Goal: Contribute content: Contribute content

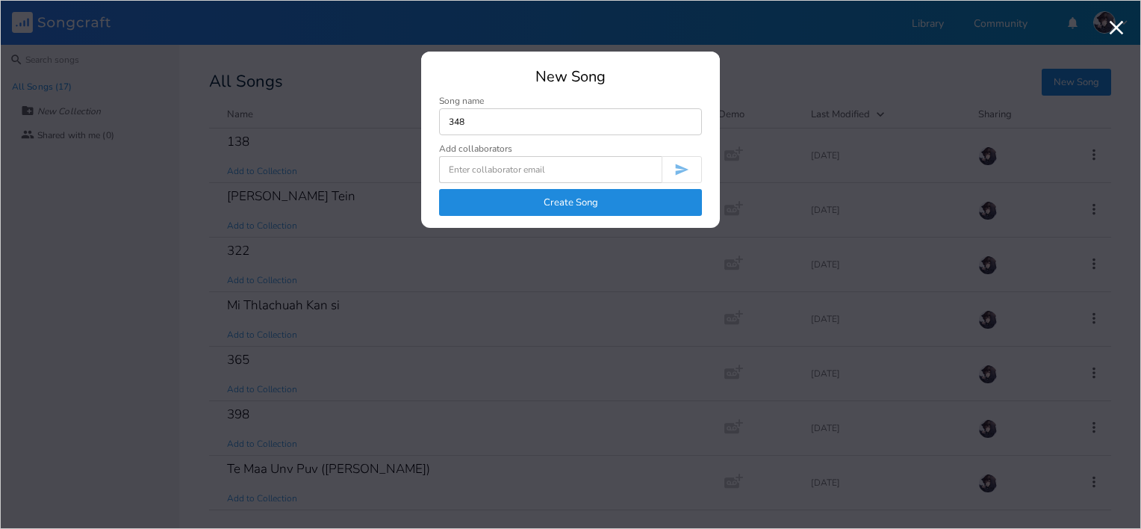
type input "348"
click at [630, 211] on button "Create Song" at bounding box center [570, 202] width 263 height 27
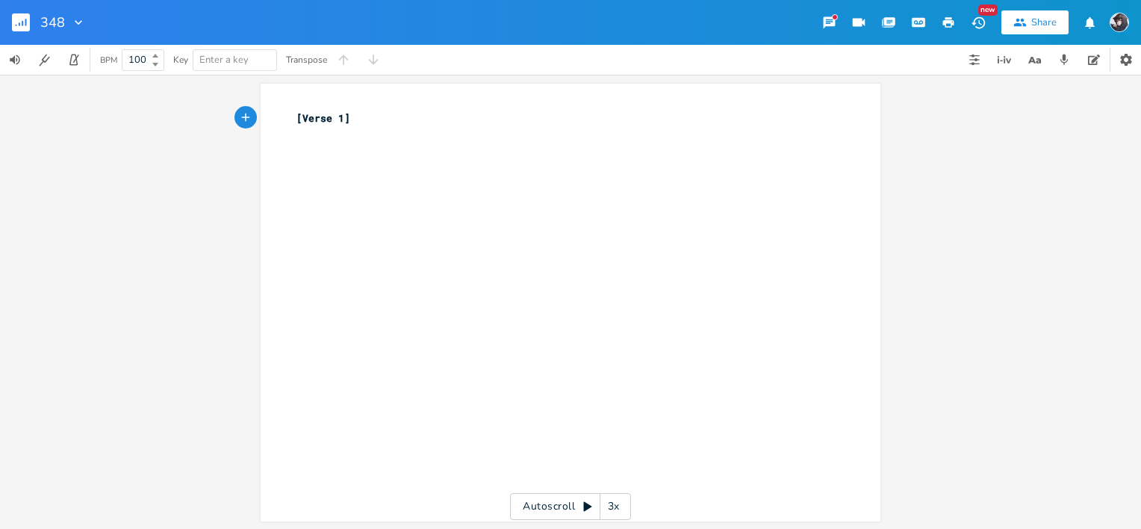
click at [559, 122] on pre "[Verse 1]" at bounding box center [563, 119] width 539 height 16
type textarea "348"
type textarea "intro {!"
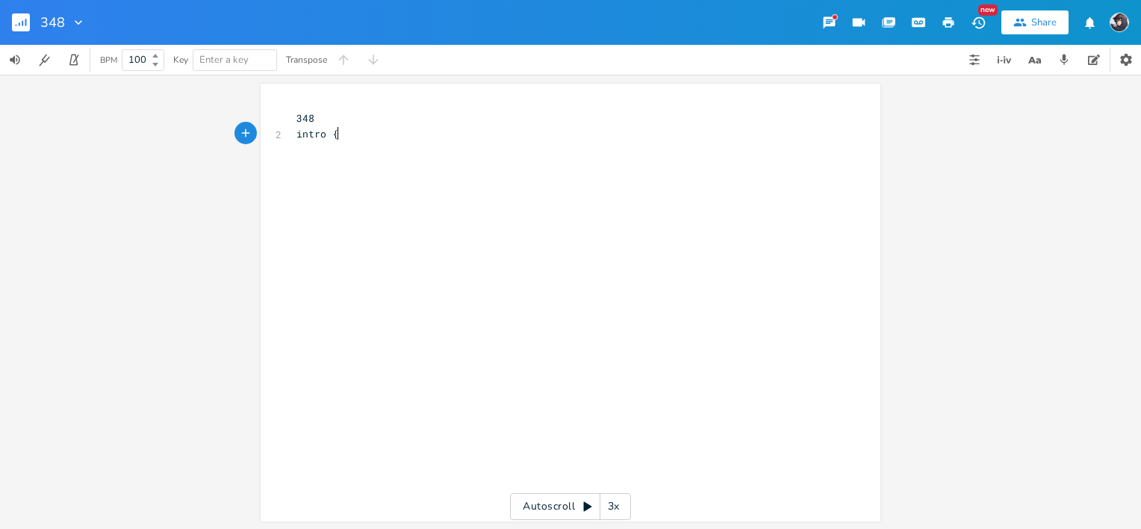
type textarea "\"
type textarea "| D"
type textarea "D#"
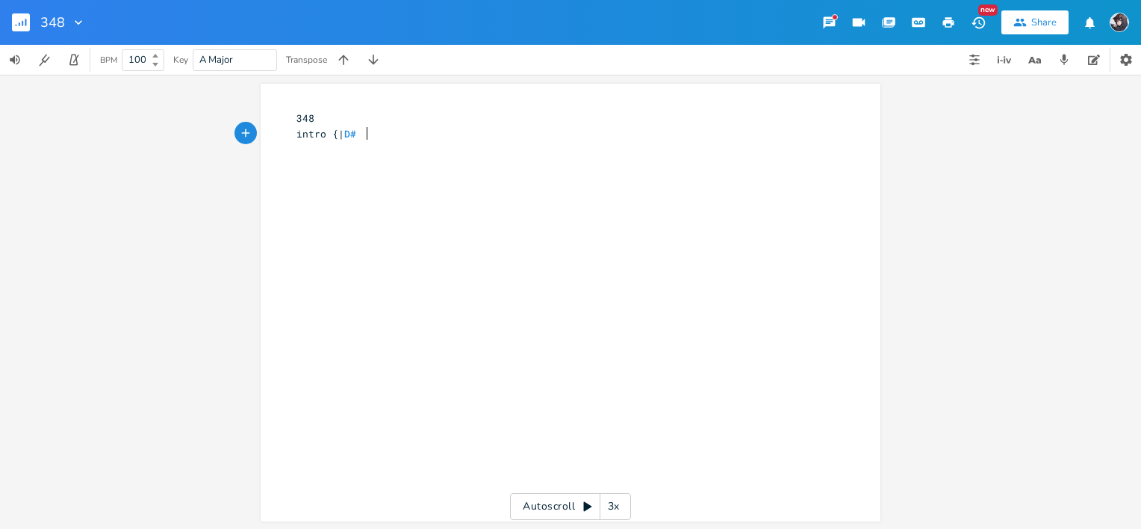
scroll to position [0, 15]
click at [323, 136] on span "intro {| D#" at bounding box center [330, 133] width 66 height 13
click at [326, 134] on span "intro {| D#" at bounding box center [330, 133] width 66 height 13
click at [364, 137] on pre "intro{| D#" at bounding box center [563, 134] width 539 height 16
click at [320, 132] on span "intro{| D#" at bounding box center [327, 133] width 60 height 13
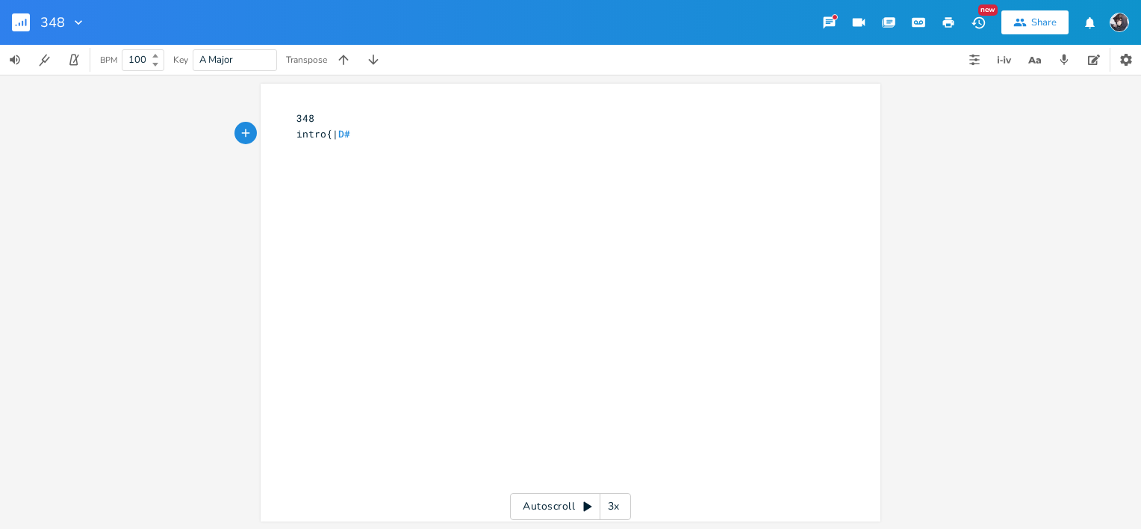
click at [412, 137] on pre "intro{| D#" at bounding box center [563, 134] width 539 height 16
type textarea "- - - | D# - -"
type textarea "- }"
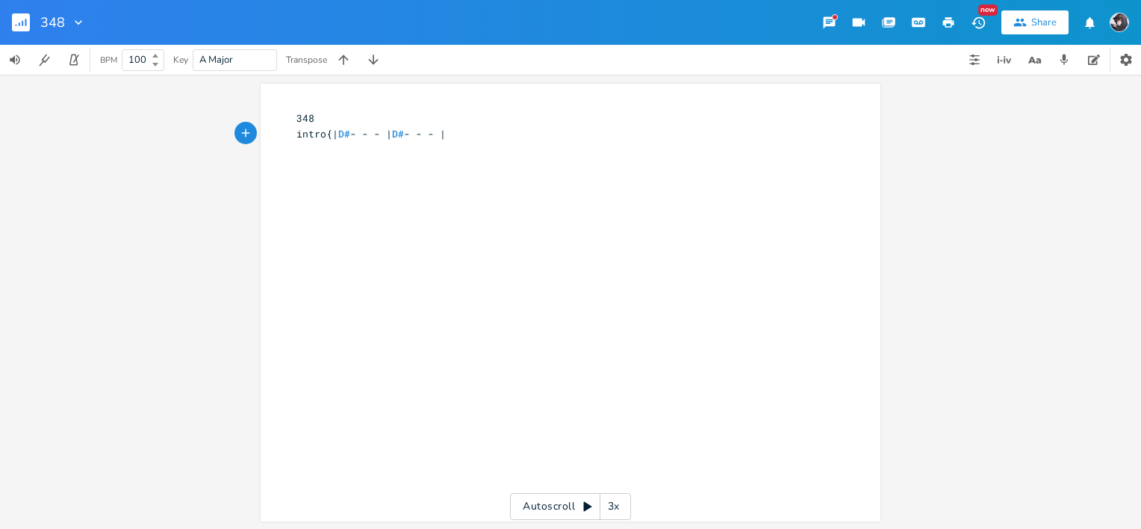
scroll to position [0, 11]
type textarea "| D# - -"
type textarea "- | Bm# - - - |"
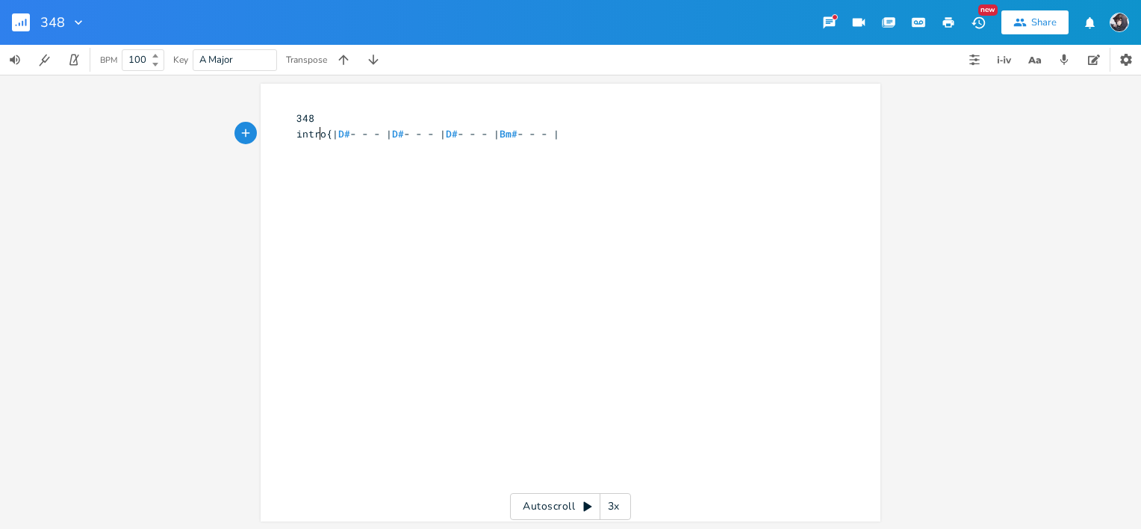
click at [318, 134] on span "intro{| D# - - - | D# - - - | D# - - - | Bm# - - - |" at bounding box center [428, 133] width 263 height 13
click at [323, 134] on span "intro{| D# - - - | D# - - - | D# - - - | Bm# - - - |" at bounding box center [428, 133] width 263 height 13
click at [583, 149] on pre "{| D# - - - | D# - - - | D# - - - | Bm# - - - |" at bounding box center [563, 150] width 539 height 16
type textarea "}+\+++"
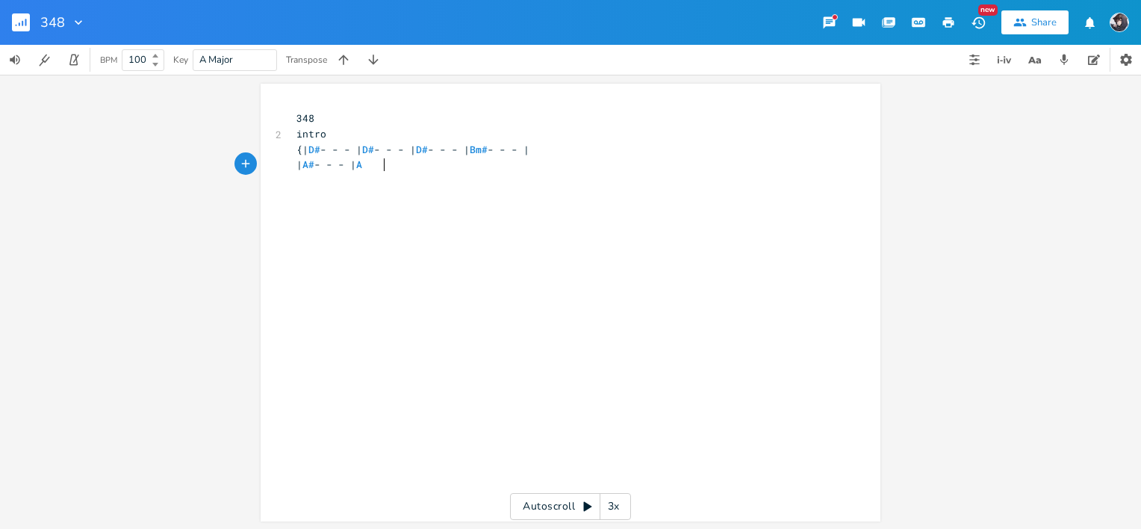
type textarea "| A# - - - | A -"
type textarea "# - - - | D 3"
type textarea "#"
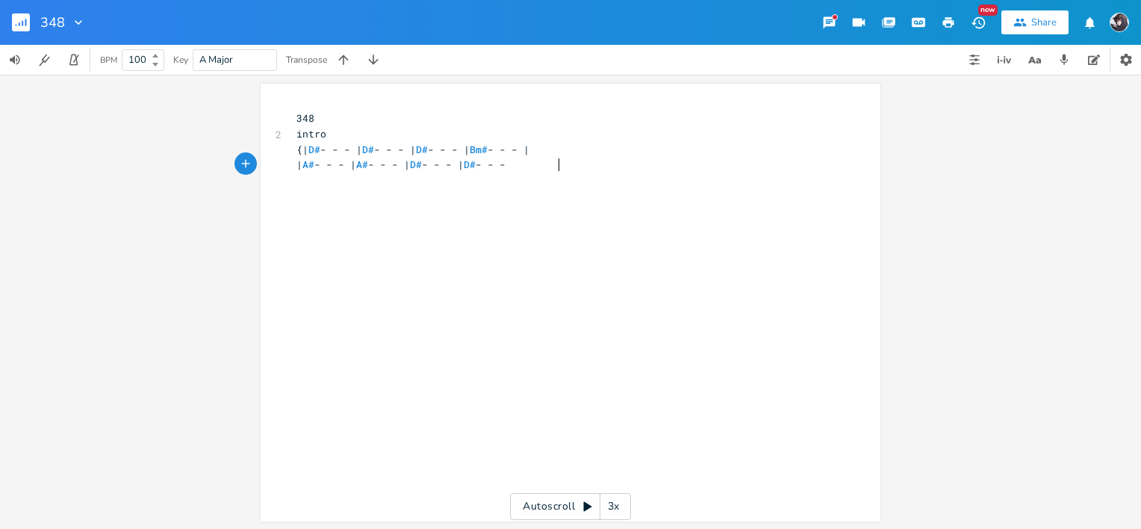
type textarea "# - - - | D# - - - -"
type textarea "|}"
type textarea "V"
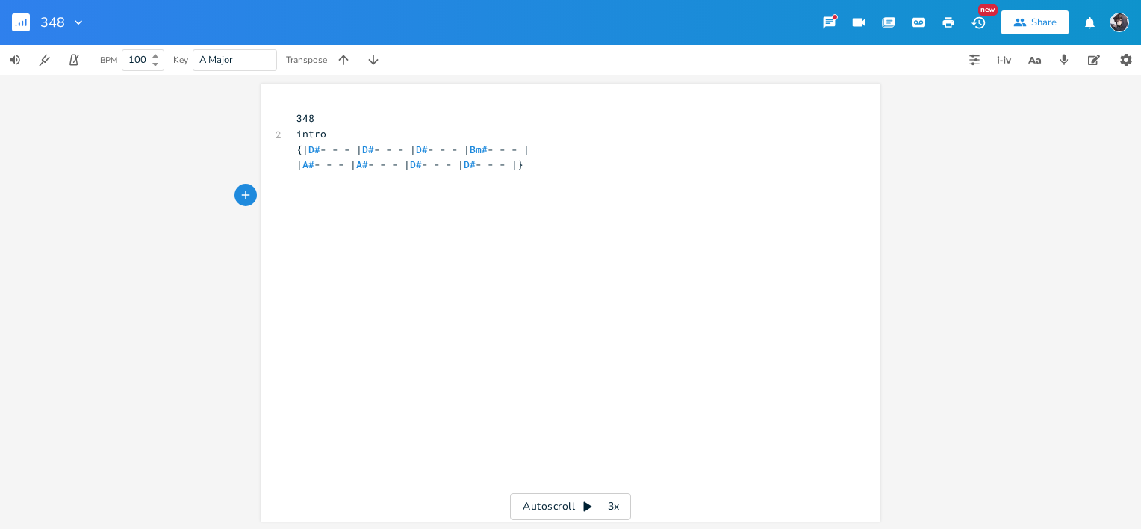
scroll to position [0, 6]
type textarea "V"
click at [308, 147] on span "{| D# - - - | D# - - - | D# - - - | Bm# - - - |" at bounding box center [413, 149] width 233 height 13
click at [365, 149] on span "{|D# - - - | D# - - - | D# - - - | Bm# - - - |" at bounding box center [416, 149] width 239 height 13
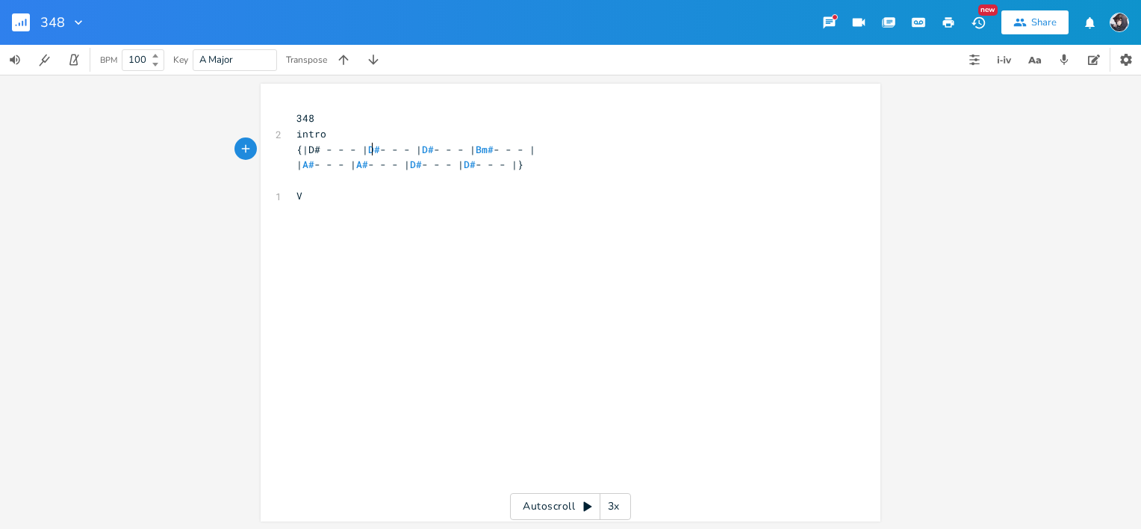
scroll to position [0, 2]
click at [302, 149] on span "{|D# - - - | D# - - - | D# - - - | Bm# - - - |" at bounding box center [416, 149] width 239 height 13
click at [474, 239] on div "xxxxxxxxxx 348 2 intro {| D# - - - | D# - - - | D# - - - | Bm# - - - | | A# - -…" at bounding box center [582, 317] width 577 height 418
click at [517, 205] on pre "​" at bounding box center [563, 212] width 539 height 16
click at [603, 165] on pre "| A# - - - | A# - - - | D# - - - | D# - - - |}" at bounding box center [563, 165] width 539 height 16
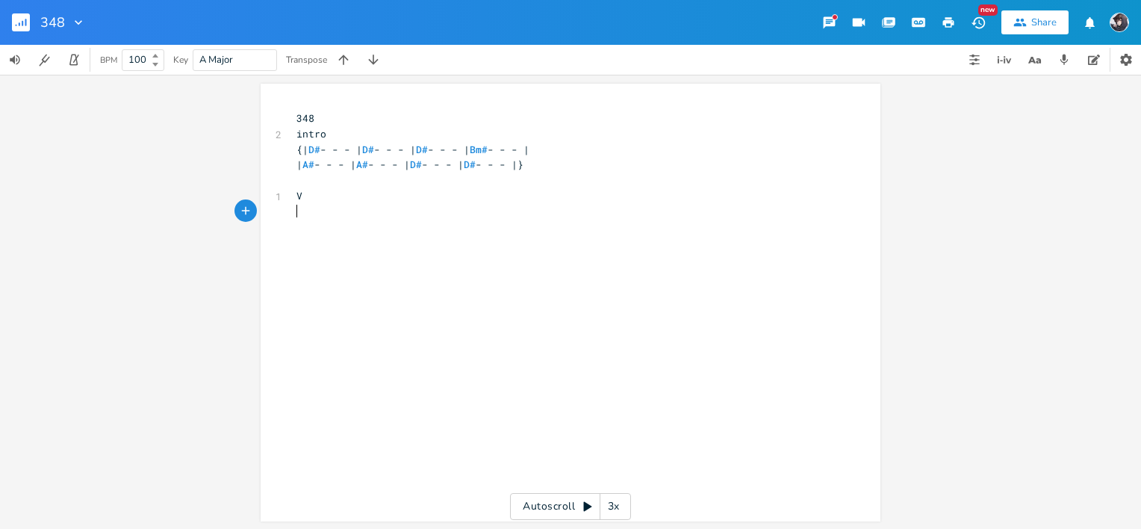
click at [532, 239] on div "xxxxxxxxxx 348 2 intro {| D# - - - | D# - - - | D# - - - | Bm# - - - | | A# - -…" at bounding box center [582, 317] width 577 height 418
type textarea "{| D# - - - |"
type textarea "D# - - -"
drag, startPoint x: 360, startPoint y: 211, endPoint x: 305, endPoint y: 213, distance: 55.3
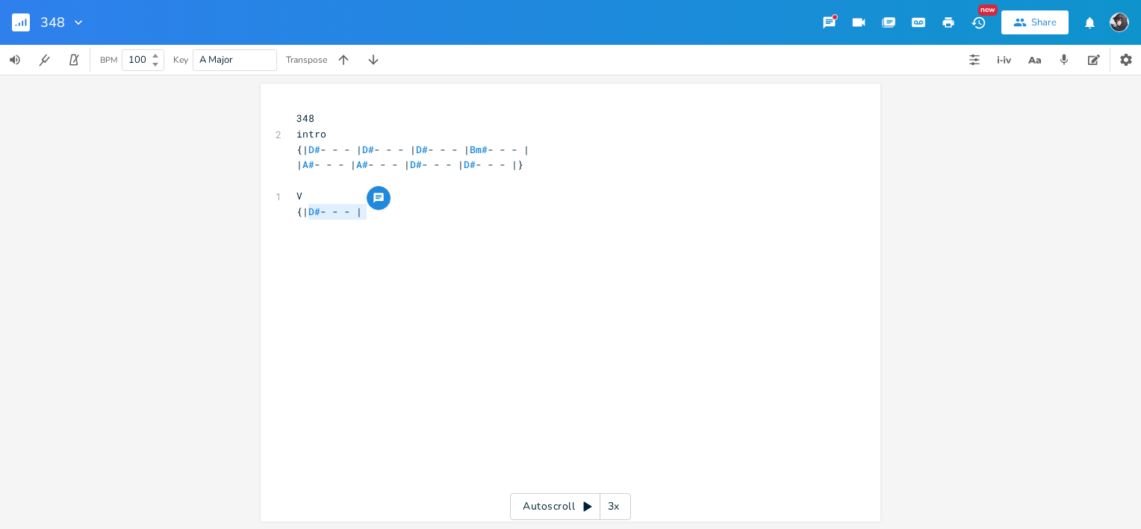
click at [305, 213] on span "{| D# - - - |" at bounding box center [330, 211] width 66 height 13
click at [418, 204] on pre "{| D# - - - |" at bounding box center [563, 212] width 539 height 16
click at [418, 215] on pre "{| D# - - - |" at bounding box center [563, 212] width 539 height 16
paste textarea "|"
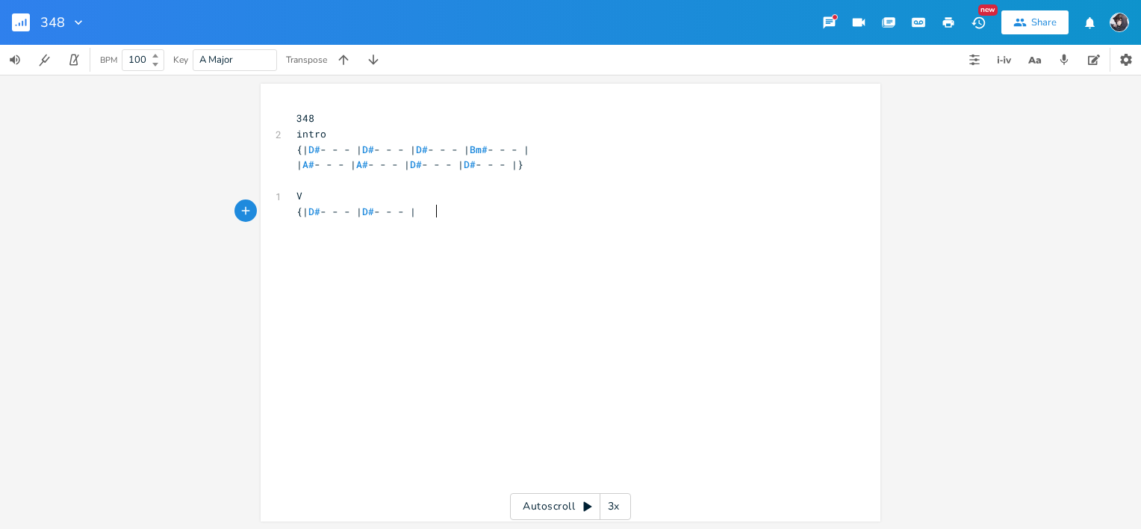
paste textarea "|"
type textarea "||"
paste textarea
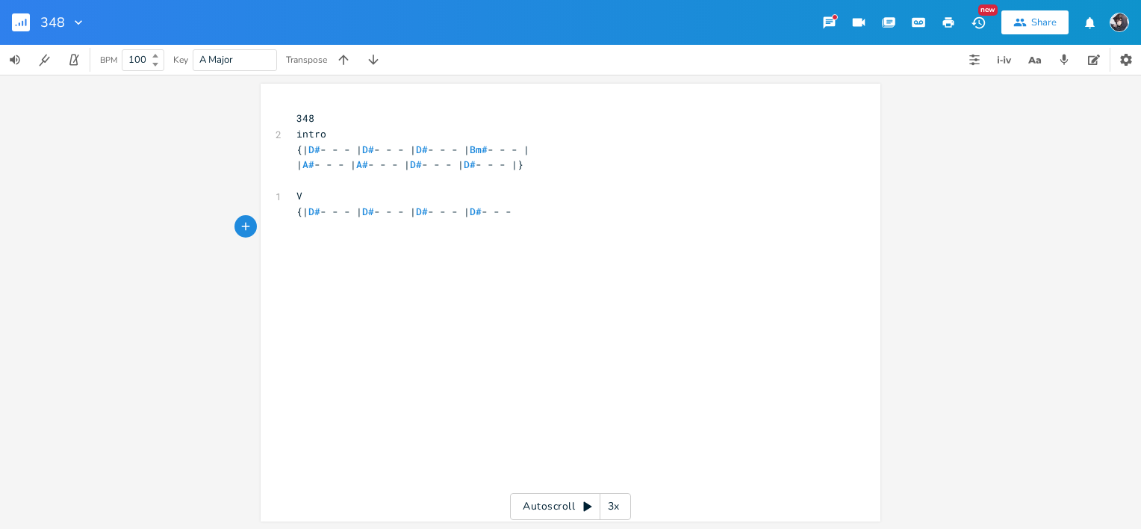
click at [580, 211] on pre "{| D# - - - | D# - - - | D# - - - | D# - - -" at bounding box center [563, 212] width 539 height 16
type textarea "|"
click at [539, 242] on div "x 348 2 intro {| D# - - - | D# - - - | D# - - - | Bm# - - - | | A# - - - | A# -…" at bounding box center [582, 317] width 577 height 418
type textarea "| G# - - - | G# - - - | A# - - -"
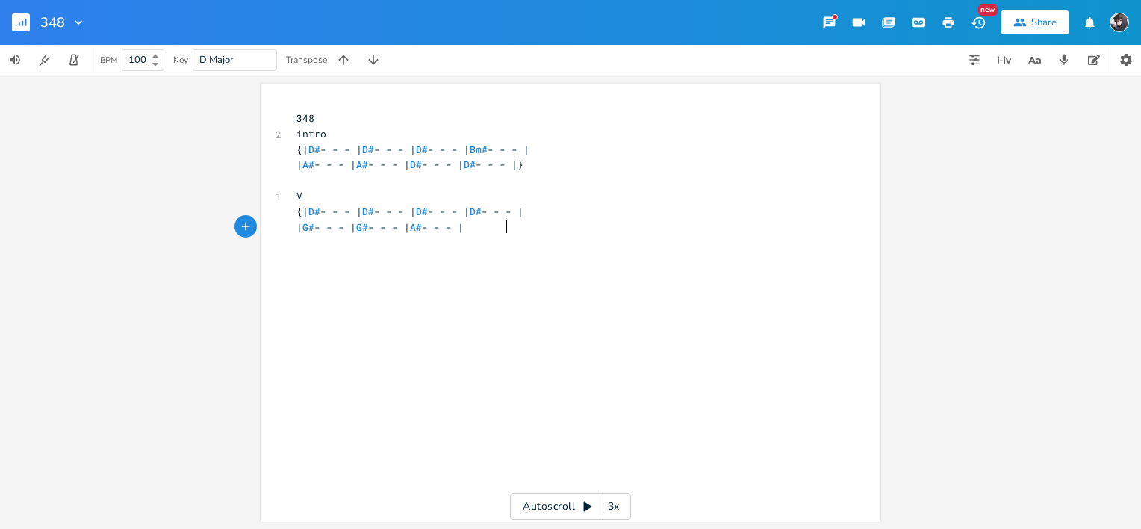
scroll to position [0, 18]
type textarea "- | A# - - - |"
type textarea "|"
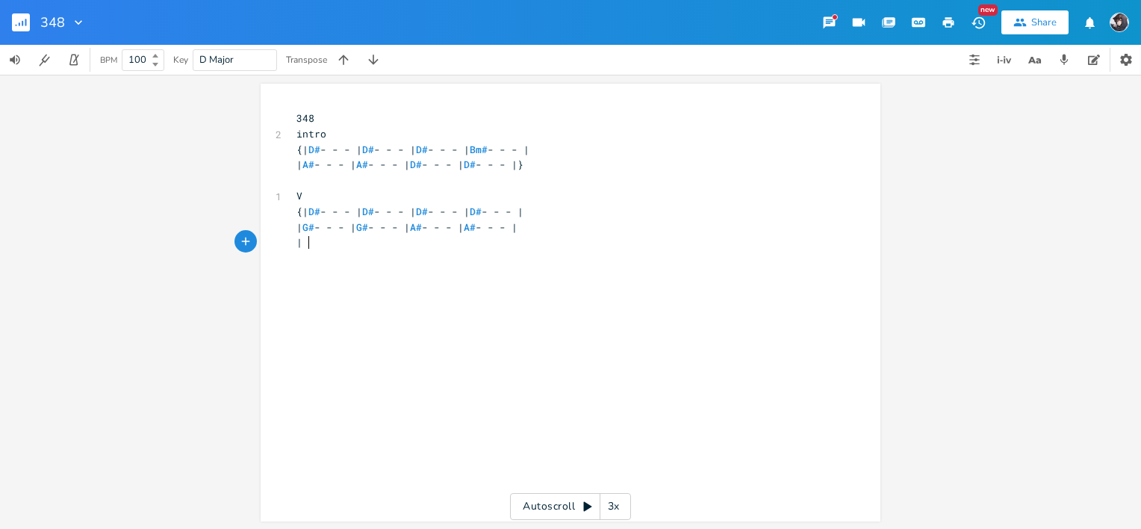
paste textarea "|"
type textarea "|"
paste textarea "|"
type textarea "|"
paste textarea "|"
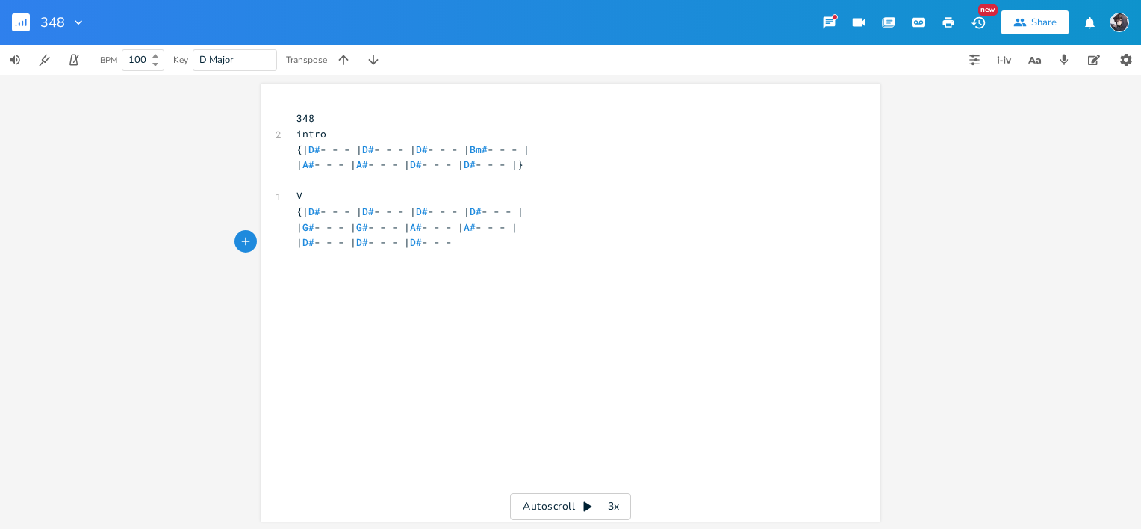
scroll to position [0, 3]
paste textarea "|"
type textarea "||"
type textarea "| b3"
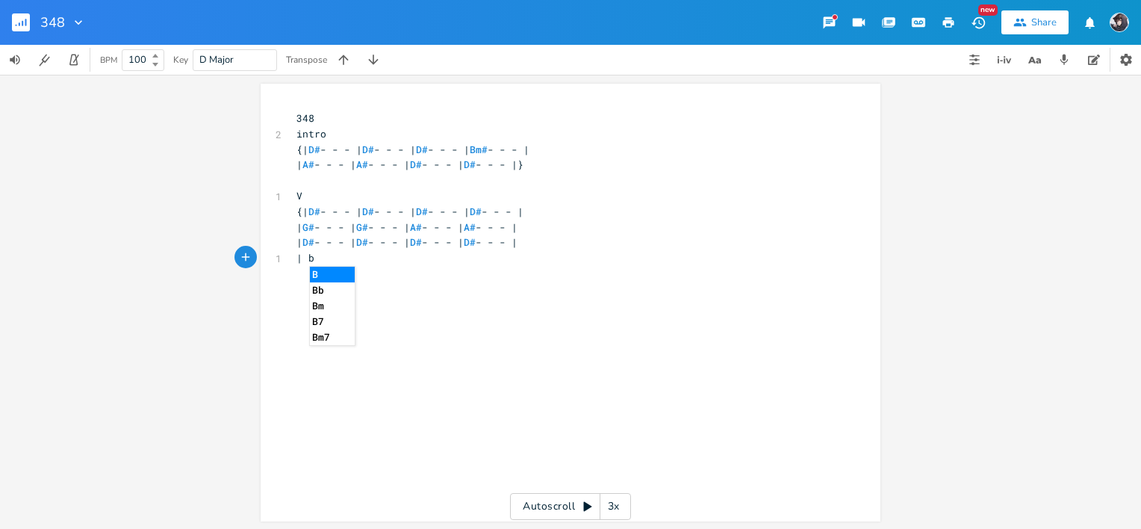
scroll to position [0, 16]
type textarea "b"
type textarea "B#m"
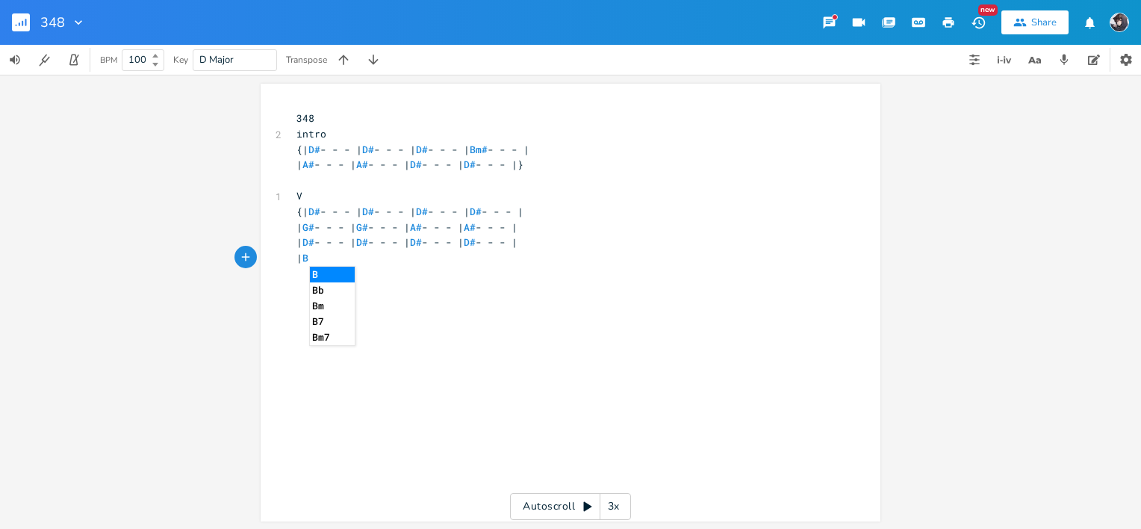
type textarea "#"
type textarea "C - - - -|"
click at [308, 255] on span "C" at bounding box center [305, 258] width 6 height 14
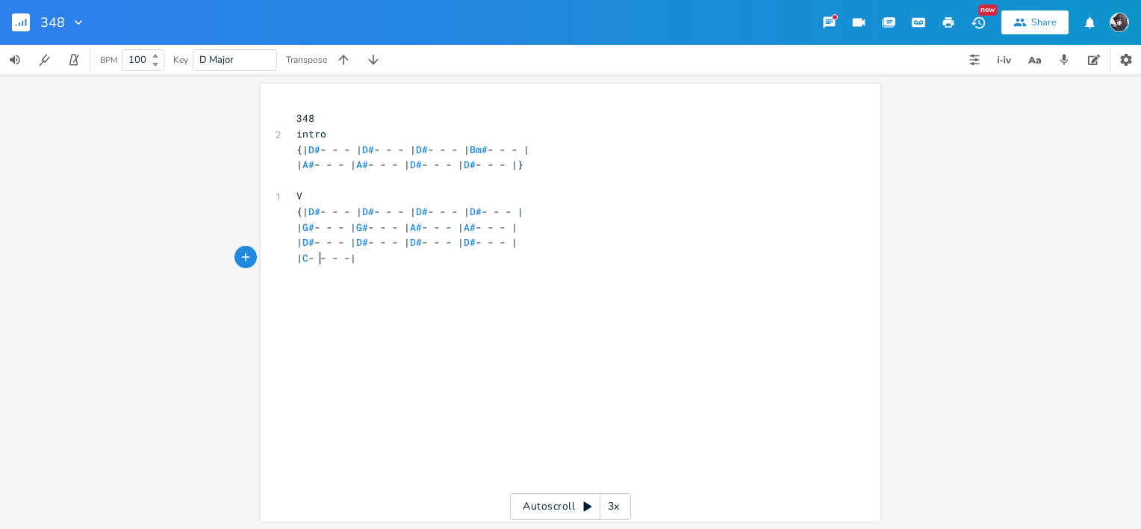
click at [318, 259] on span "| C - - - -|" at bounding box center [327, 257] width 60 height 13
type textarea "m"
click at [362, 256] on span "| Cm - - - -|" at bounding box center [330, 257] width 66 height 13
type textarea "|"
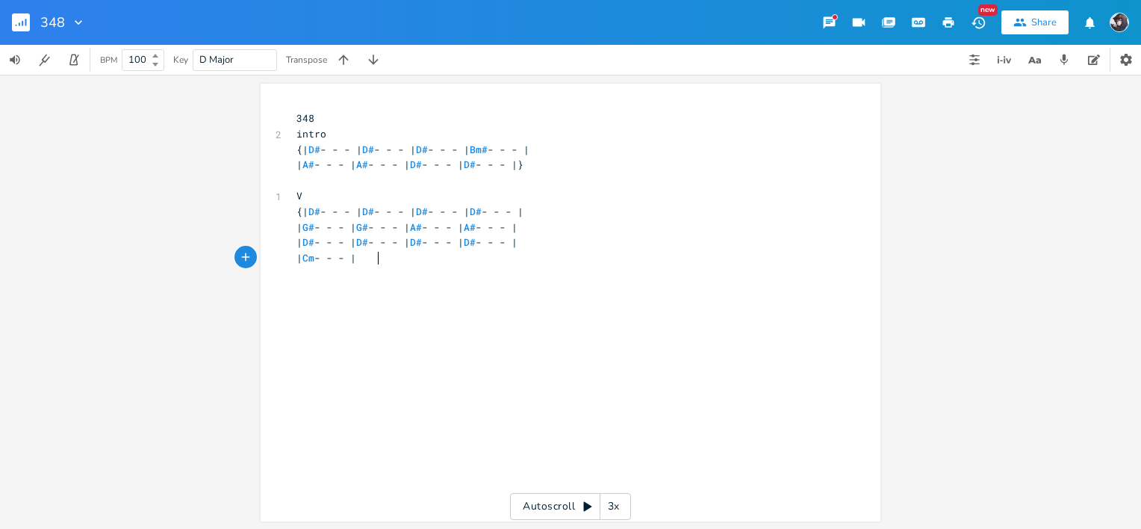
scroll to position [0, 6]
click at [323, 261] on span "| Cm - - - |" at bounding box center [327, 257] width 60 height 13
type textarea "D3"
type textarea "#"
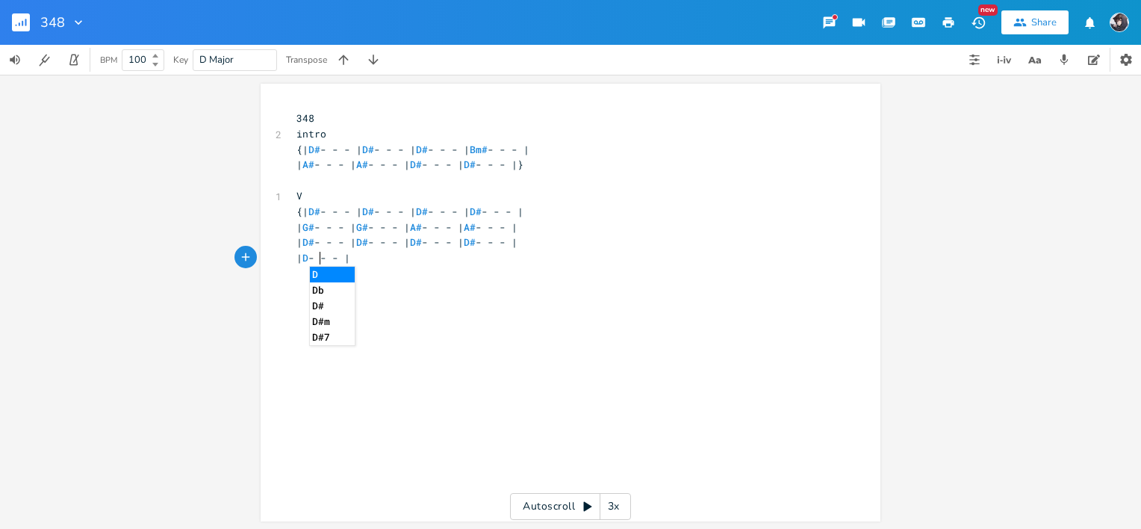
scroll to position [0, 5]
click at [402, 253] on pre "| D# - - - |" at bounding box center [563, 258] width 539 height 16
type textarea "A# - - - | A"
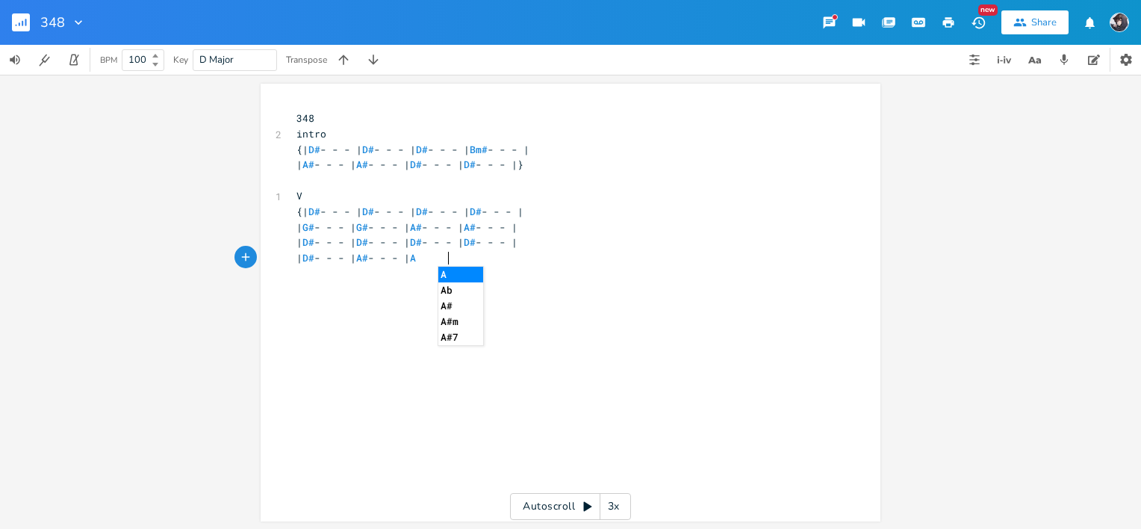
click at [515, 241] on span "| D# - - - | D# - - - | D# - - - | D# - - - |" at bounding box center [407, 241] width 221 height 13
type textarea "Cm"
click at [323, 253] on span "| D# - - - | A# - - - | A" at bounding box center [356, 257] width 119 height 13
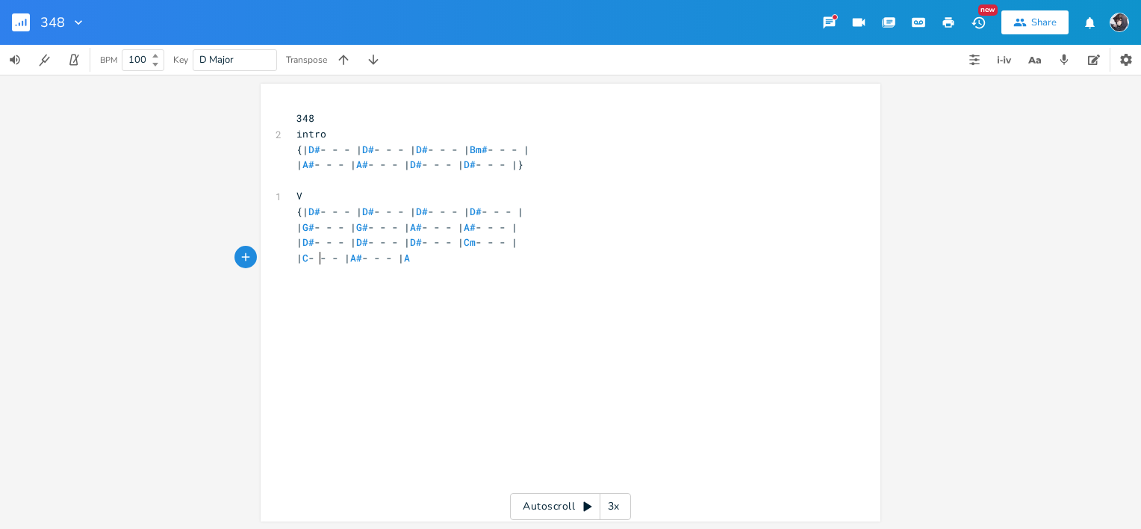
type textarea "Cm"
click at [462, 259] on pre "| Cm - - - | A# - - - | A" at bounding box center [563, 258] width 539 height 16
click at [326, 256] on span "| Cm - - - | A# - - - | A" at bounding box center [356, 257] width 119 height 13
type textarea "A#"
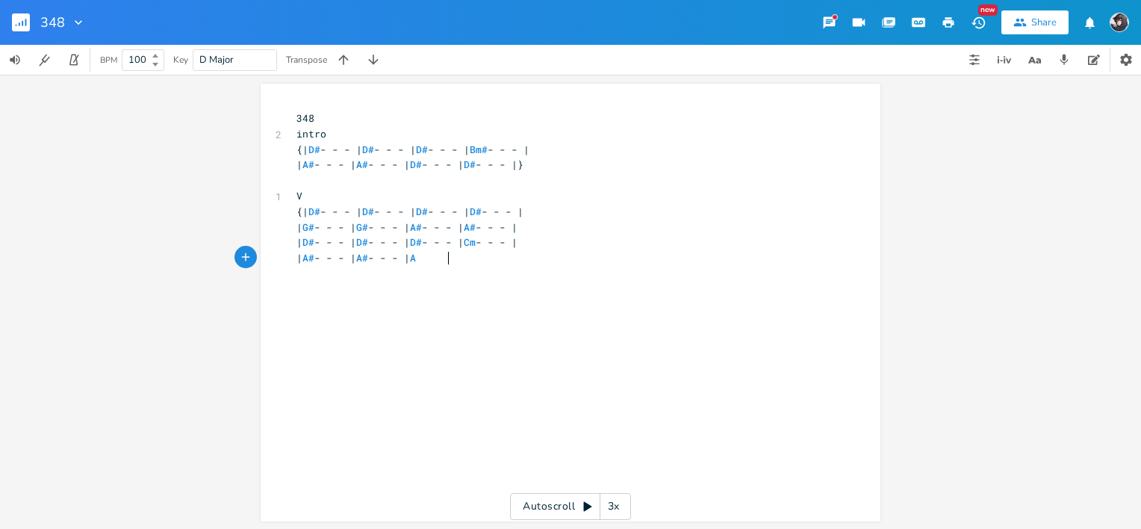
click at [465, 261] on pre "| A# - - - | A# - - - | A" at bounding box center [563, 258] width 539 height 16
type textarea "D# - - - | D# - - - |"
type textarea "}"
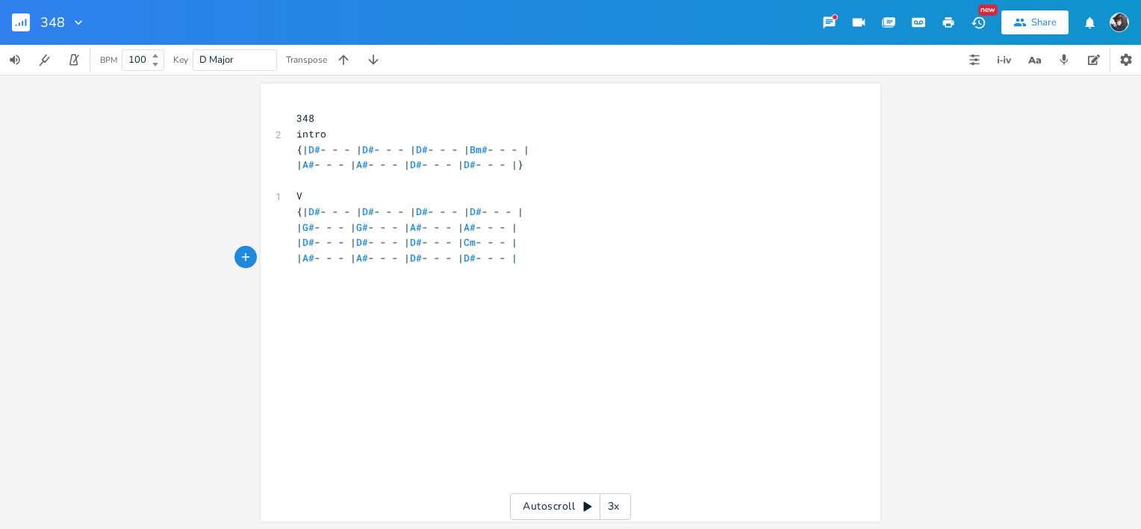
scroll to position [0, 3]
type textarea "|}"
click at [520, 149] on span "{| D# - - - | D# - - - | D# - - - | Bm# - - - |" at bounding box center [413, 149] width 233 height 13
type textarea "Cm"
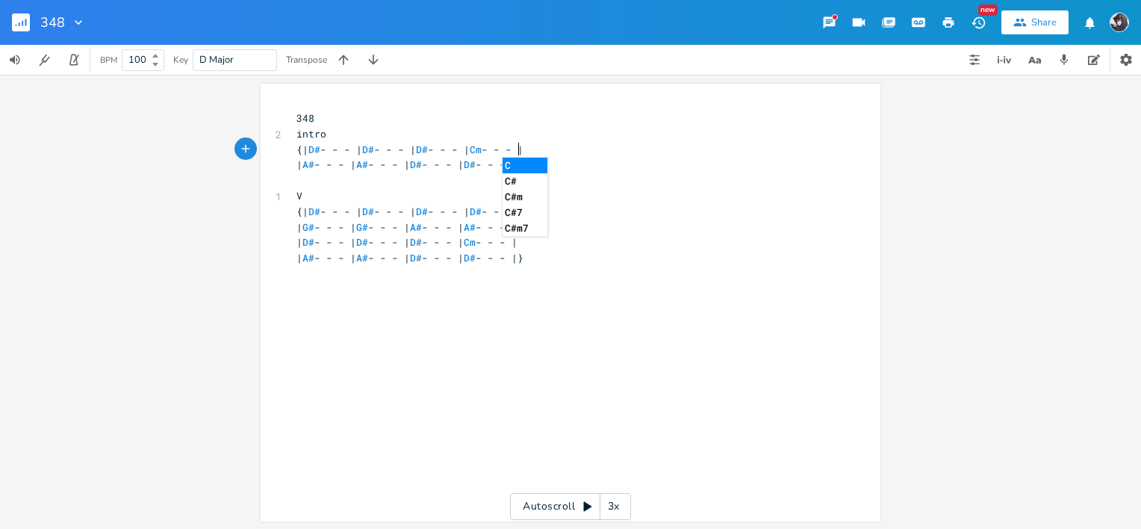
scroll to position [0, 14]
click at [669, 144] on pre "{| D# - - - | D# - - - | D# - - - | Cm - - - |" at bounding box center [563, 150] width 539 height 16
click at [621, 262] on pre "| A# - - - | A# - - - | D# - - - | D# - - - |}" at bounding box center [563, 258] width 539 height 16
click at [597, 326] on div "x 348 2 intro {| D# - - - | D# - - - | D# - - - | Cm - - - | | A# - - - | A# - …" at bounding box center [582, 317] width 577 height 418
type textarea "cho"
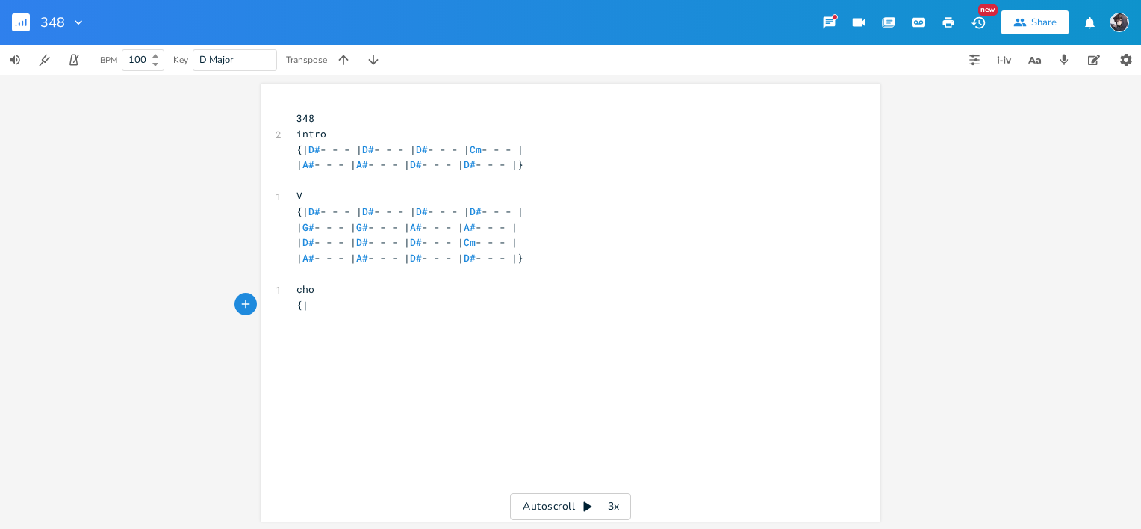
scroll to position [0, 7]
type textarea "{| D#"
paste textarea "|"
type textarea "|"
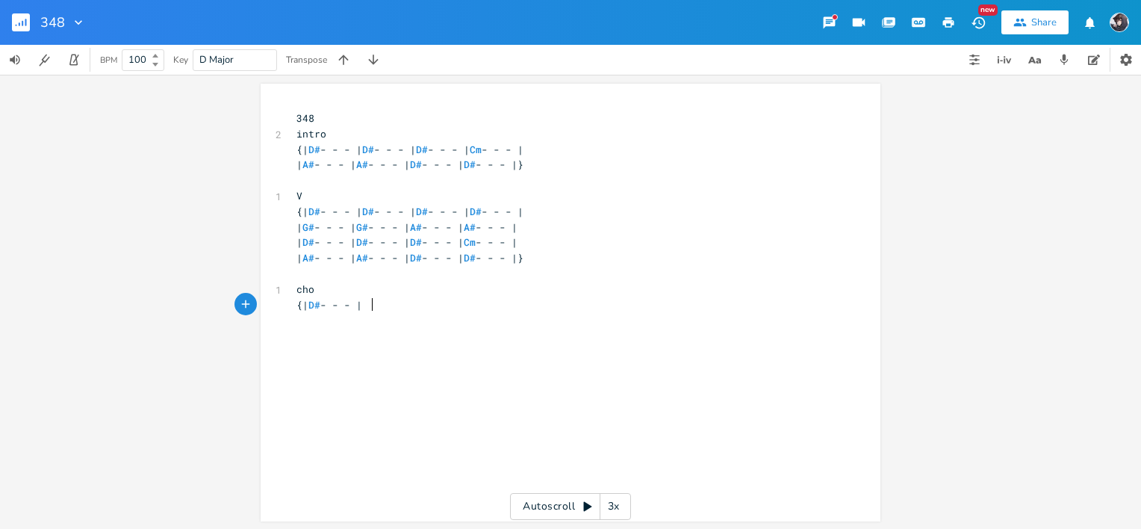
scroll to position [0, 2]
type textarea "D# - - - |"
drag, startPoint x: 366, startPoint y: 305, endPoint x: 302, endPoint y: 305, distance: 64.2
click at [302, 305] on span "{| D# - - - |" at bounding box center [330, 304] width 66 height 13
click at [412, 310] on pre "{| D# - - - |" at bounding box center [563, 305] width 539 height 16
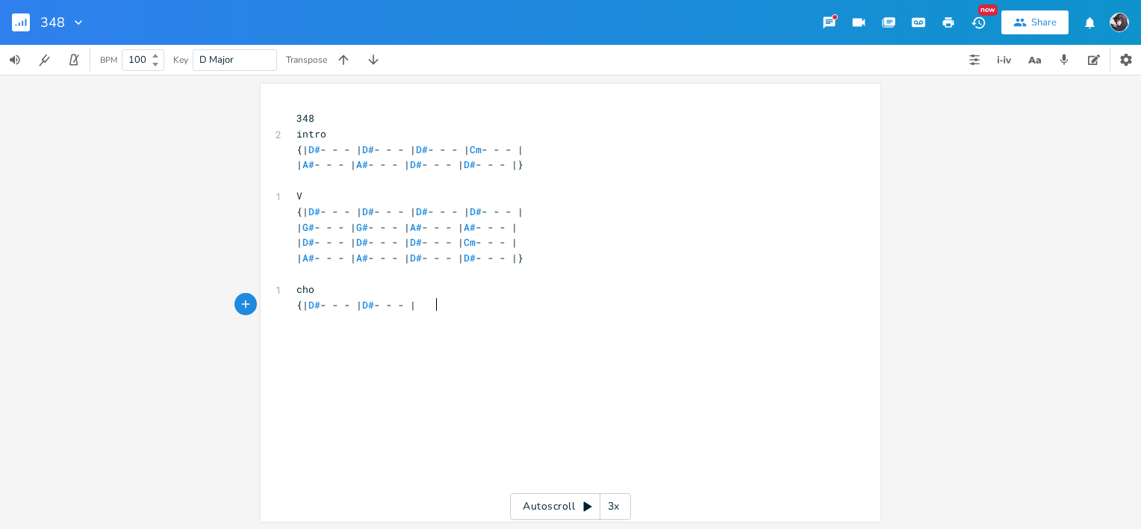
paste textarea "A"
type textarea "A#"
type textarea "A3"
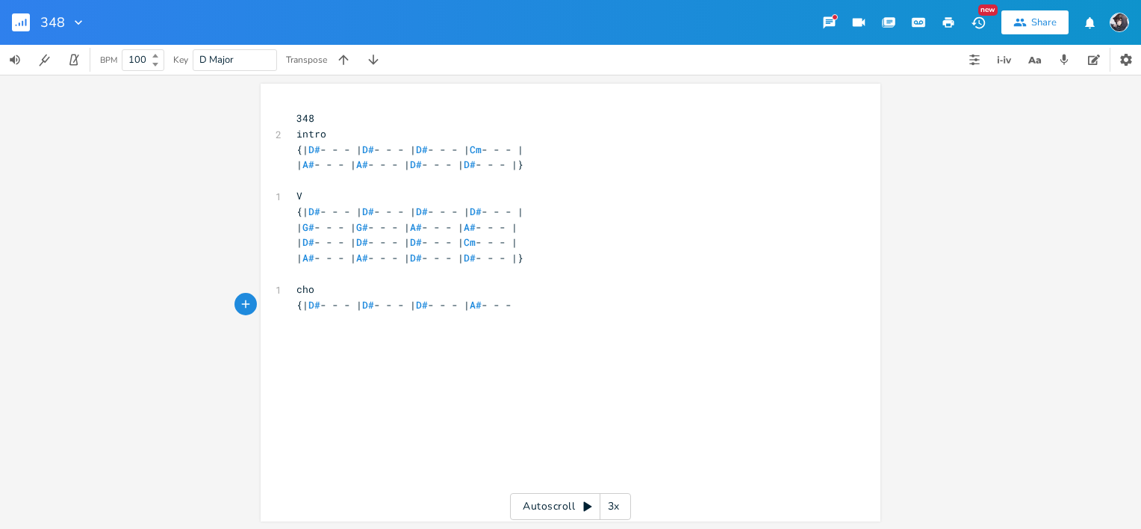
type textarea "# - - - |"
type textarea "| A# - - - | A# - - - |"
paste textarea
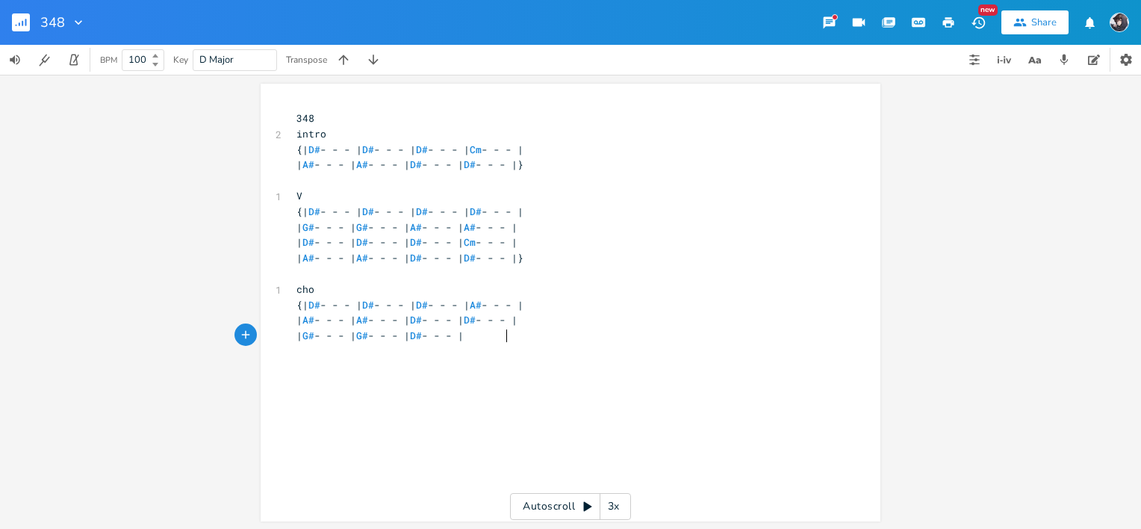
scroll to position [0, 128]
type textarea "| G# - - - | G# - - - | D# - - - | Cm - - - |"
type textarea "|A"
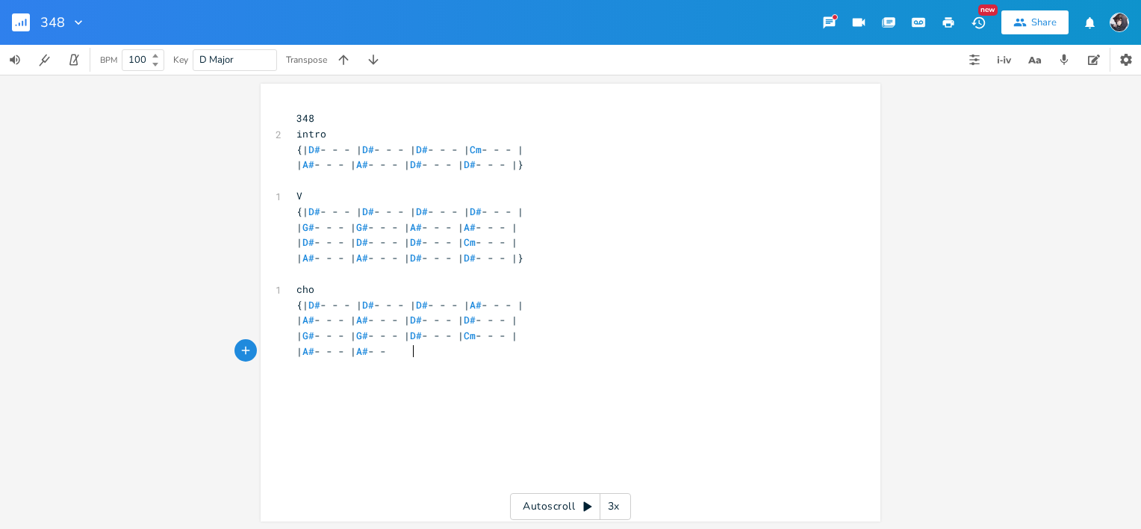
type textarea "A# - - - | A# - --"
type textarea "- | D"
type textarea "# - - - | D# __"
type textarea "- - - |}"
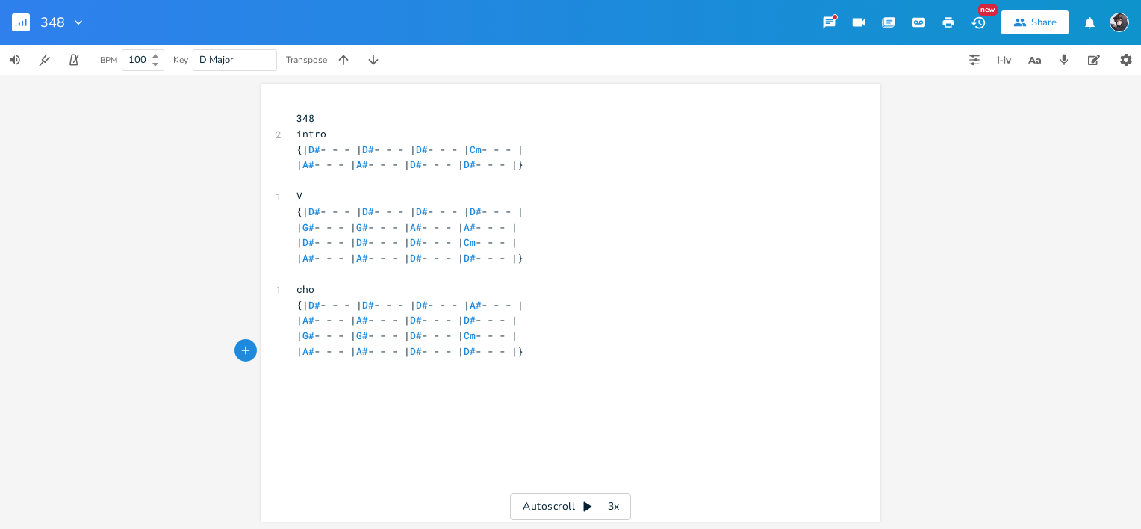
click at [18, 28] on rect "button" at bounding box center [21, 22] width 18 height 18
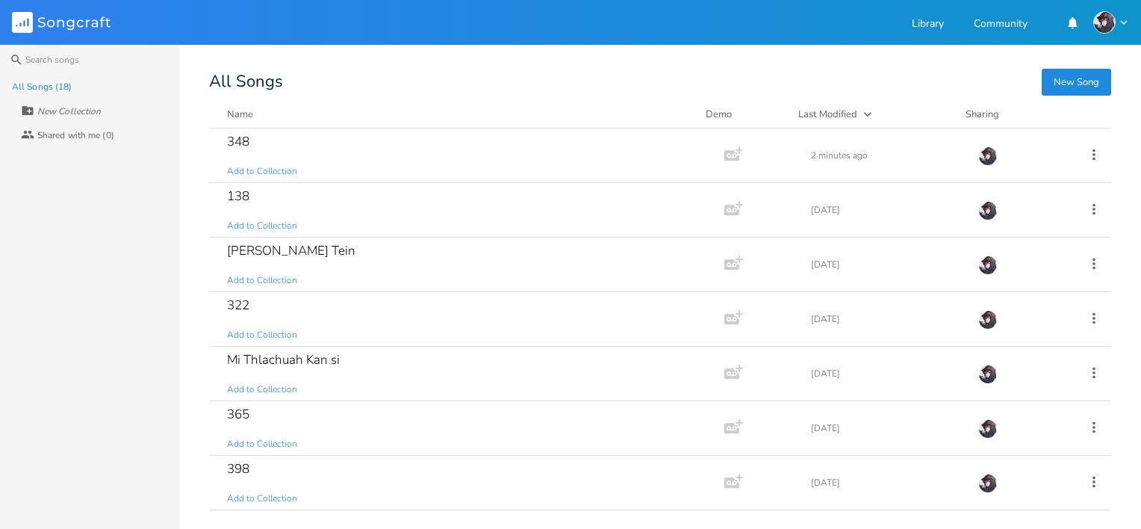
click at [1082, 79] on button "New Song" at bounding box center [1076, 82] width 69 height 27
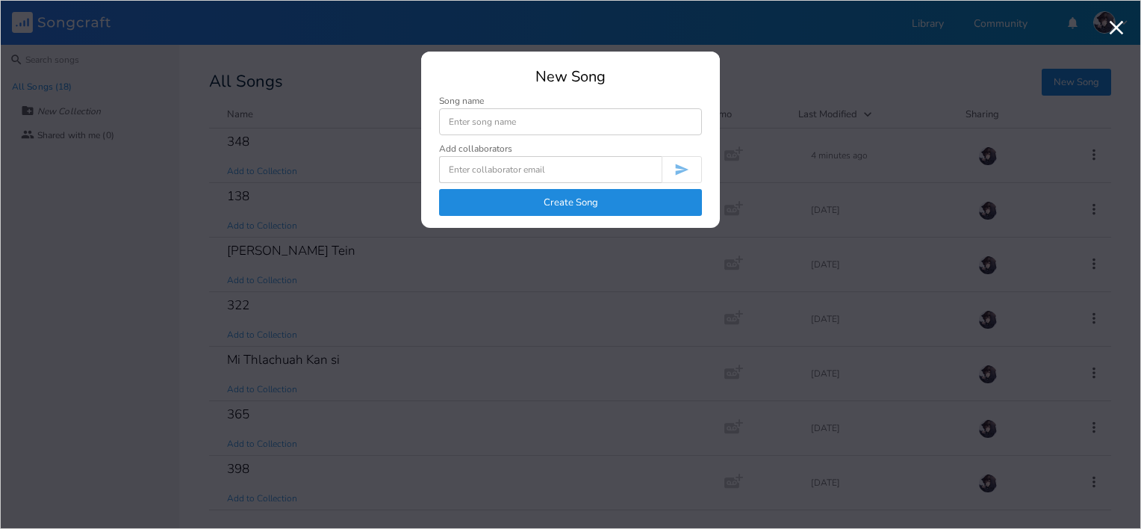
click at [646, 121] on input at bounding box center [570, 121] width 263 height 27
type input "Bawipa Sin in a ra"
click at [606, 212] on button "Create Song" at bounding box center [570, 202] width 263 height 27
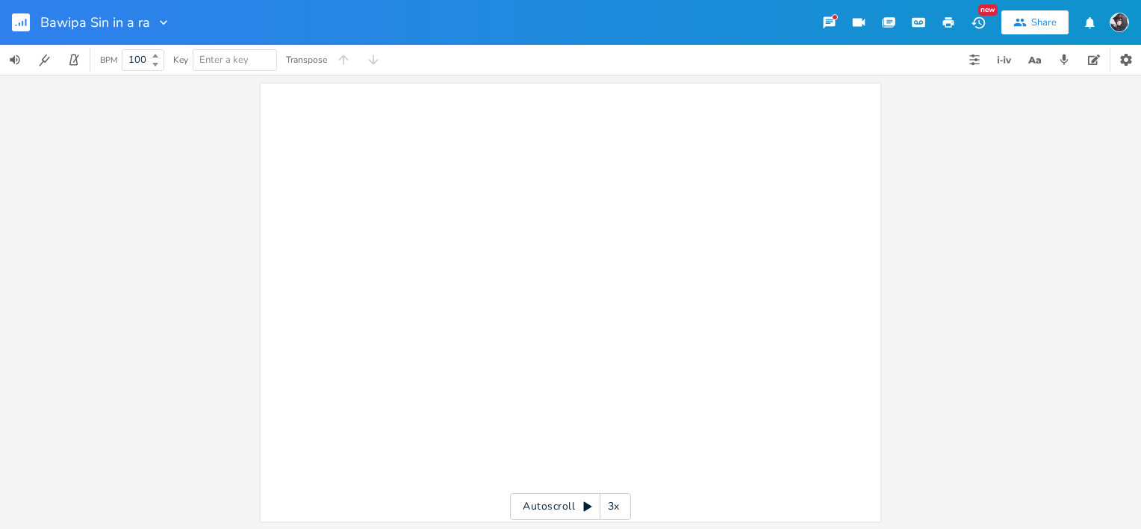
drag, startPoint x: 40, startPoint y: 21, endPoint x: 120, endPoint y: 15, distance: 80.9
click at [403, 171] on div "xxxxxxxxxx ​ ​" at bounding box center [582, 317] width 577 height 418
paste textarea "d"
type textarea "d"
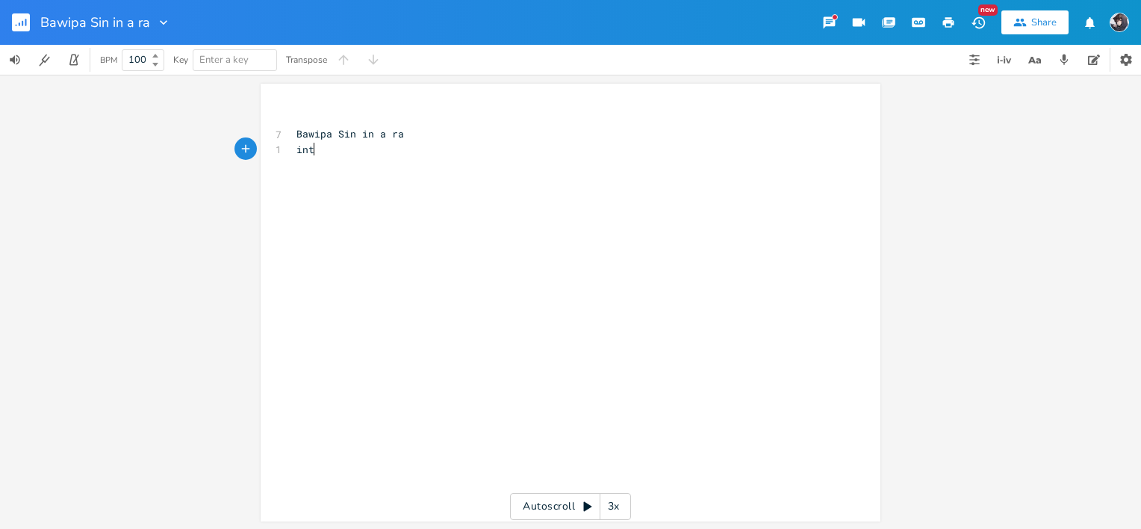
type textarea "intro"
type textarea "{| E-"
type textarea "- - | E - -|"
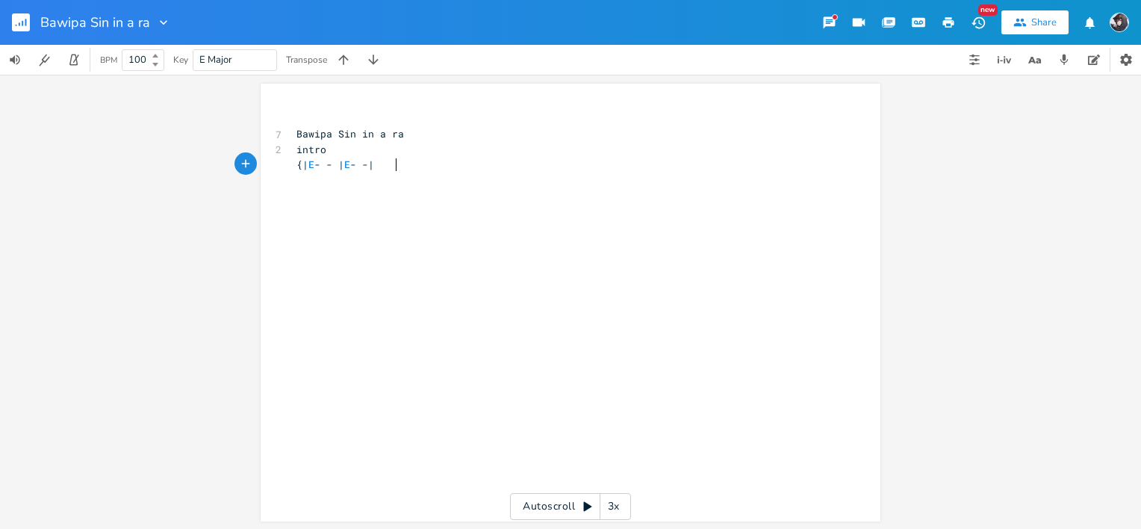
scroll to position [0, 45]
click at [343, 161] on span "{| E - - | E - -|" at bounding box center [336, 164] width 78 height 13
click at [436, 161] on pre "{| E - -| E - -|" at bounding box center [563, 165] width 539 height 16
type textarea "-"
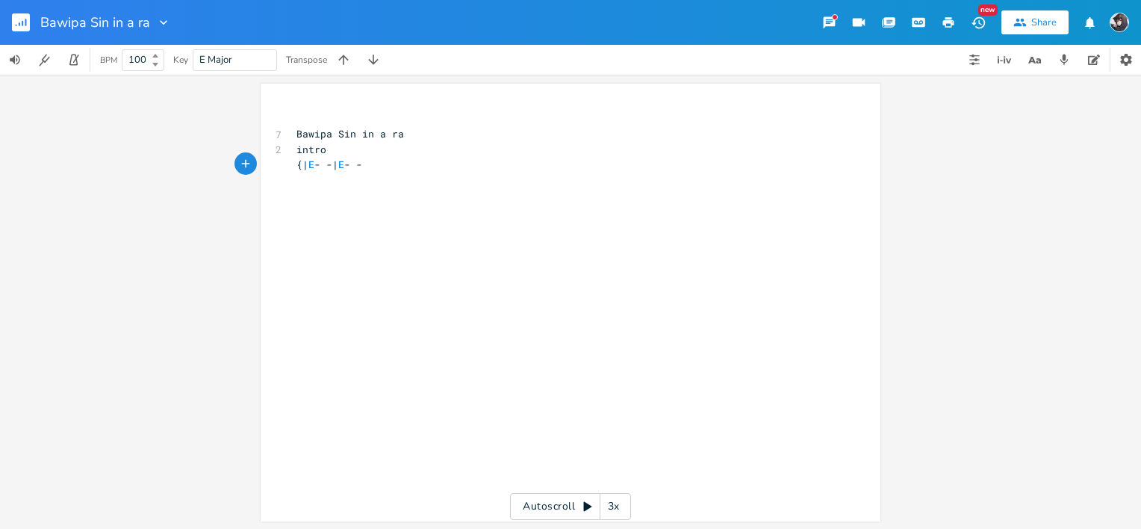
type textarea "|"
click at [374, 167] on span "{| E - -| E - - |" at bounding box center [336, 164] width 78 height 13
click at [499, 173] on div "xxxxxxxxxx ​ 7 Bawipa Sin in a ra 2 intro {| E - -| E - -|" at bounding box center [563, 142] width 539 height 68
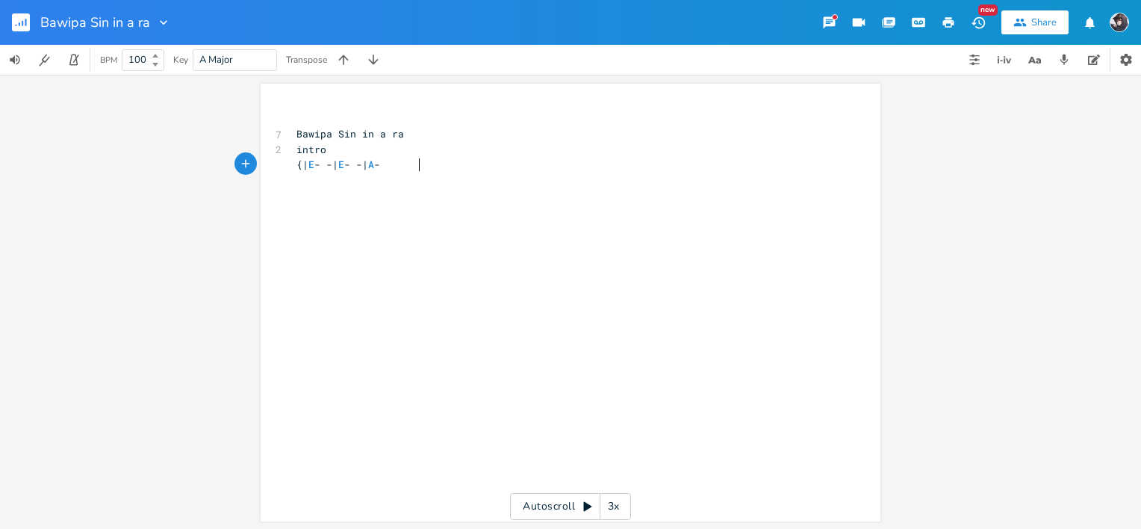
type textarea "A - -"
type textarea "|"
click at [398, 164] on span "{| E - -| E - -| A - -|" at bounding box center [348, 164] width 102 height 13
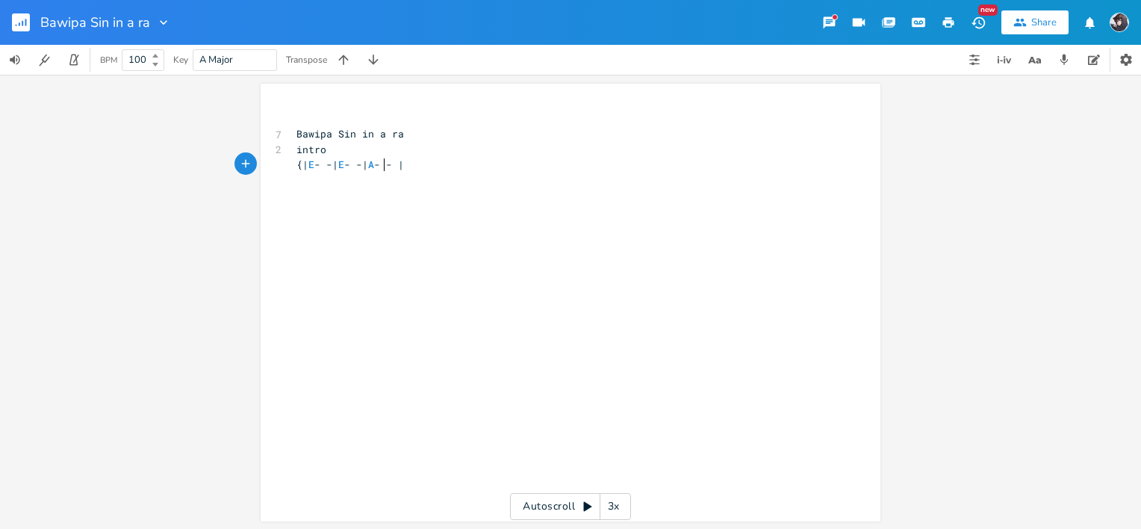
click at [379, 164] on span "{| E - -| E - -| A - - |" at bounding box center [351, 164] width 108 height 13
click at [337, 165] on span "{| E - -| E - - | A - - |" at bounding box center [354, 164] width 114 height 13
click at [500, 169] on pre "{| E - - | E - - | A - - |" at bounding box center [563, 165] width 539 height 16
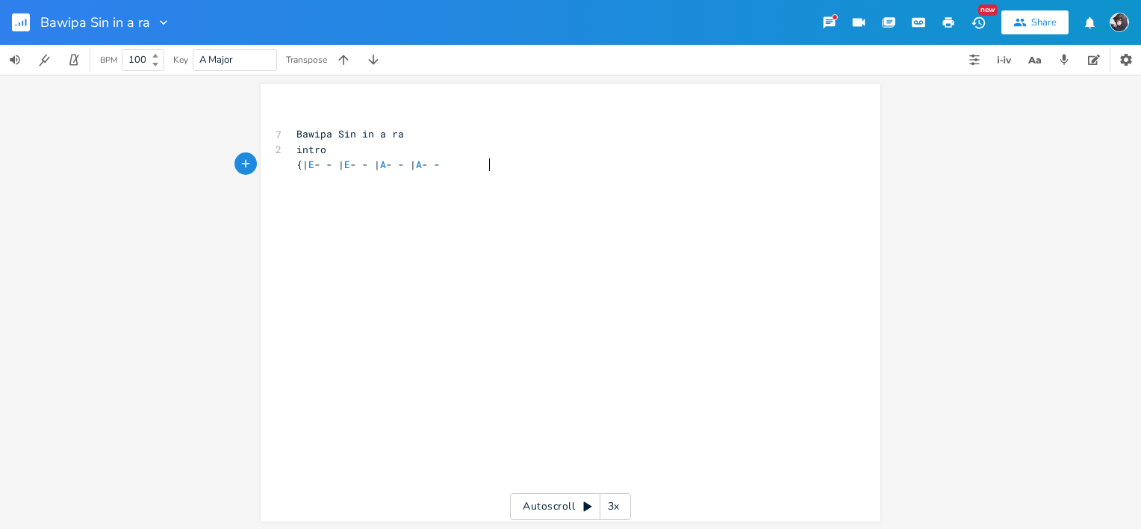
type textarea "A - - |"
type textarea "| E - - | E - - | B - - | B - - |"
type textarea "| E - - | E - - | B - - | B"
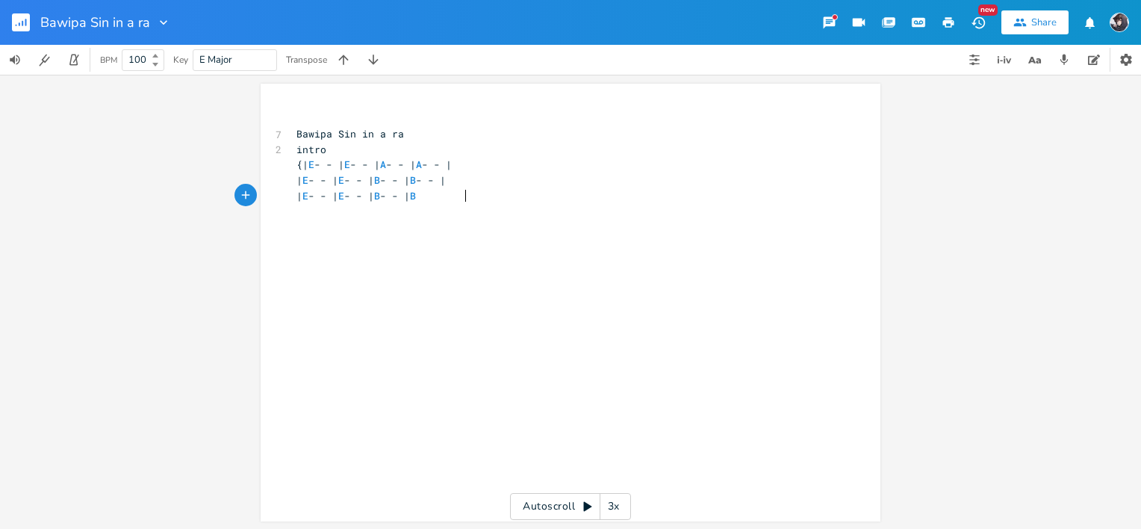
scroll to position [0, 96]
type textarea "B- +"
type textarea "- - |}"
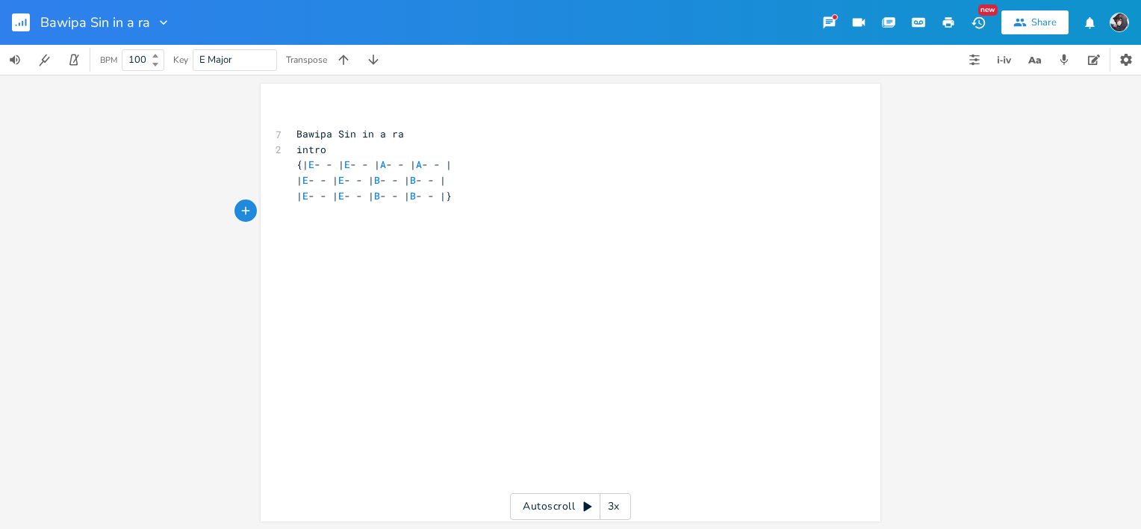
click at [454, 262] on div "xxxxxxxxxx ​ 7 Bawipa Sin in a ra 2 intro {| E - - | E - - | A - - | A - - | | …" at bounding box center [582, 317] width 577 height 418
type textarea "V"
type textarea "v"
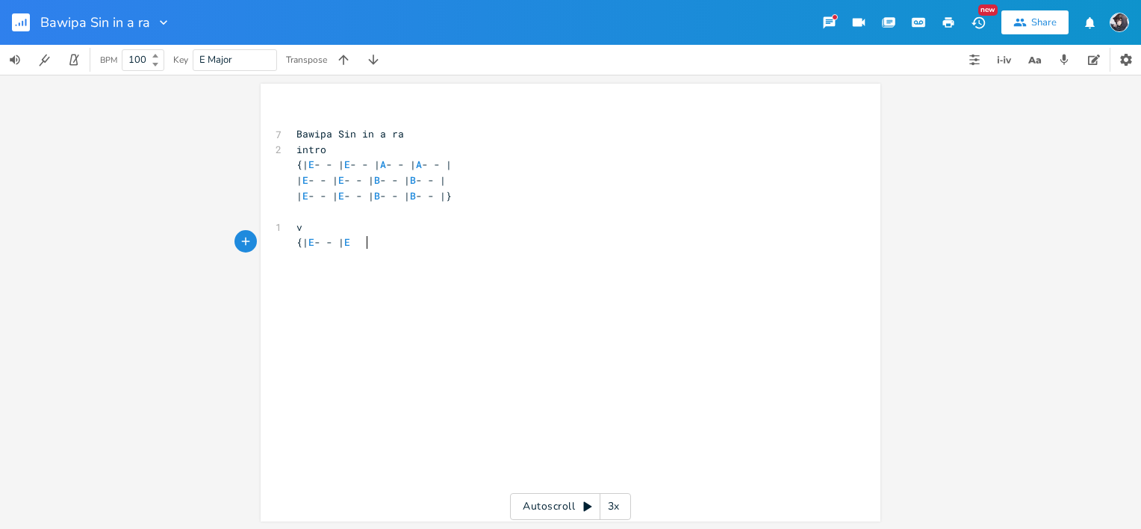
type textarea "{| E - - | E-"
type textarea "- - | E - - | E - - |"
type textarea "| A -"
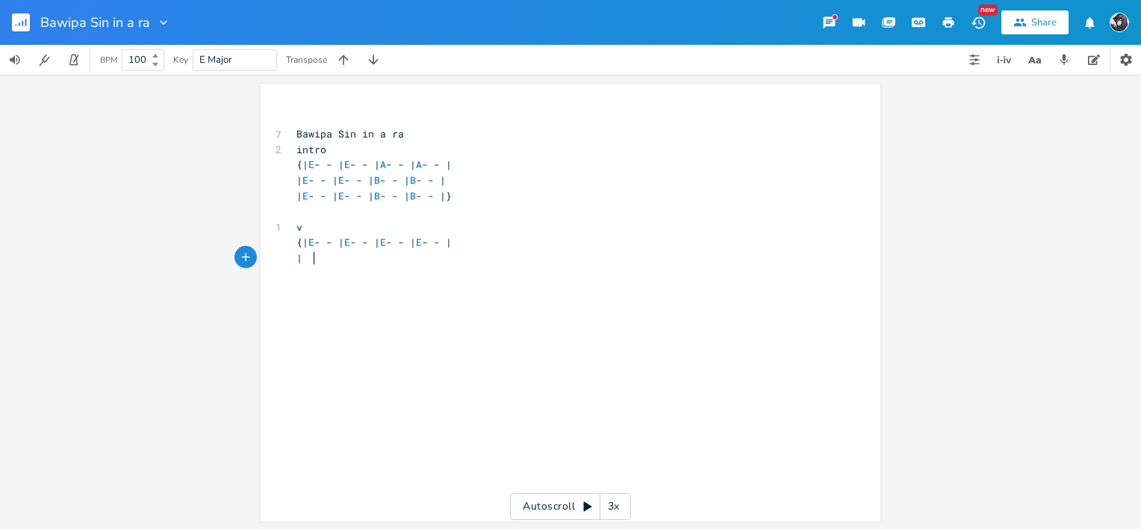
type textarea "E"
type textarea "E - - | A - - | E - -|"
type textarea "\"
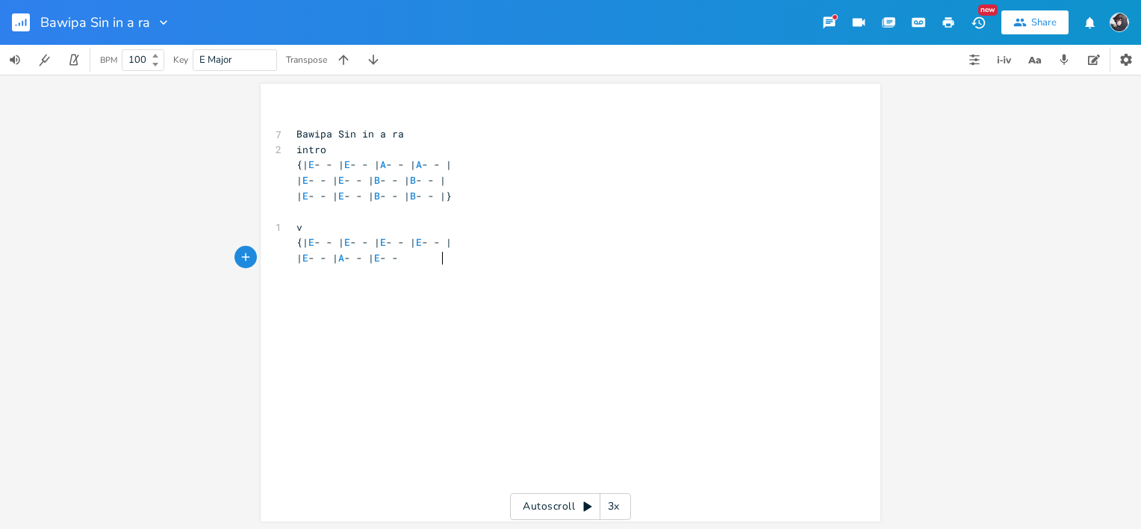
scroll to position [0, 3]
type textarea "| E - - |"
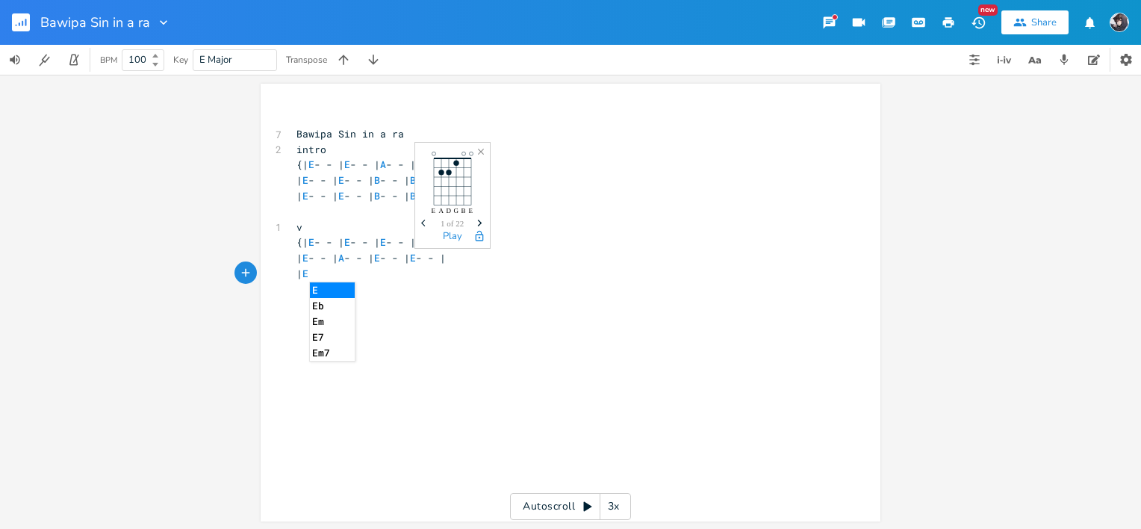
type textarea "| E-"
type textarea "- - | E - - | C#m ="
type textarea "_"
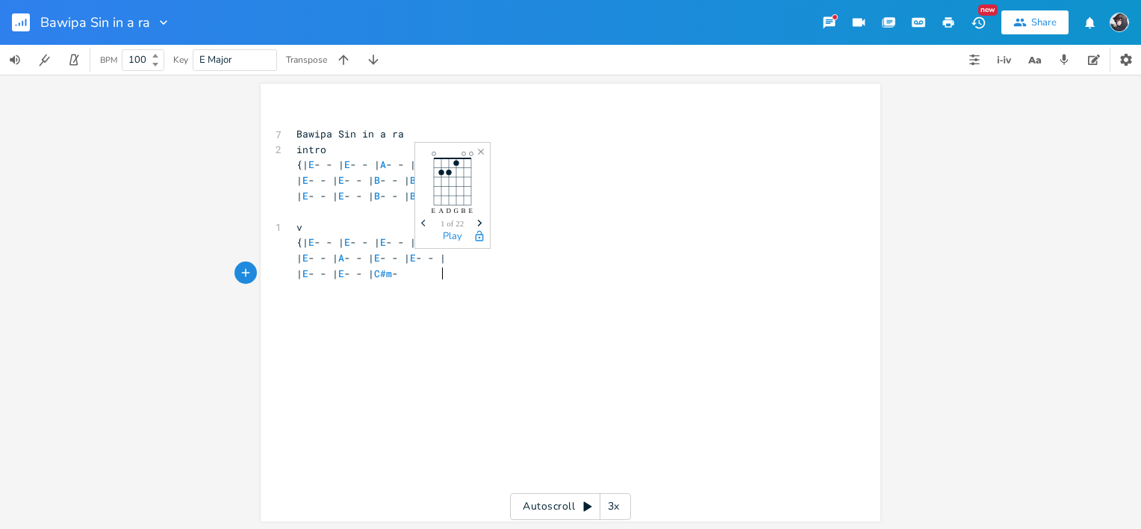
scroll to position [0, 10]
type textarea "- -"
type textarea "j"
type textarea "hjehfgdhwdswdsjd"
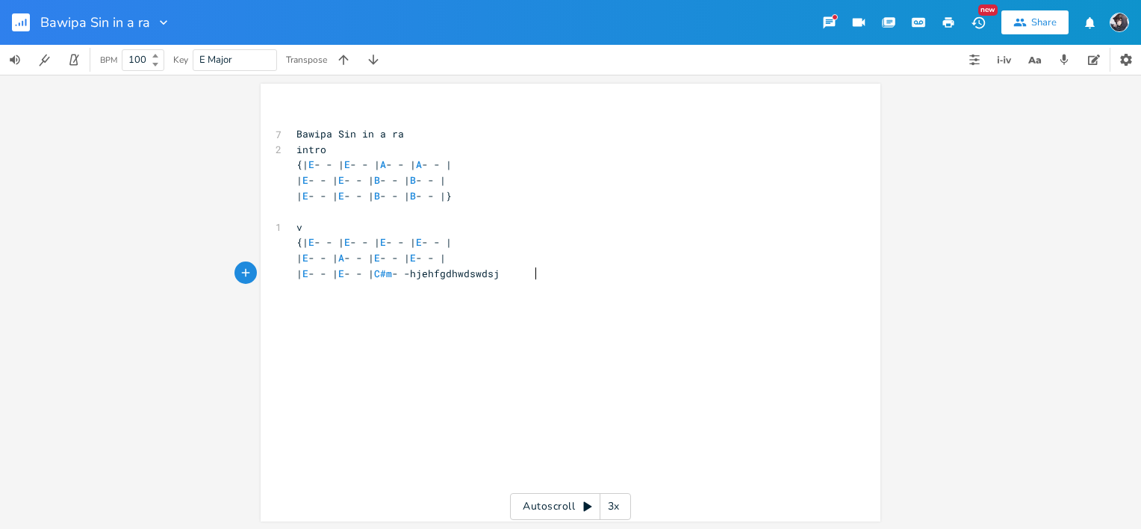
scroll to position [0, 84]
type textarea "| C#m - - |"
type textarea "| B - - | B - - | E - - | E - - |}"
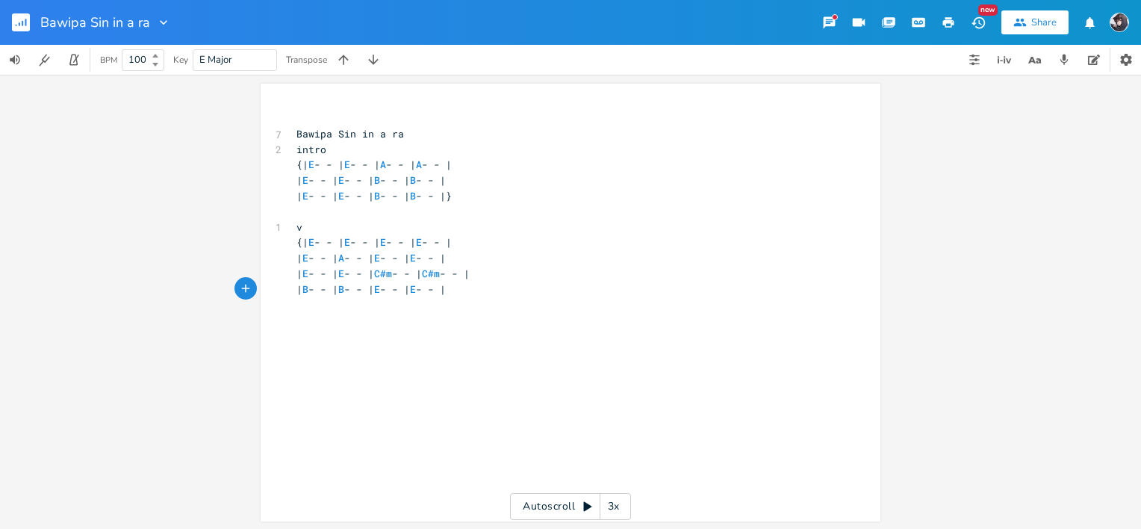
scroll to position [0, 116]
type textarea "cho"
click at [537, 293] on pre "| B - - | B - - | E - - | E - - |}" at bounding box center [563, 290] width 539 height 16
type textarea "E - - | E - - |}"
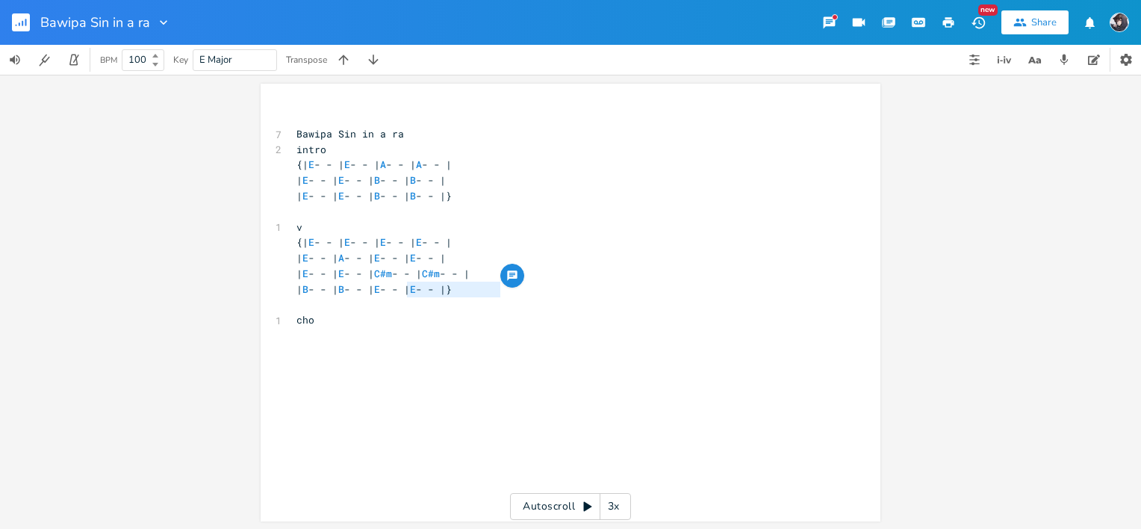
drag, startPoint x: 497, startPoint y: 290, endPoint x: 400, endPoint y: 289, distance: 97.1
click at [400, 289] on pre "| B - - | B - - | E - - | E - - |}" at bounding box center [563, 290] width 539 height 16
type textarea "2/4"
type textarea "E - - -"
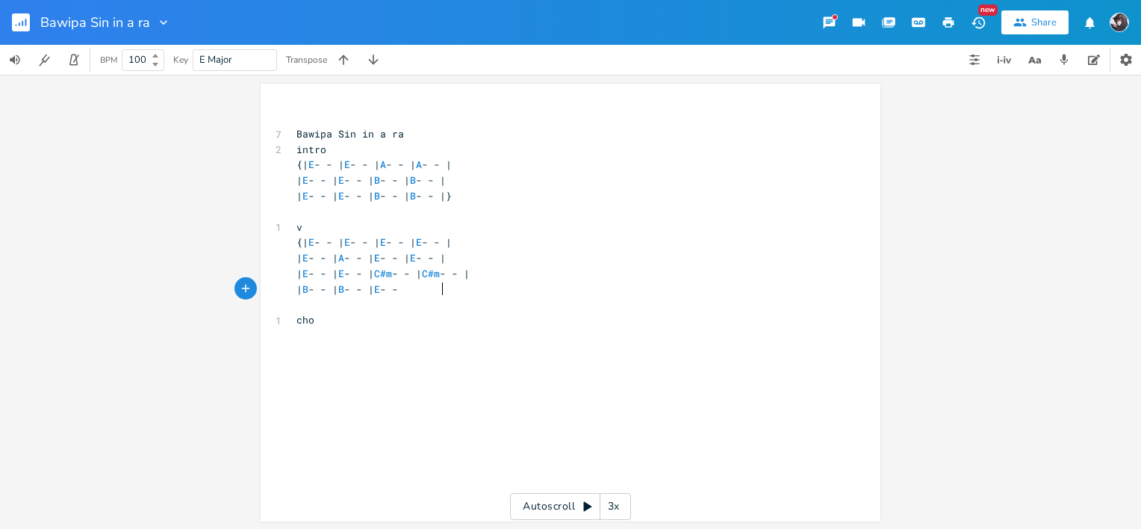
scroll to position [0, 27]
type textarea "| E - - |"
type textarea "|E - -"
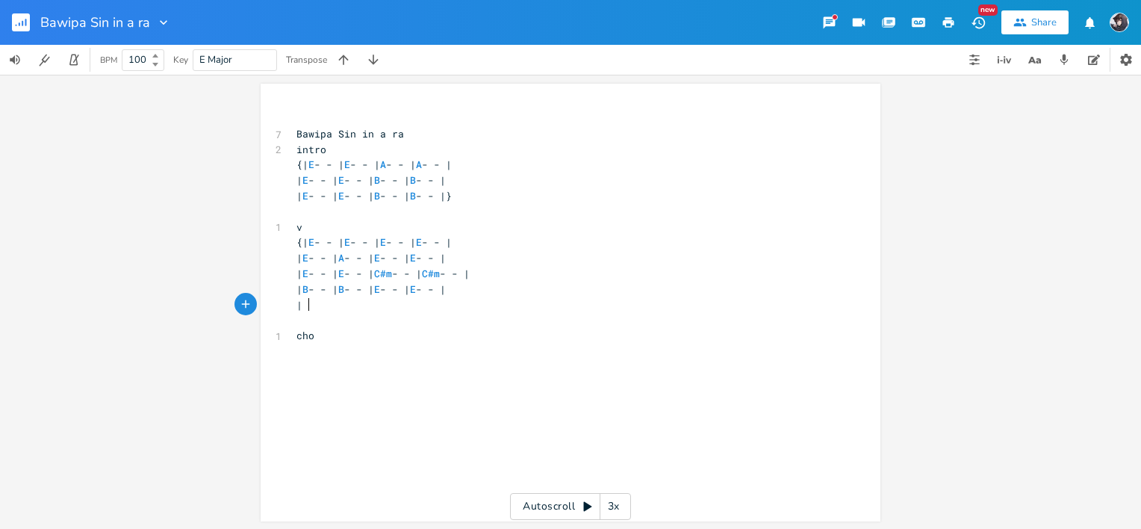
type textarea "e"
type textarea "E - - | E -"
type textarea "- - |}"
click at [460, 368] on div "x ​ 7 Bawipa Sin in a ra 2 intro {| E - - | E - - | A - - | A - - | | E - - | E…" at bounding box center [582, 317] width 577 height 418
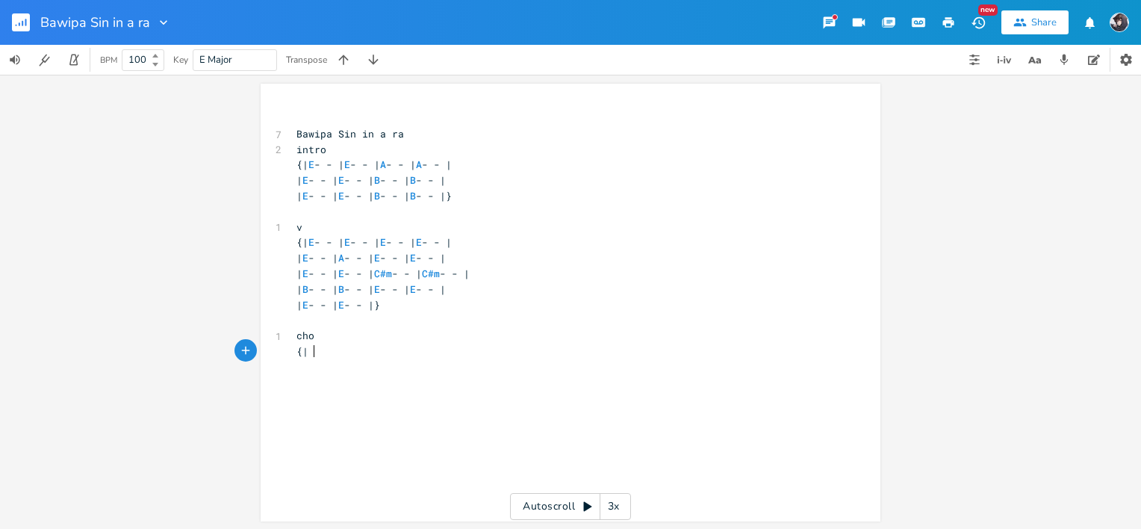
scroll to position [0, 7]
type textarea "{| B - - | B - - | E - - | E -"
type textarea "- - |"
type textarea "| A -"
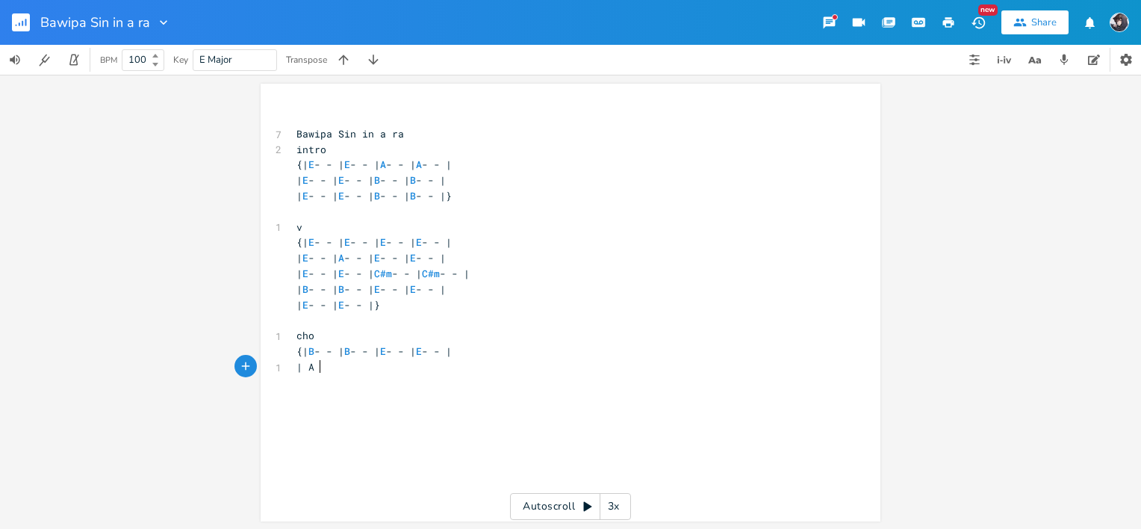
scroll to position [0, 21]
type textarea "A - - | A - - | A - - | E - - |"
type textarea "| E- - -"
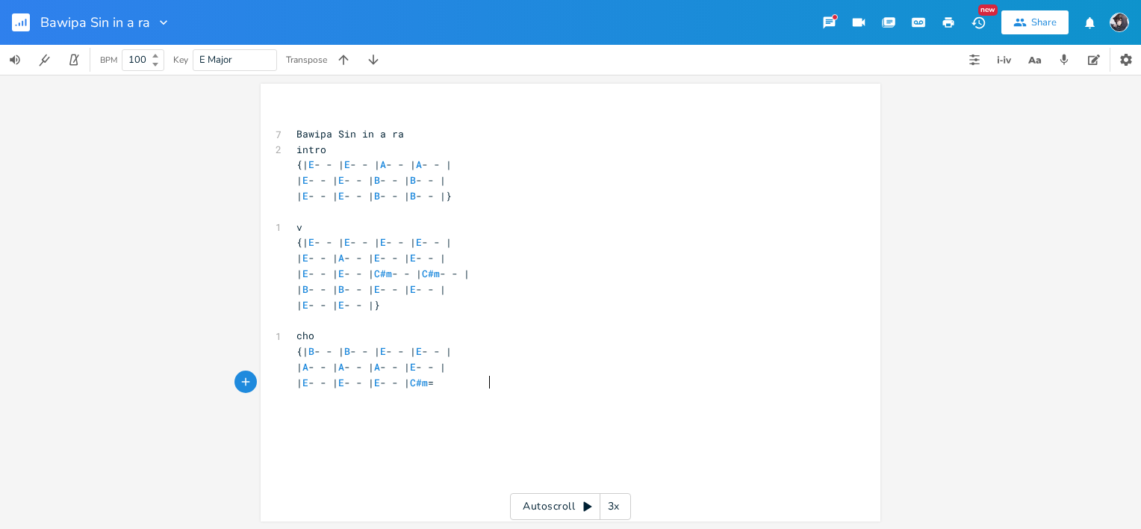
type textarea "- - | E - - | E - - | C#m ="
type textarea "- - |"
type textarea "| C3"
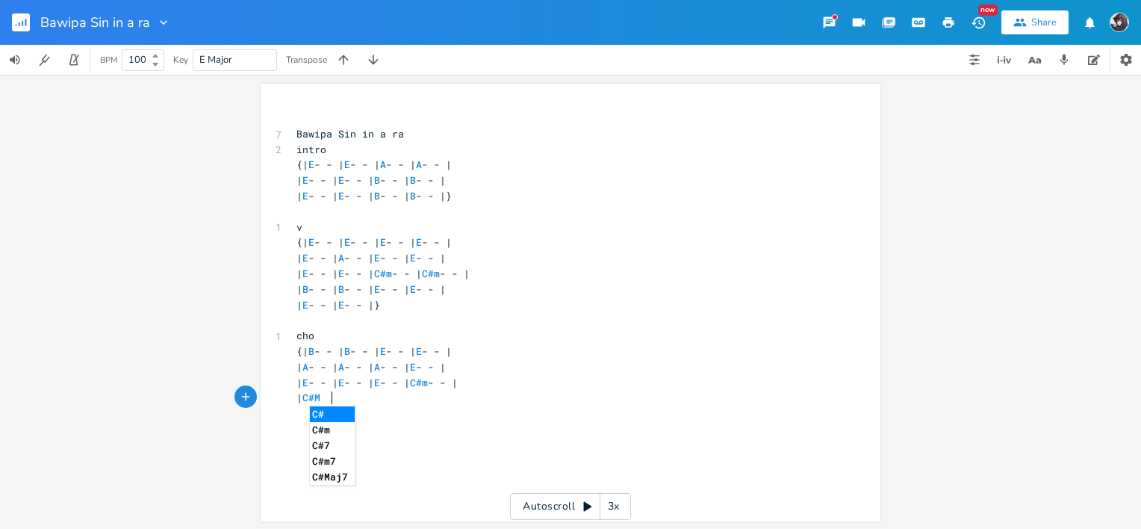
type textarea "#M"
type textarea "M"
type textarea "m - - | B - - | B - - | E - - |"
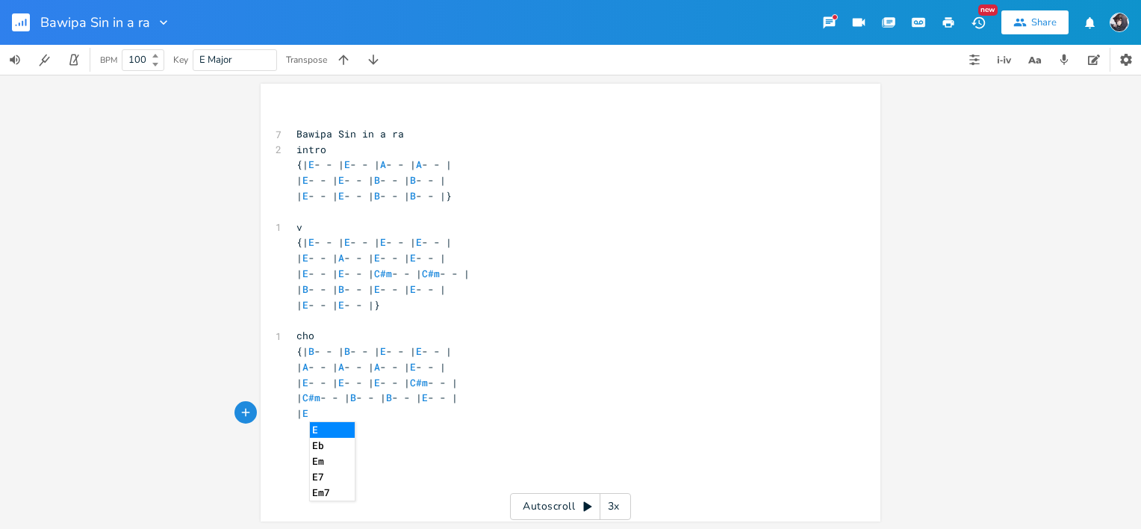
type textarea "| E-"
type textarea "- - | E - - |}"
click at [22, 25] on icon "button" at bounding box center [22, 23] width 1 height 5
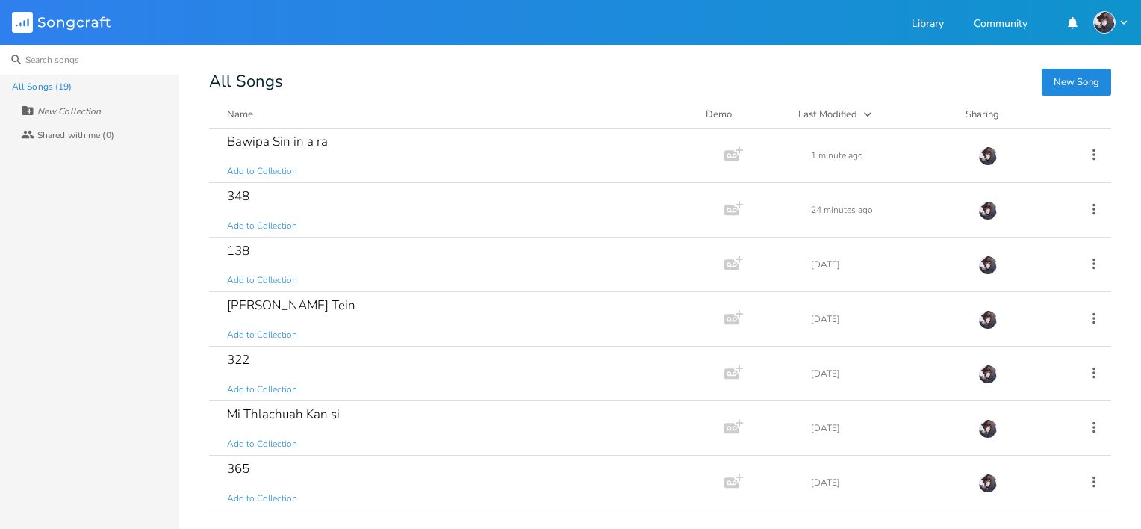
click at [39, 57] on input at bounding box center [89, 60] width 179 height 30
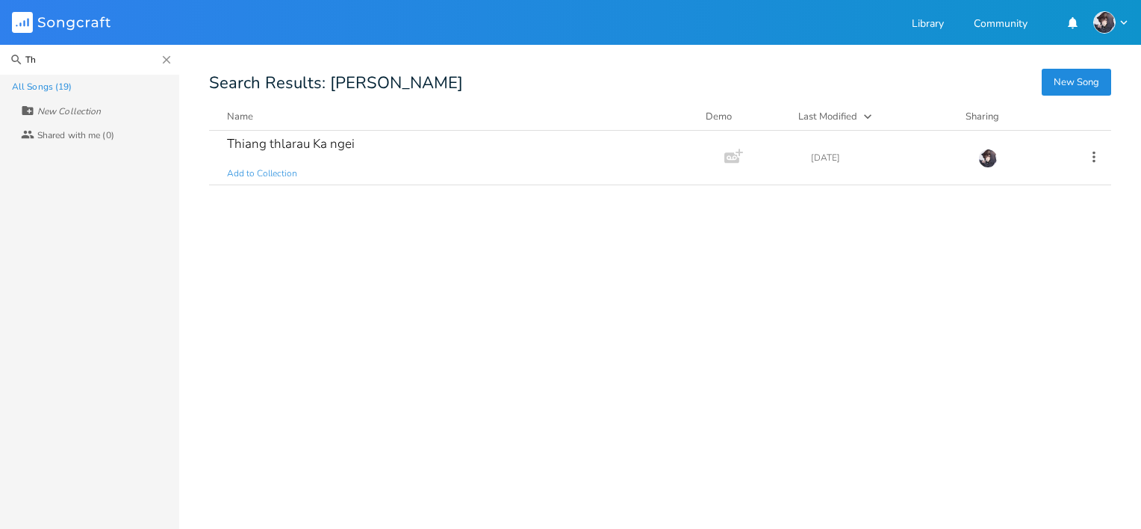
type input "T"
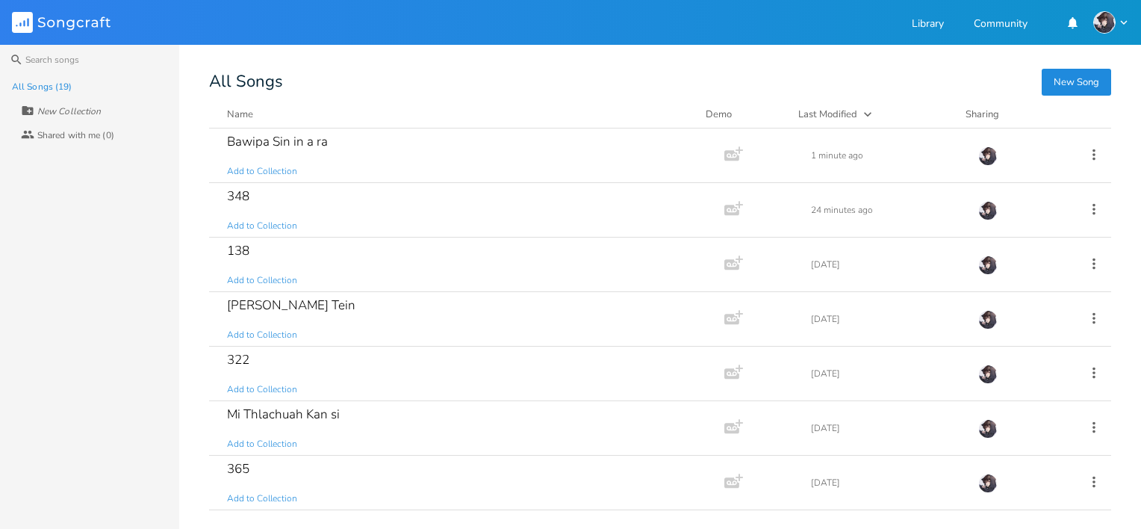
click at [1087, 74] on button "New Song" at bounding box center [1076, 82] width 69 height 27
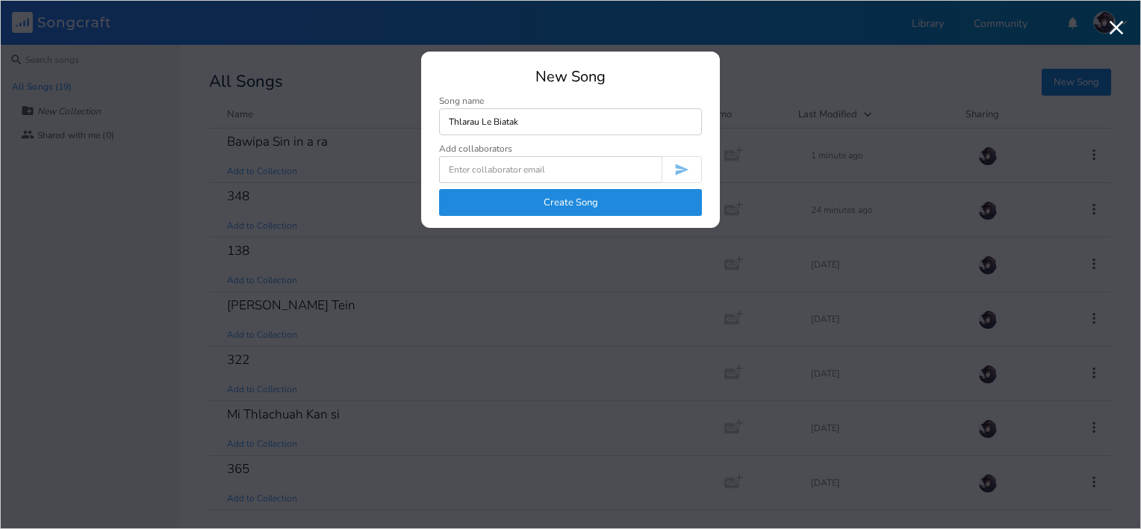
type input "Thlarau Le Biatak"
click at [614, 203] on button "Create Song" at bounding box center [570, 202] width 263 height 27
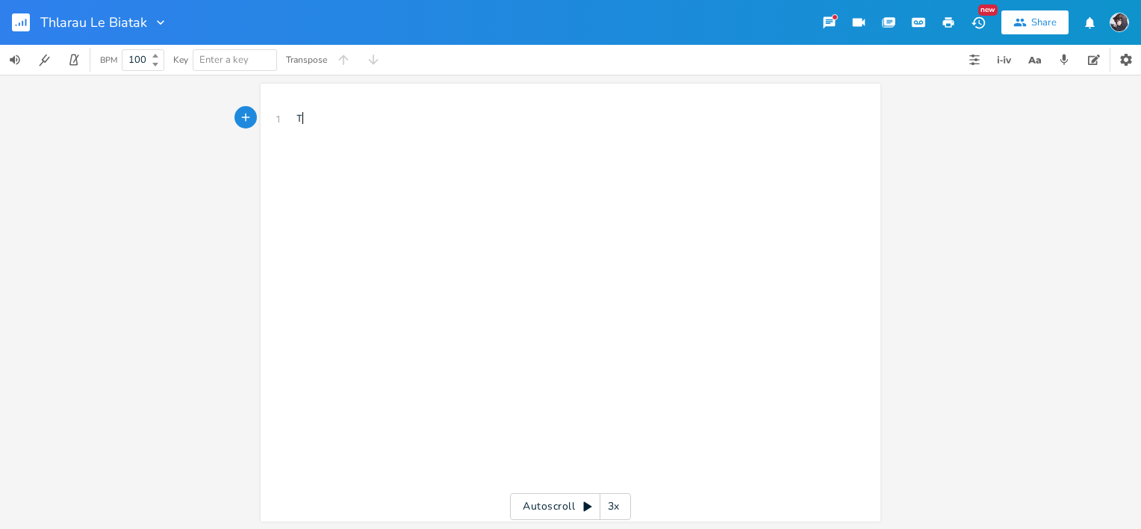
scroll to position [0, 10]
type textarea "Thlarau Le Biake"
type textarea "tak"
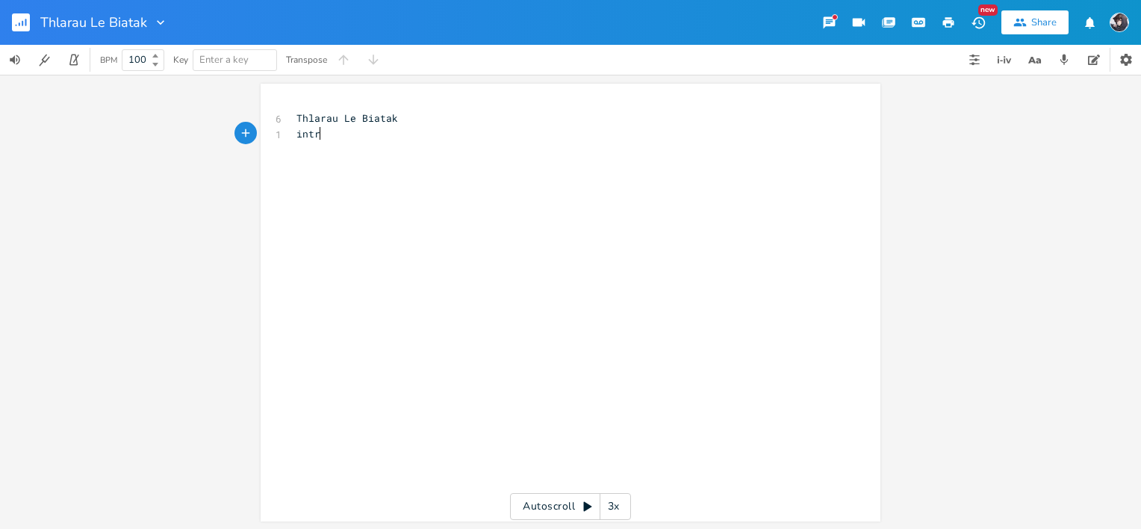
type textarea "intro"
type textarea "{"
type textarea "(pin"
type textarea "ano only)"
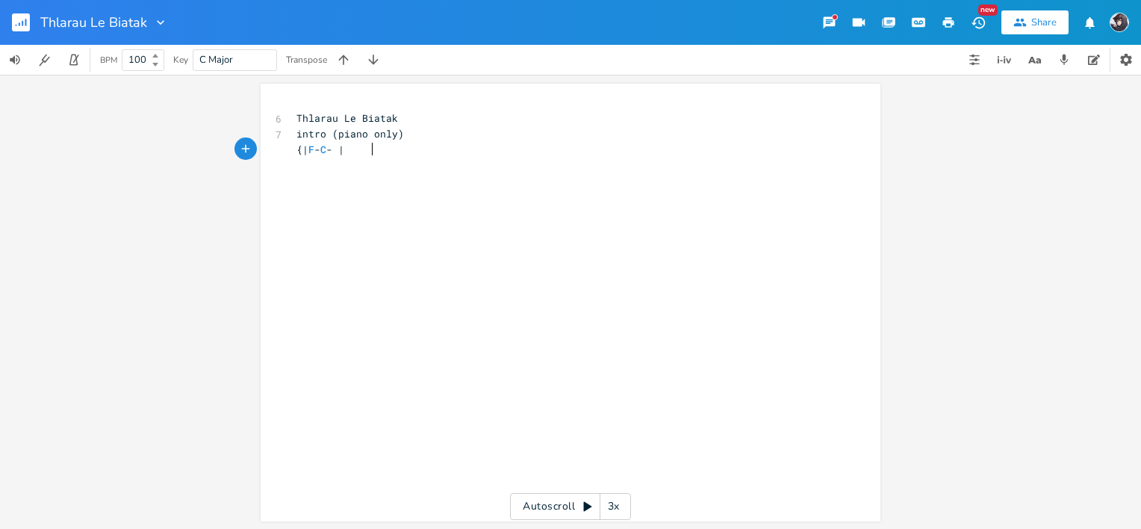
scroll to position [0, 43]
type textarea "{| F - C - | Dm - - - | Bb \"
type textarea "- F - | C - - - |}"
click at [237, 57] on span "C Major" at bounding box center [234, 60] width 71 height 20
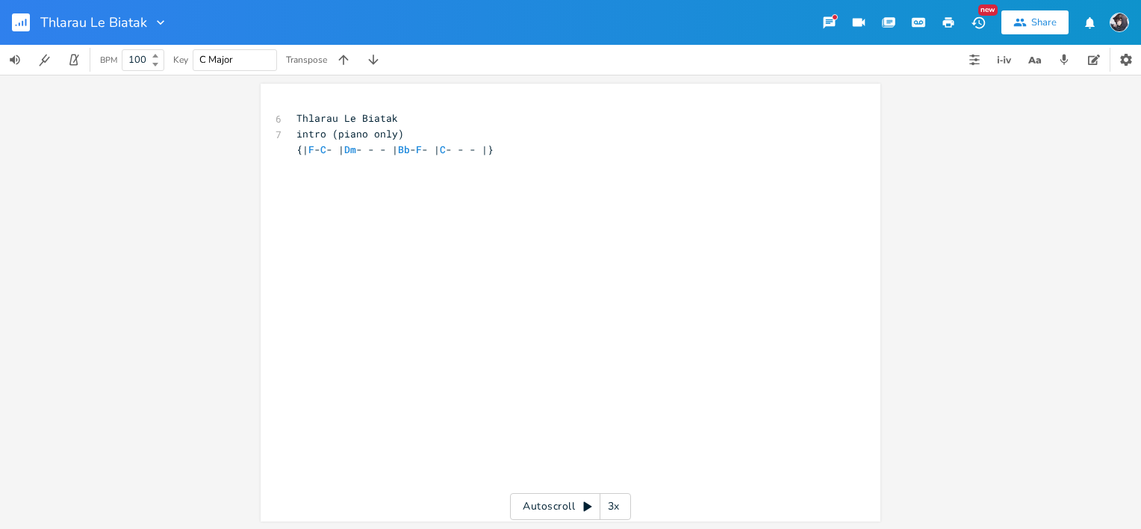
type input "F"
click at [414, 75] on div "BPM 100 Key F Major Transpose" at bounding box center [570, 60] width 1141 height 31
click at [344, 57] on icon "button" at bounding box center [343, 60] width 10 height 10
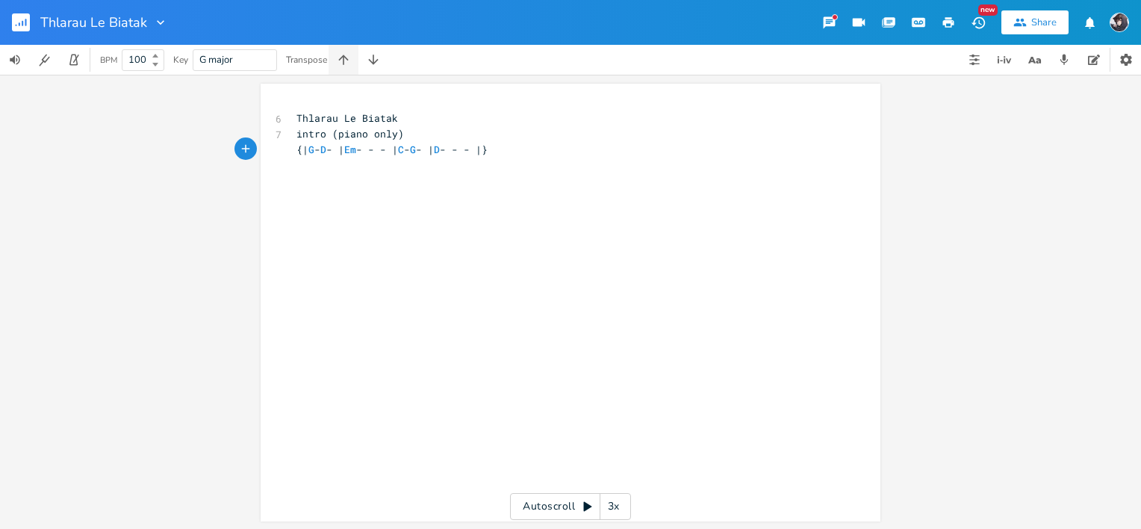
click at [344, 57] on icon "button" at bounding box center [343, 60] width 10 height 10
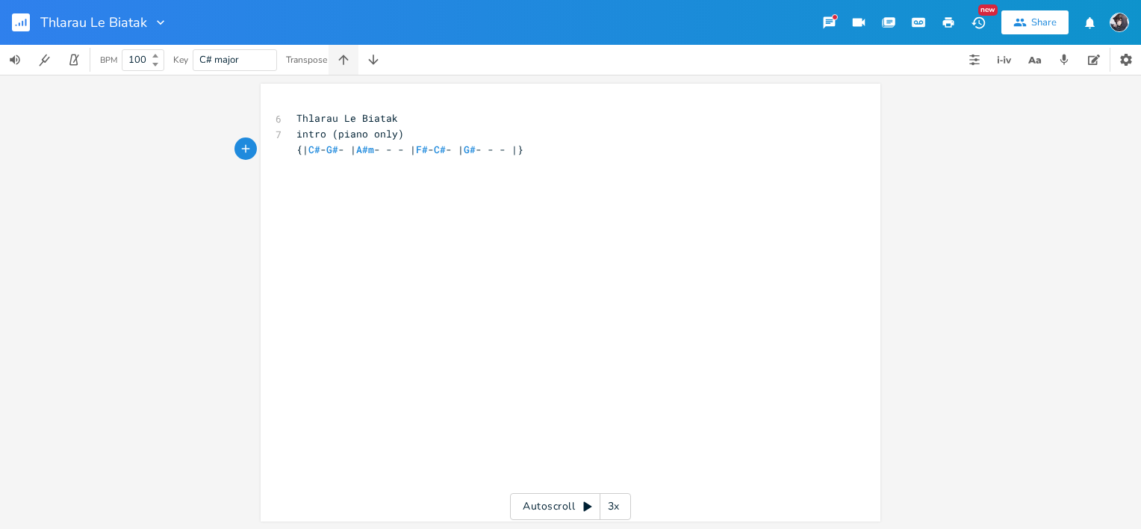
click at [344, 57] on icon "button" at bounding box center [343, 60] width 10 height 10
click at [367, 60] on icon "button" at bounding box center [373, 59] width 15 height 15
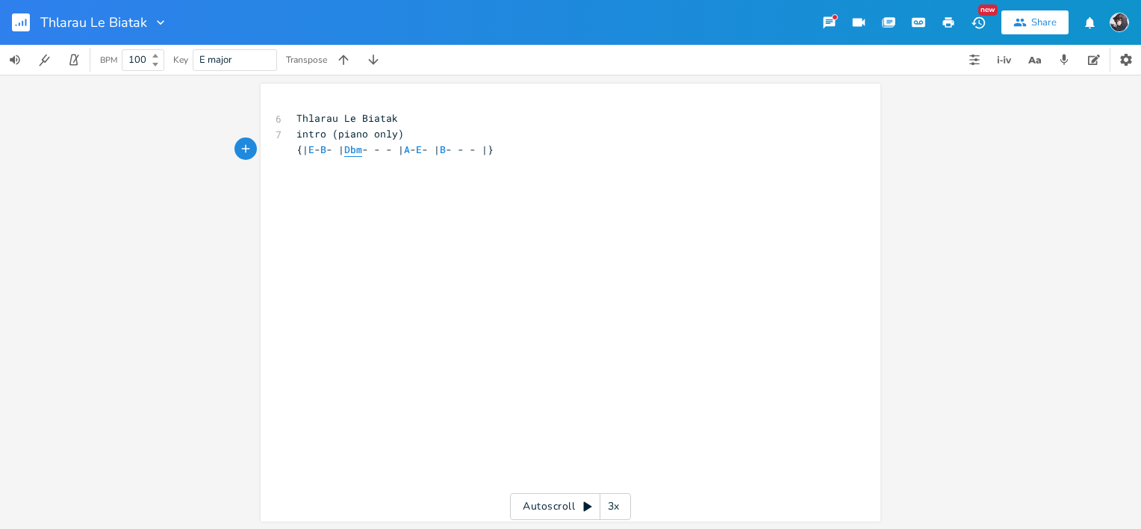
click at [362, 149] on span "Dbm" at bounding box center [353, 150] width 18 height 14
type textarea "C#m"
click at [568, 153] on pre "{| E - B - | C#m - - - | A - E - | B - - - |}" at bounding box center [563, 150] width 539 height 16
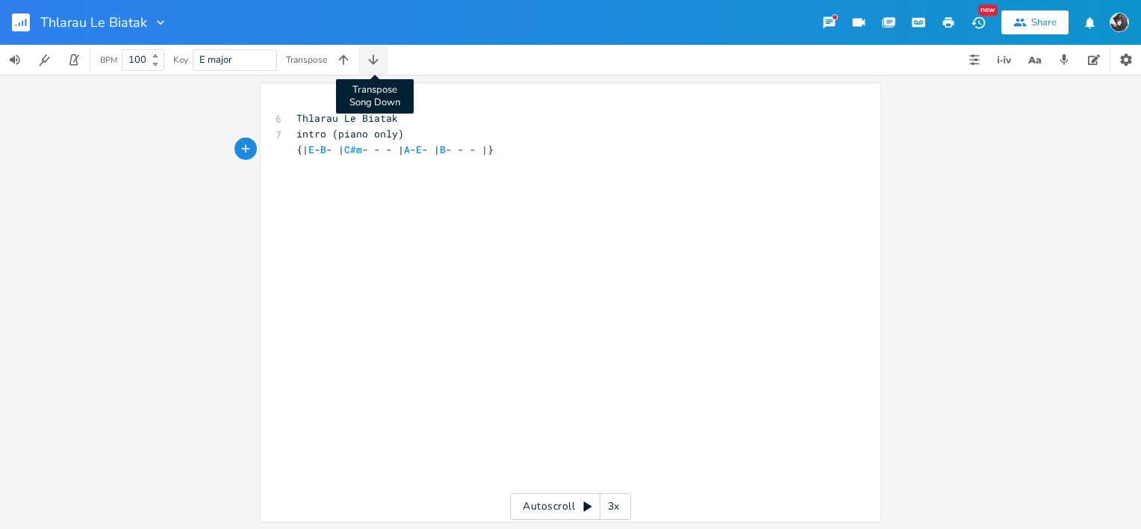
click at [367, 60] on icon "button" at bounding box center [373, 59] width 15 height 15
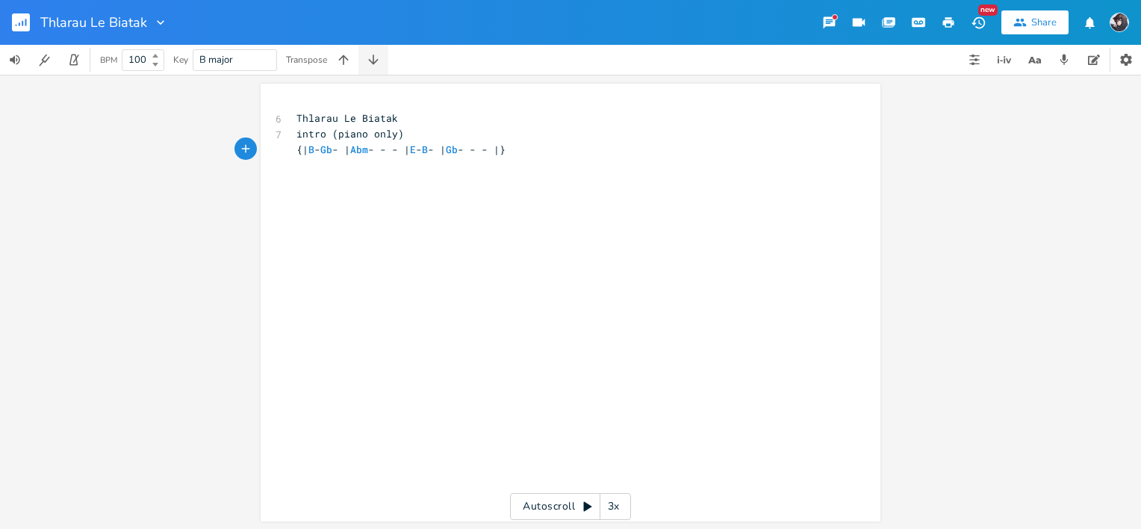
click at [367, 60] on icon "button" at bounding box center [373, 59] width 15 height 15
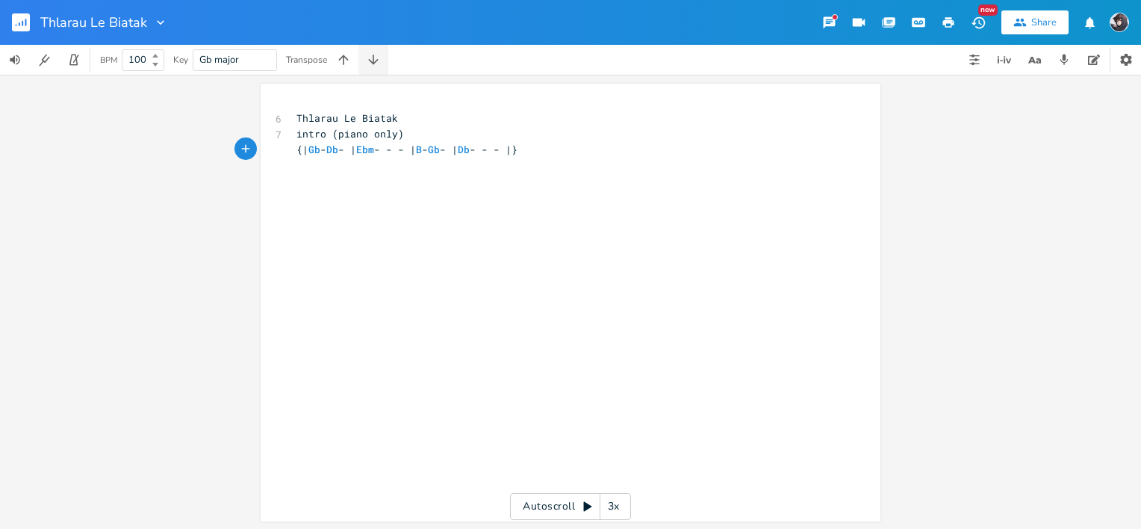
click at [367, 60] on icon "button" at bounding box center [373, 59] width 15 height 15
click at [562, 151] on pre "{| F - C - | Dm - - - | Bb - F - | C - - - |}" at bounding box center [563, 150] width 539 height 16
type textarea "| F - C - | Dm - - - | Bb - F - | C - - - |"
drag, startPoint x: 547, startPoint y: 149, endPoint x: 299, endPoint y: 150, distance: 248.0
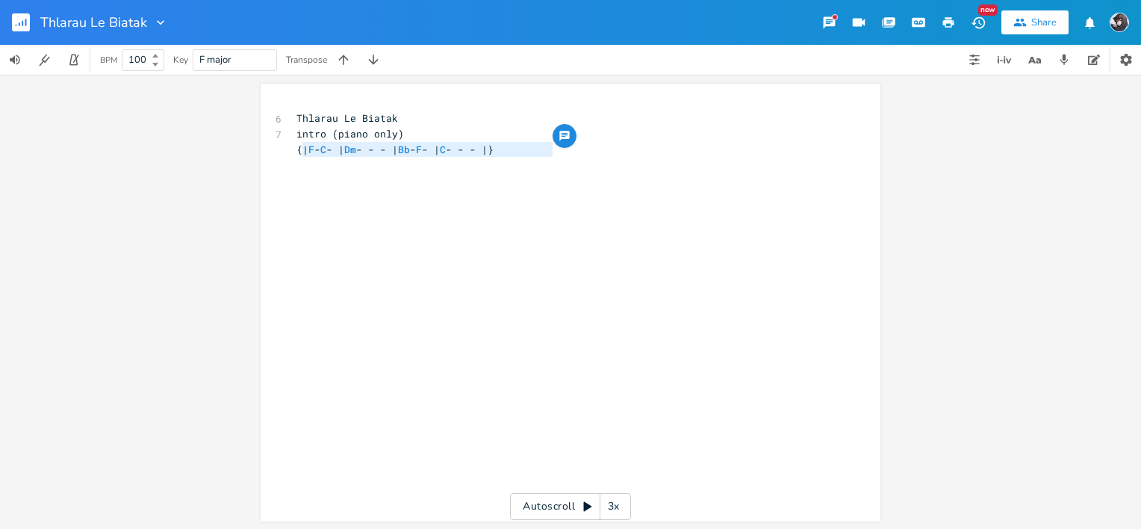
click at [299, 150] on span "{| F - C - | Dm - - - | Bb - F - | C - - - |}" at bounding box center [395, 149] width 197 height 13
click at [635, 160] on div "x 6 Thlarau Le Biatak 7 intro (piano only) {| F - C - | Dm - - - | Bb - F - | C…" at bounding box center [582, 317] width 577 height 418
type textarea "v1"
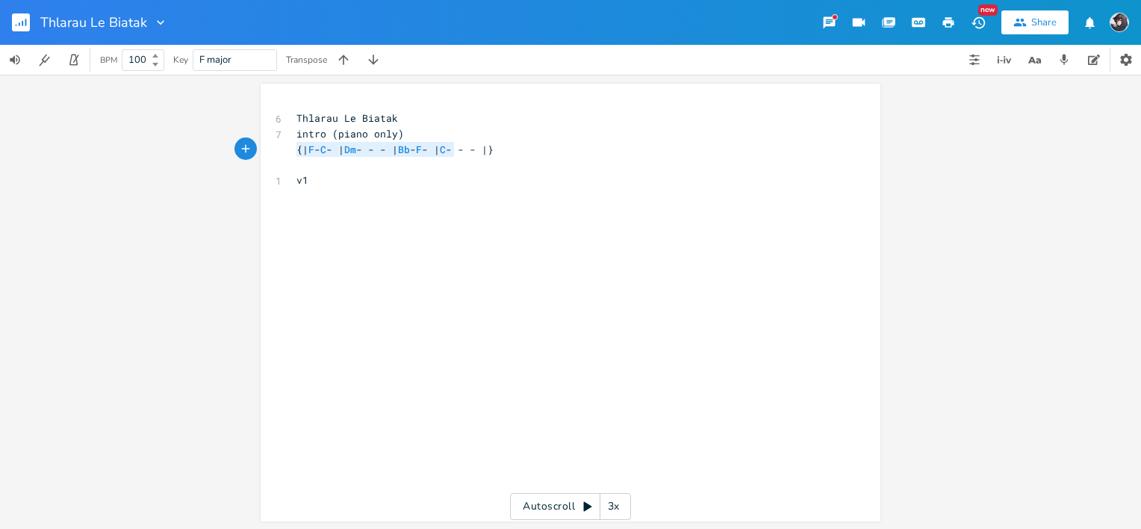
type textarea "{| F - C - | Dm - - - | Bb -"
type textarea "{| F - C - | Dm - - - | Bb - F - | C - - - |}"
drag, startPoint x: 292, startPoint y: 149, endPoint x: 553, endPoint y: 149, distance: 261.4
click at [494, 149] on span "{| F - C - | Dm - - - | Bb - F - | C - - - |}" at bounding box center [395, 149] width 197 height 13
click at [506, 185] on pre "v1" at bounding box center [563, 181] width 539 height 16
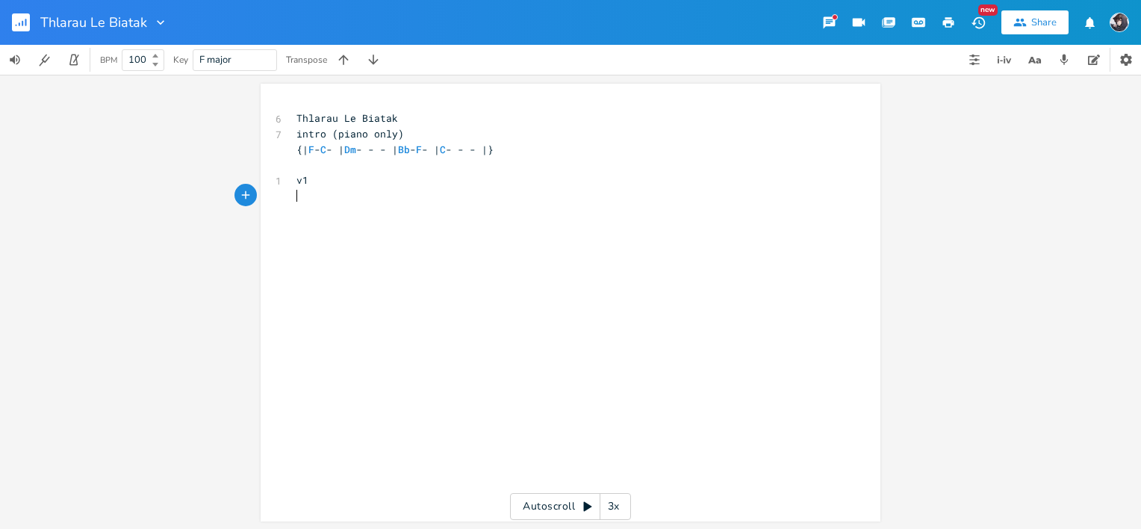
click at [500, 199] on pre "​" at bounding box center [563, 196] width 539 height 16
paste textarea "}"
type textarea "{}x4"
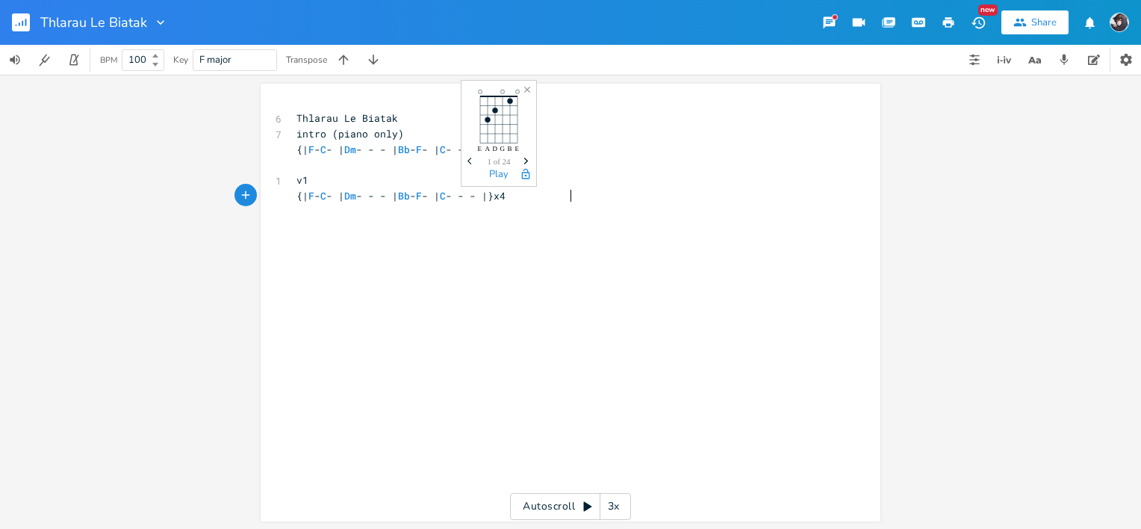
scroll to position [0, 17]
click at [377, 183] on pre "v1" at bounding box center [563, 181] width 539 height 16
type textarea "(third"
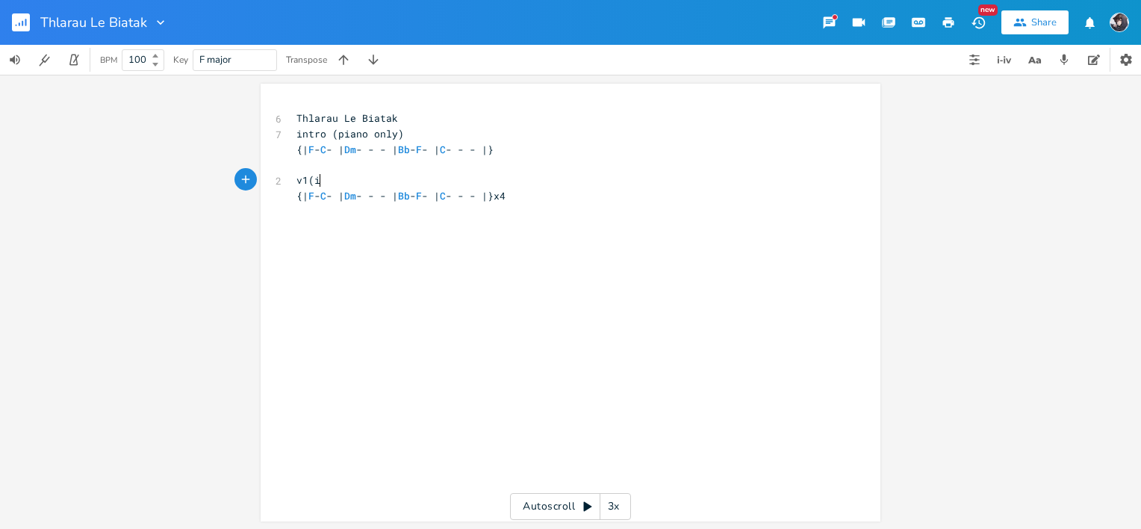
type textarea "[PERSON_NAME]"
type textarea "piano pnly"
type textarea "only 1stn"
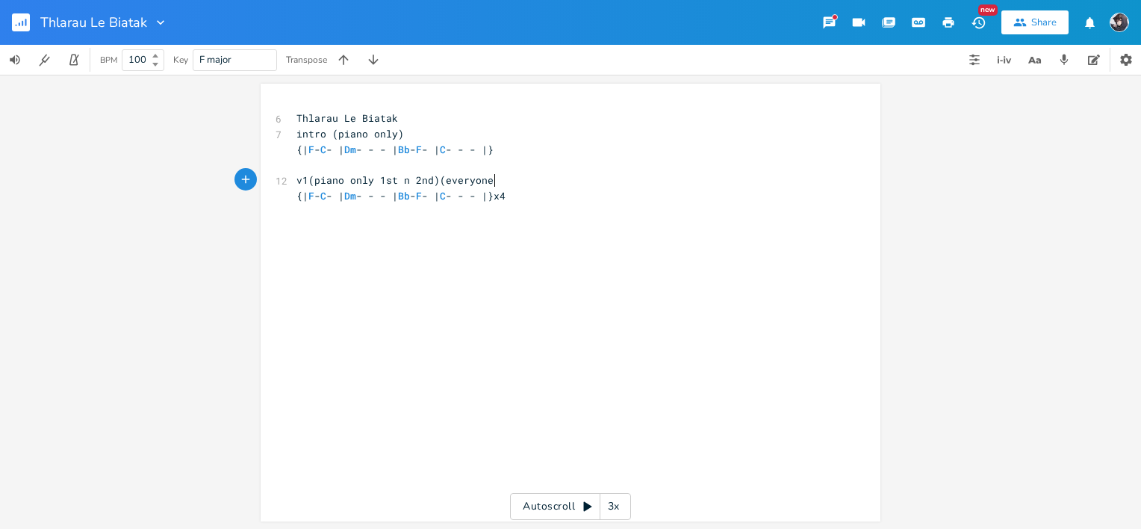
scroll to position [0, 77]
type textarea "n 2nd)(everyone star"
type textarea "comes in 3rd)"
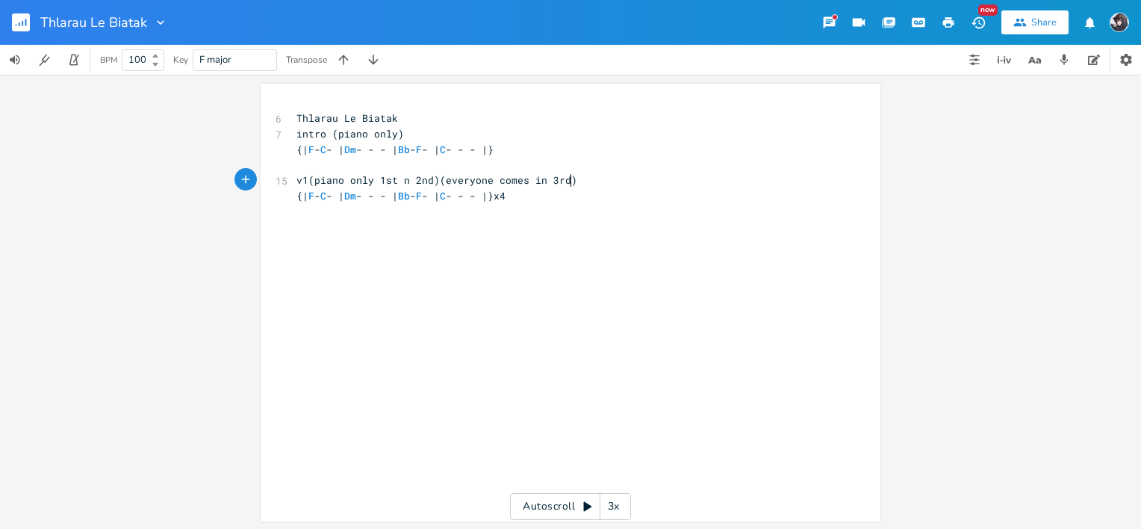
click at [665, 285] on div "x 6 Thlarau Le Biatak 7 intro (piano only) {| F - C - | Dm - - - | Bb - F - | C…" at bounding box center [582, 317] width 577 height 418
type textarea "cp"
type textarea "ho"
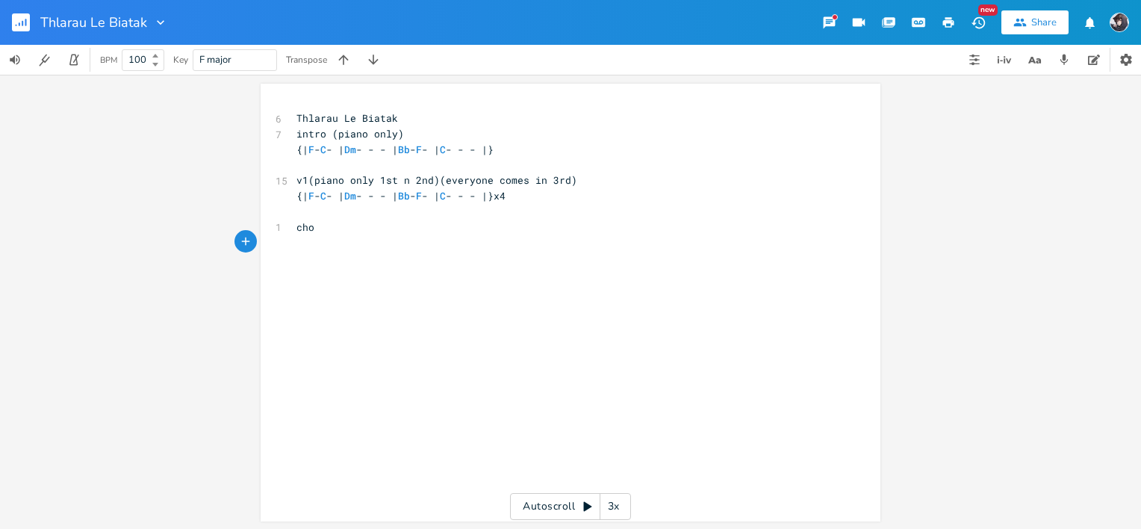
type textarea "{"
paste textarea
paste textarea "}"
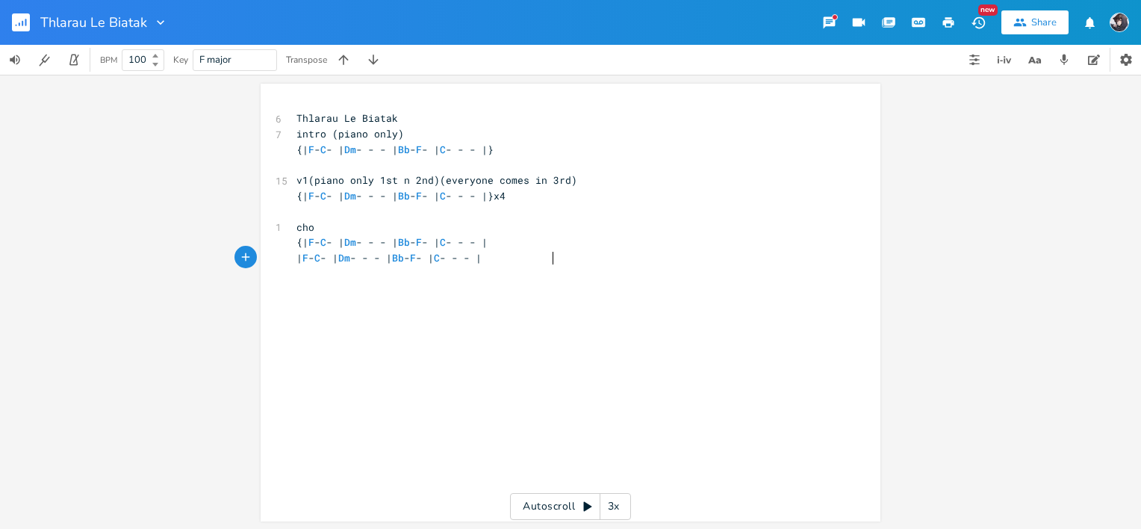
type textarea "}"
type textarea "solo"
type textarea "{"
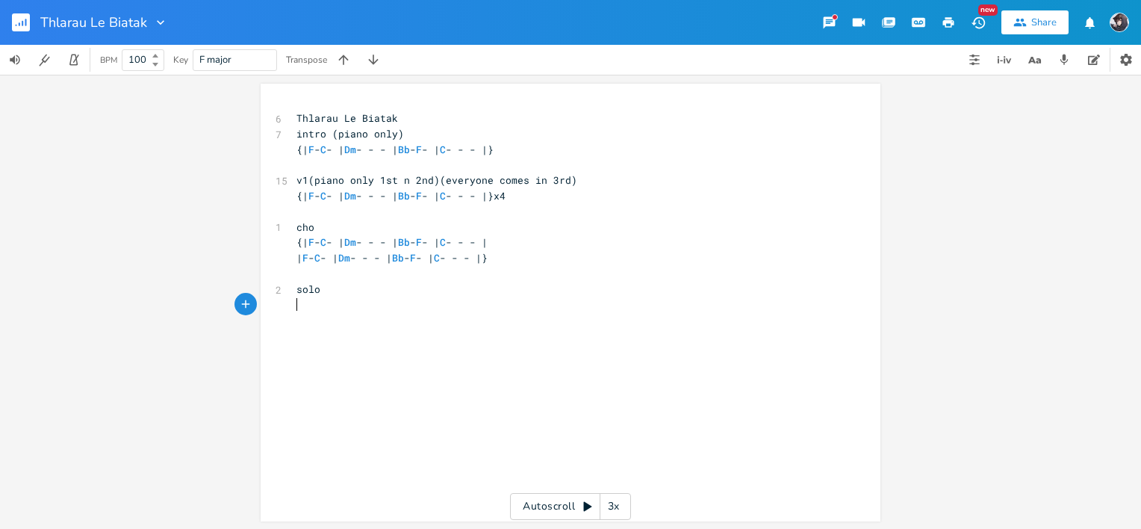
scroll to position [0, 3]
click at [610, 299] on pre "{" at bounding box center [563, 305] width 539 height 16
click at [579, 221] on pre "cho" at bounding box center [563, 228] width 539 height 16
type textarea "("
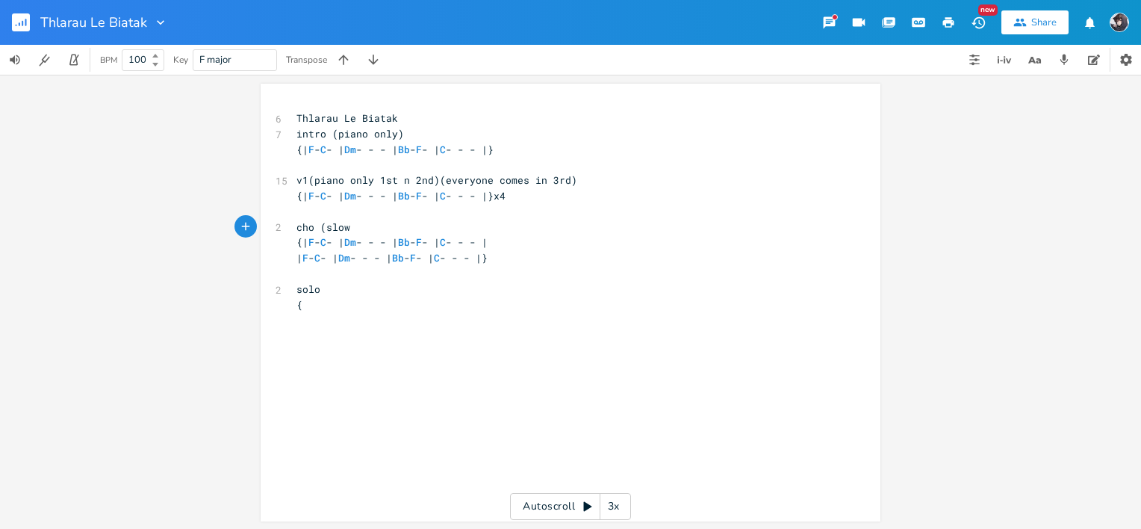
type textarea "(slow"
type textarea ")"
click at [486, 290] on pre "solo" at bounding box center [563, 290] width 539 height 16
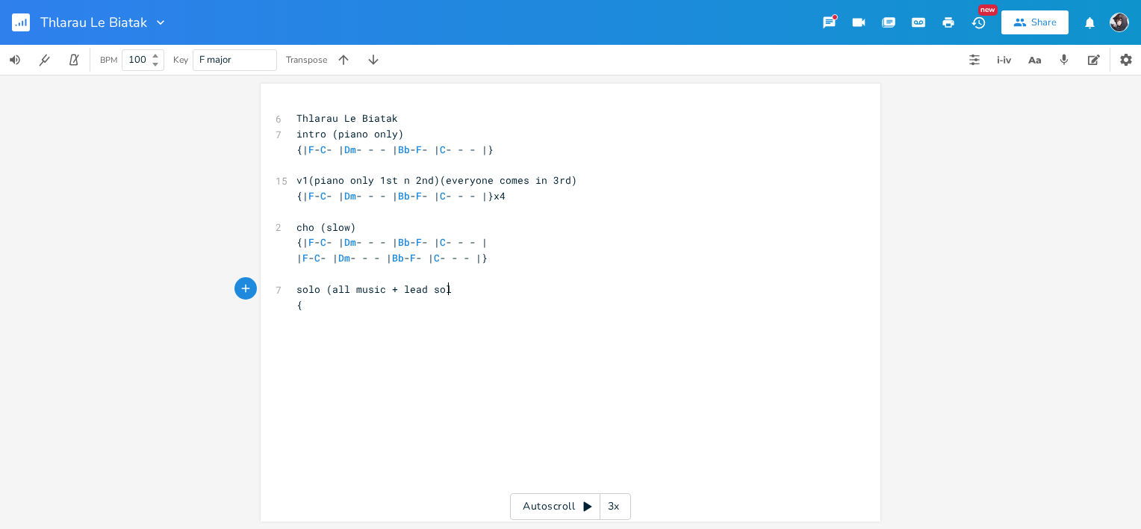
scroll to position [0, 96]
type textarea "(all music + lead solo}"
type textarea ")"
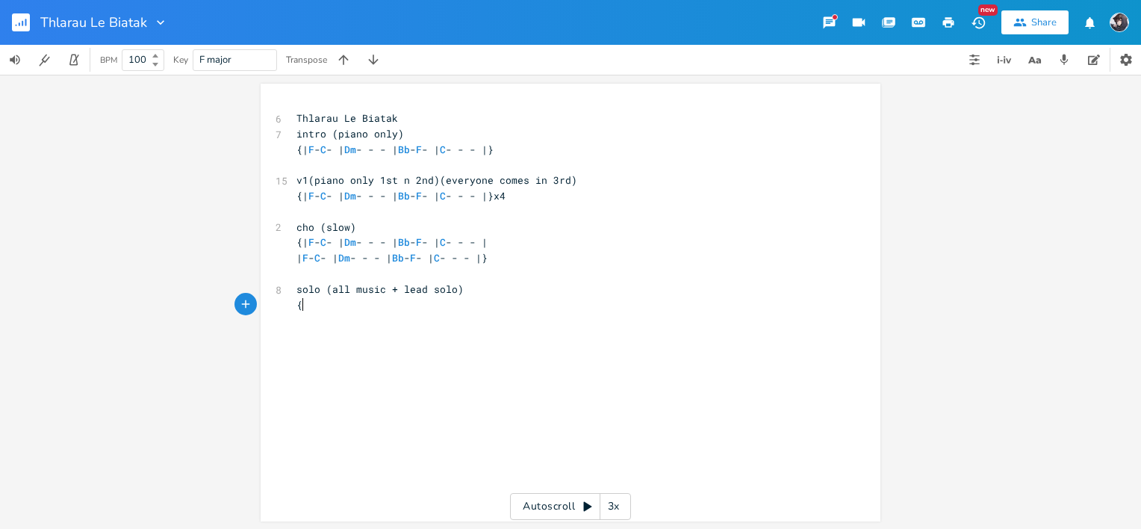
click at [462, 313] on div "x 6 Thlarau Le Biatak 7 intro (piano only) {| F - C - | Dm - - - | Bb - F - | C…" at bounding box center [563, 212] width 539 height 208
paste textarea "}"
type textarea "}"
click at [302, 305] on span "{| F - C - | Dm - - - | Bb - F - | C - - - |}" at bounding box center [395, 304] width 197 height 13
click at [298, 305] on span "{| F - C - | Dm - - - | Bb - F - | C - - - |}" at bounding box center [395, 304] width 197 height 13
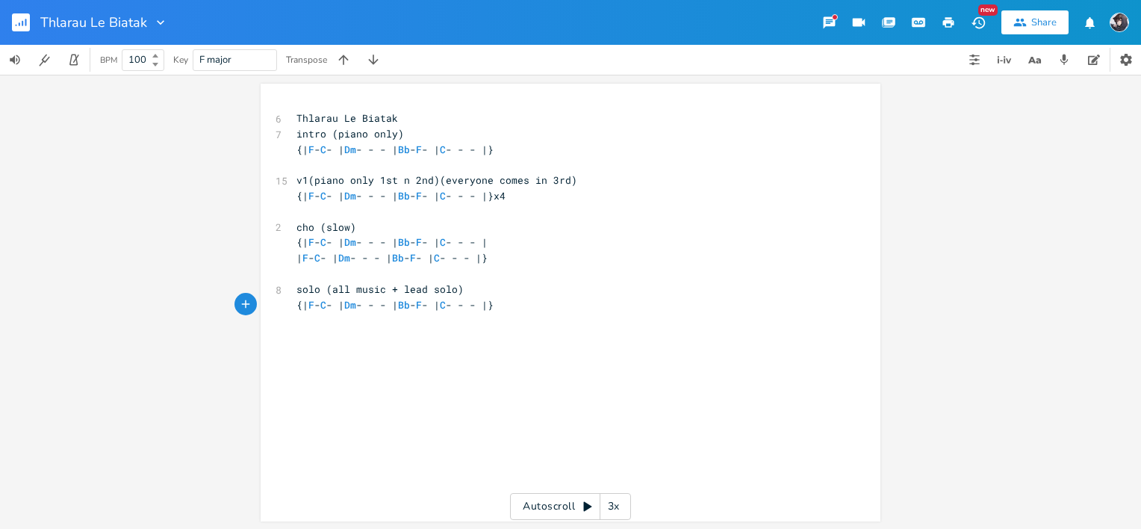
type textarea "]"
type textarea "{"
click at [589, 313] on div "x 6 Thlarau Le Biatak 7 intro (piano only) {| F - C - | Dm - - - | Bb - F - | C…" at bounding box center [563, 212] width 539 height 208
click at [587, 308] on pre "{| F - C - | Dm - - - | Bb - F - | C - - - |}" at bounding box center [563, 304] width 539 height 16
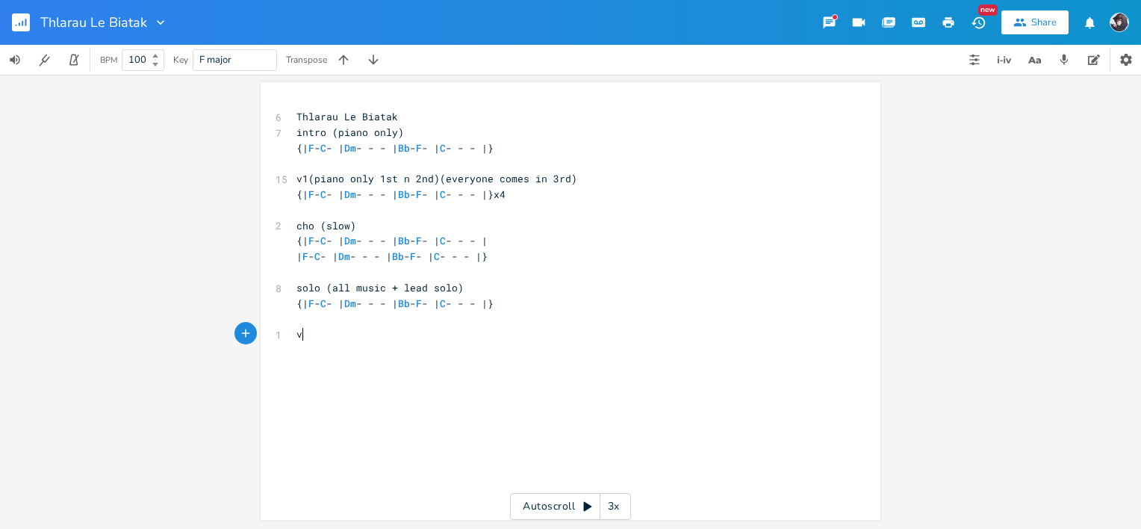
type textarea "v2"
paste textarea "}"
type textarea "{}x2"
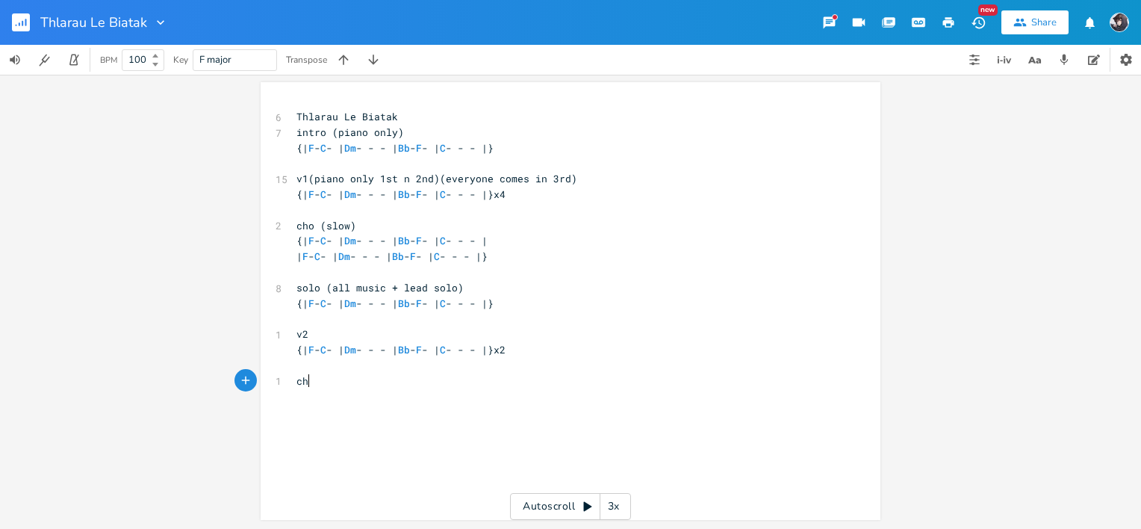
type textarea "cho"
type textarea "{|"
paste textarea "}"
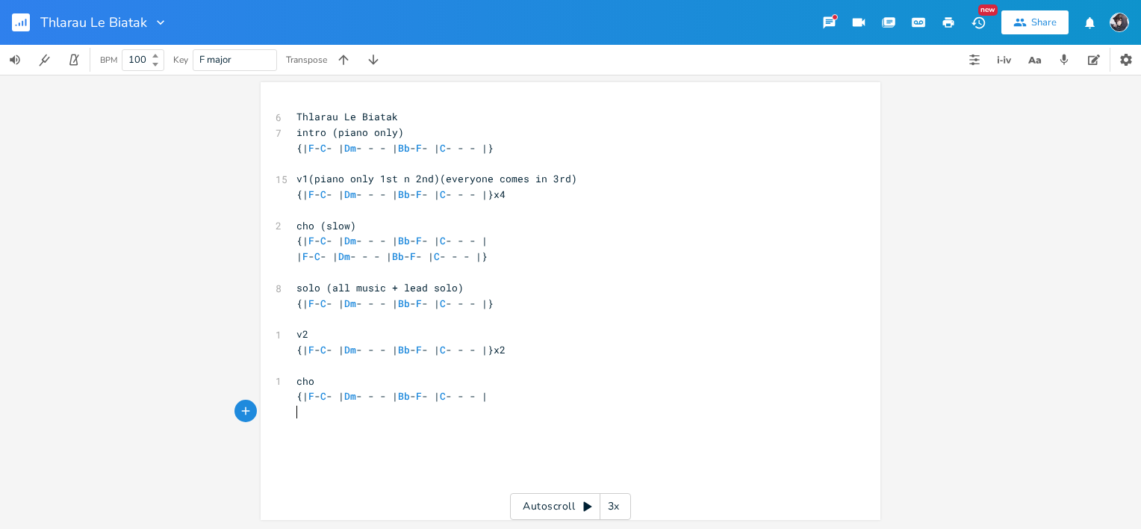
type textarea "}"
paste textarea "}"
type textarea "}"
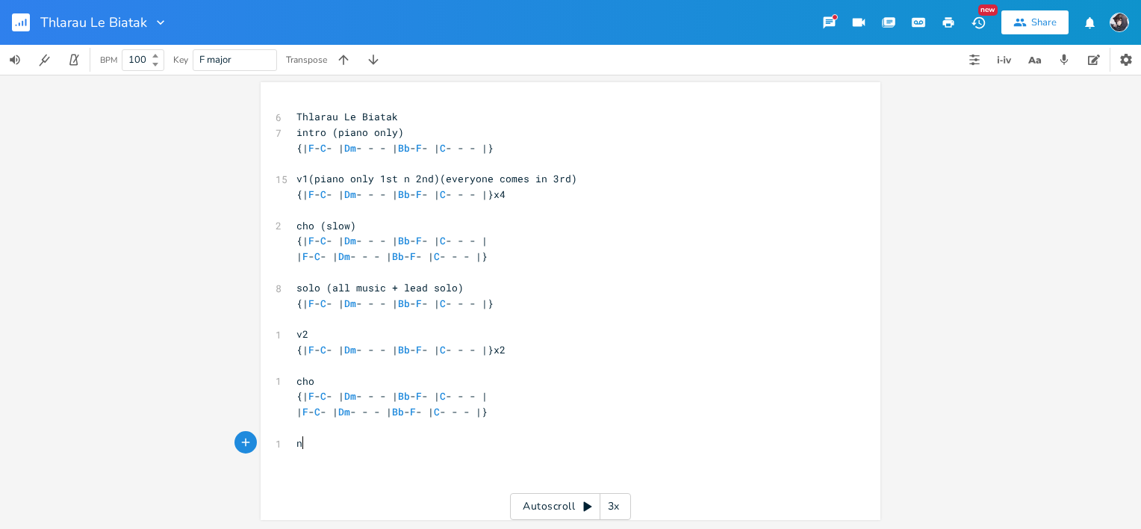
type textarea "nr"
type textarea "bride"
type textarea "{| Bb ="
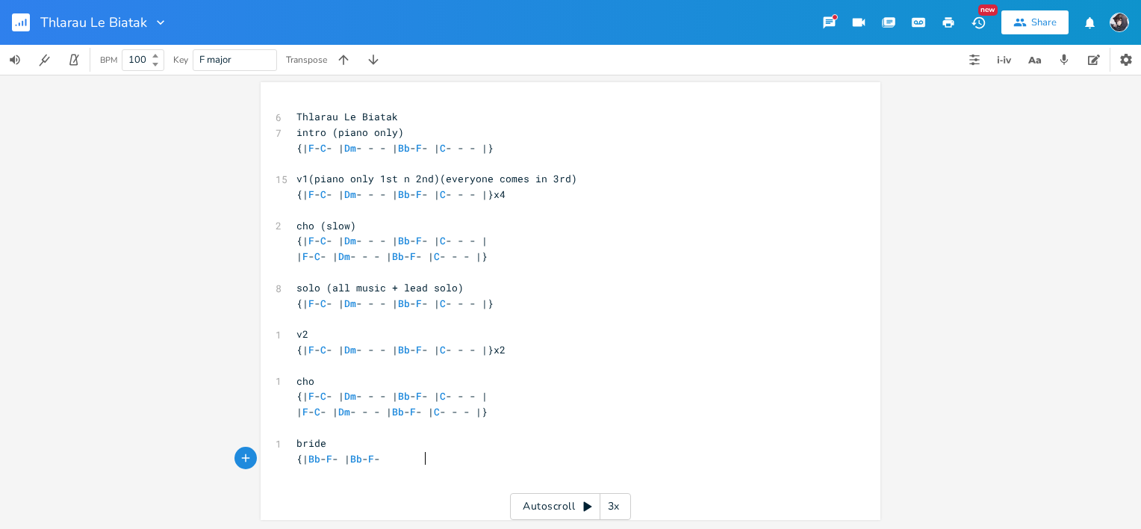
scroll to position [0, 63]
type textarea "- F - | Bb - F - | Dm = ="
type textarea "- -"
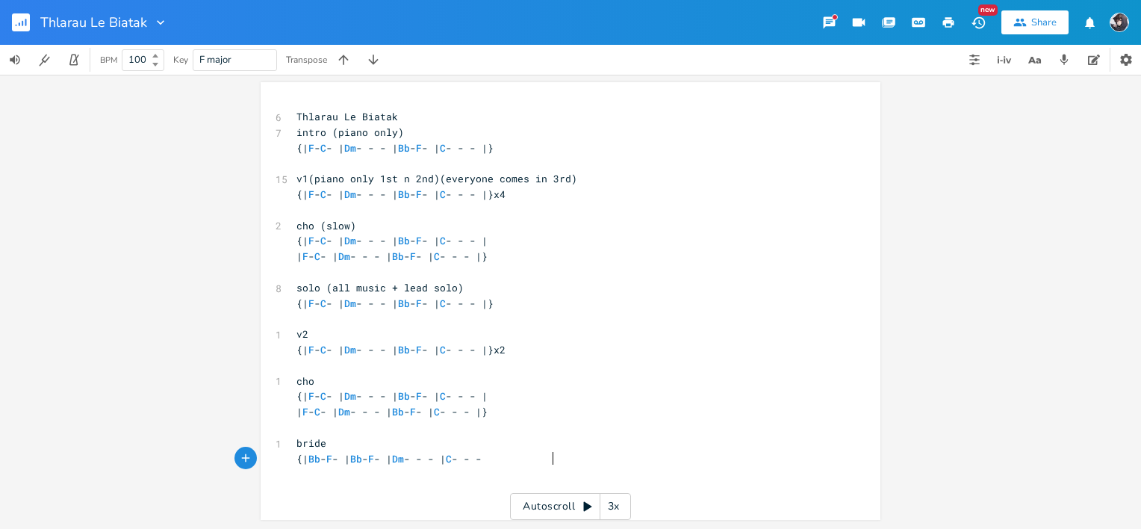
type textarea "- - - | C - - - |"
type textarea "|Bb"
type textarea "Bb-"
type textarea "p-"
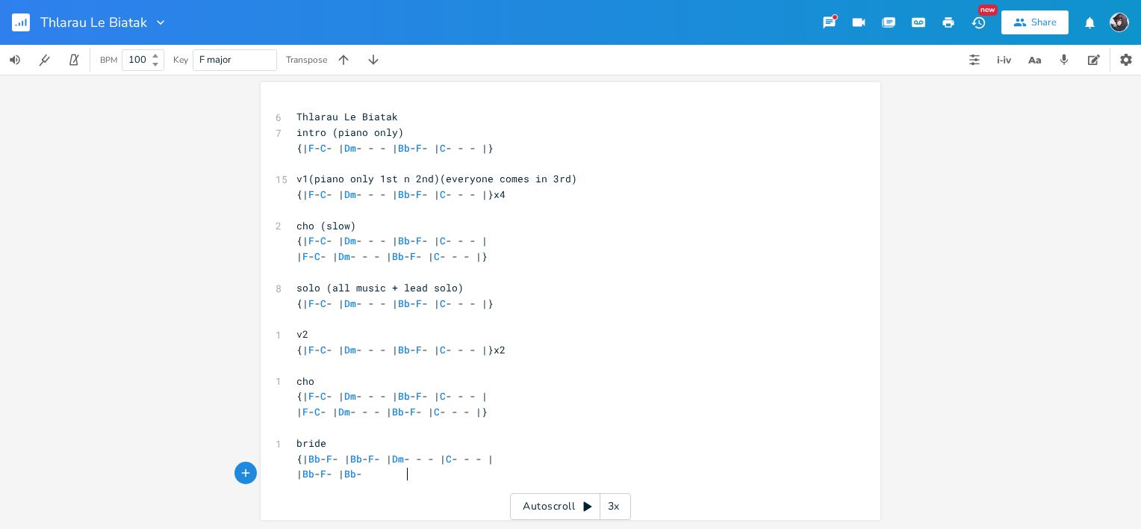
scroll to position [0, 48]
type textarea "- F - | Bb - F"
type textarea "| C - - - |}x2"
type textarea "cho"
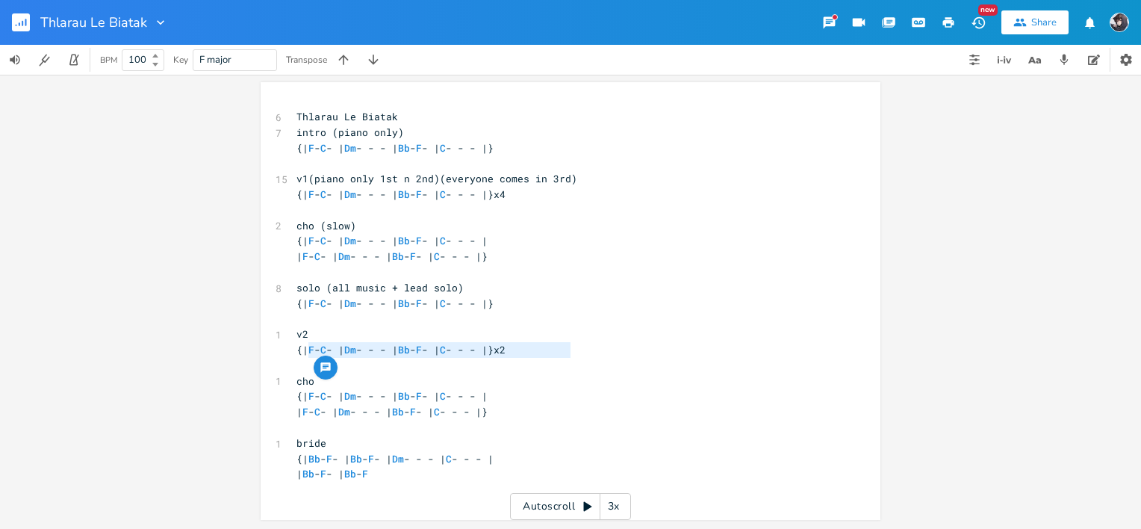
type textarea "{| F - C - | Dm - - - | Bb - F - | C - - - |}x2"
drag, startPoint x: 574, startPoint y: 350, endPoint x: 291, endPoint y: 348, distance: 282.3
click at [294, 348] on pre "{| F - C - | Dm - - - | Bb - F - | C - - - |}x2" at bounding box center [563, 350] width 539 height 16
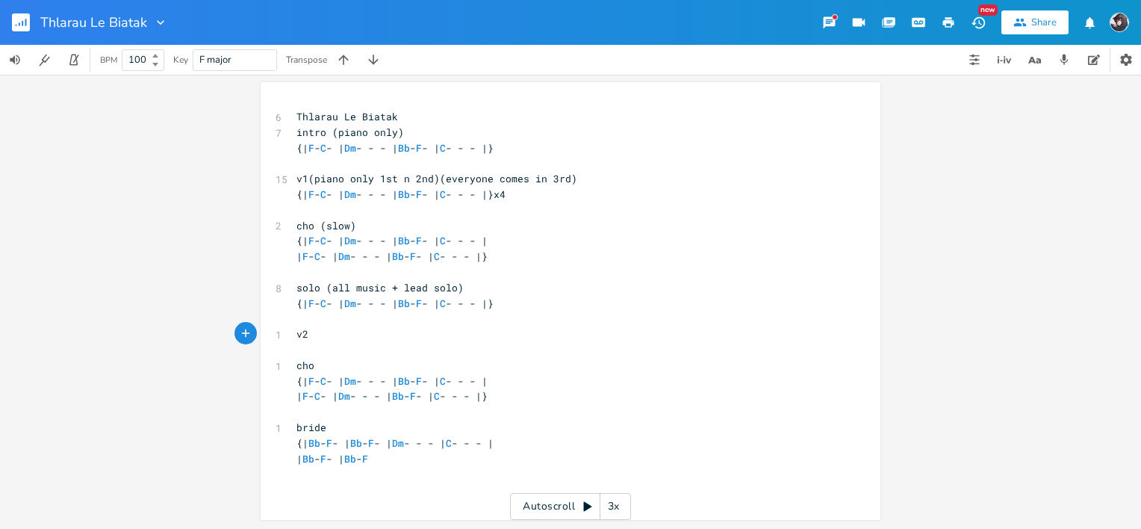
click at [296, 347] on pre "​" at bounding box center [563, 350] width 539 height 16
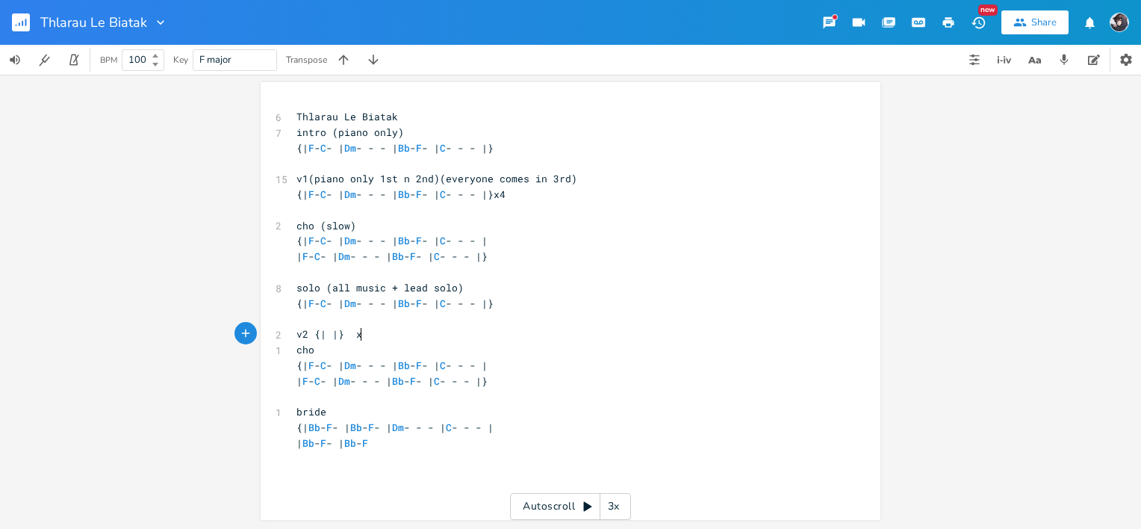
type textarea "{| |} x2"
type textarea "x2"
click at [577, 191] on pre "{| F - C - | Dm - - - | Bb - F - | C - - - |}x4" at bounding box center [563, 195] width 539 height 16
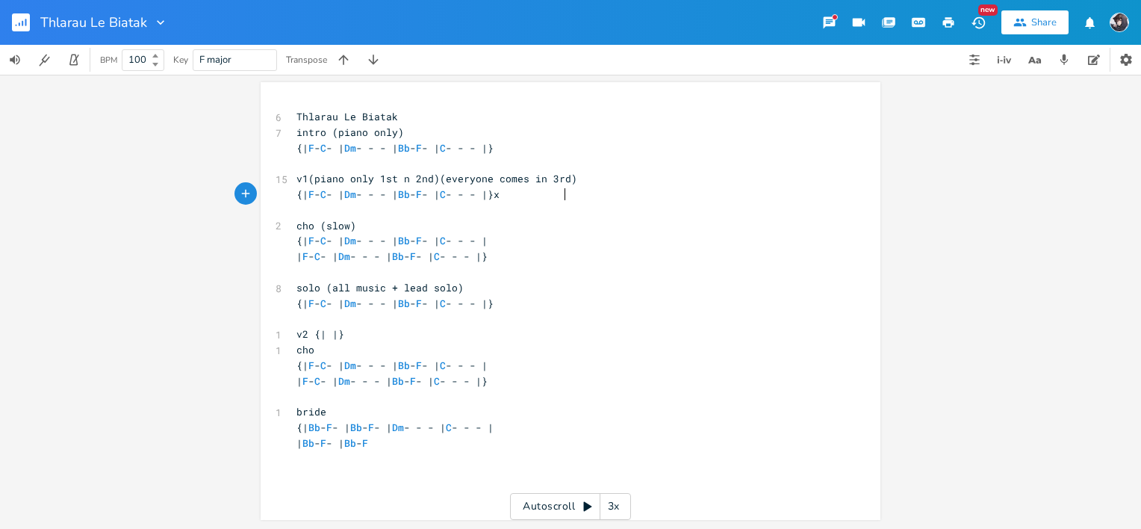
type textarea "2"
type textarea "1st n 2nd"
drag, startPoint x: 427, startPoint y: 178, endPoint x: 367, endPoint y: 174, distance: 59.9
click at [367, 174] on span "v1(piano only 1st n 2nd)(everyone comes in 3rd)" at bounding box center [437, 178] width 281 height 13
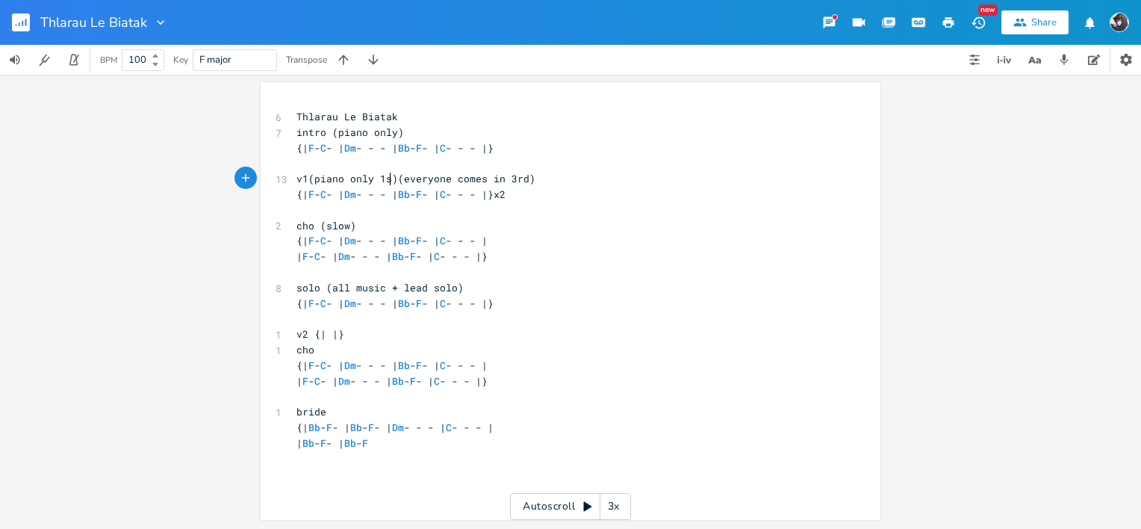
type textarea "1st"
click at [524, 179] on span "v1(piano only 1st)(everyone comes in 3rd)" at bounding box center [419, 178] width 245 height 13
type textarea "2nd"
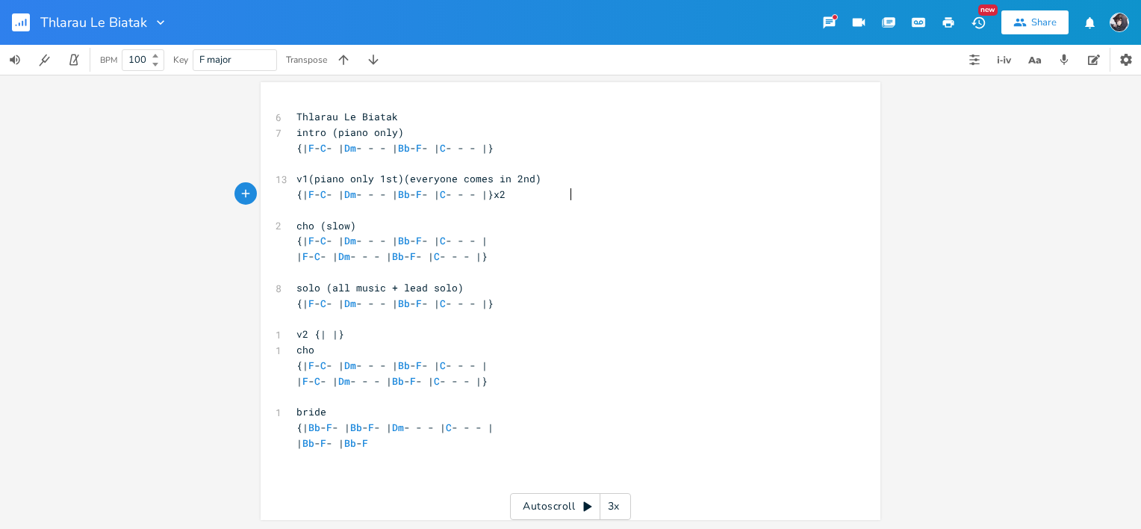
click at [570, 197] on pre "{| F - C - | Dm - - - | Bb - F - | C - - - |}x2" at bounding box center [563, 195] width 539 height 16
click at [494, 196] on span "{| F - C - | Dm - - - | Bb - F - | C - - - |}" at bounding box center [395, 193] width 197 height 13
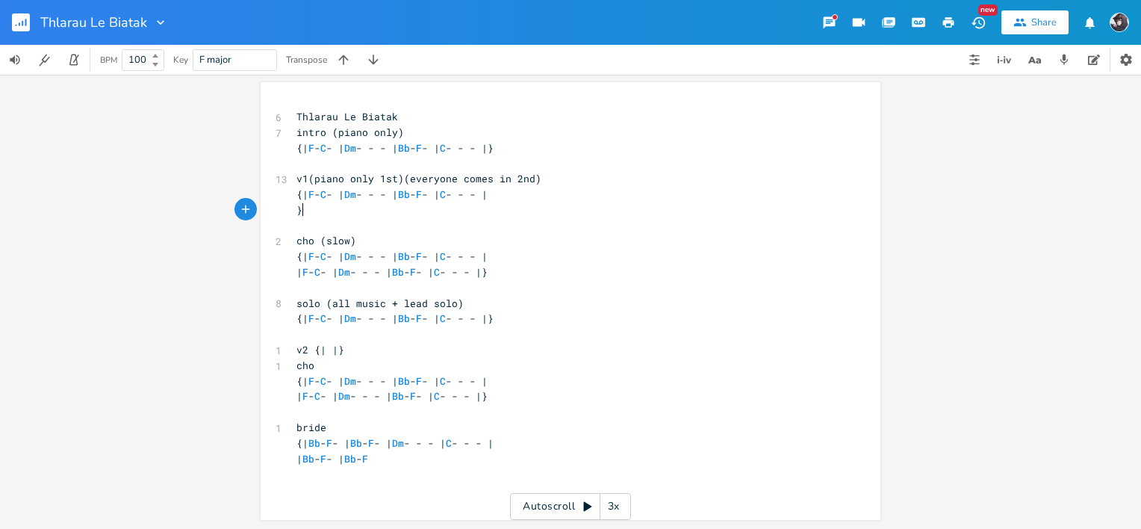
scroll to position [0, 2]
paste textarea
click at [603, 216] on pre "| F - C - | Dm - - - | Bb - F - | C - - - |}" at bounding box center [563, 210] width 539 height 16
type textarea "x2"
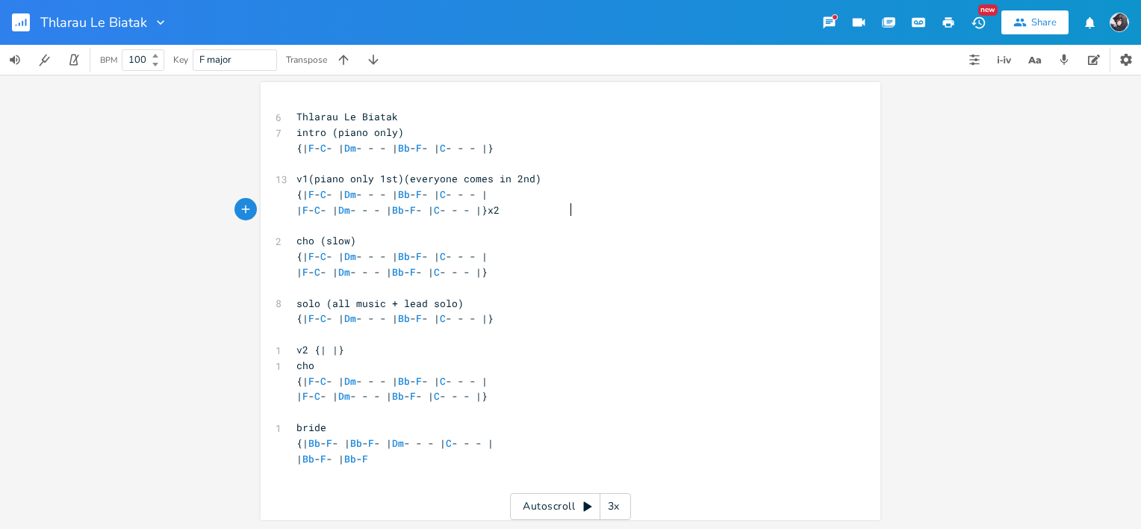
click at [491, 459] on pre "| Bb - F - | Bb - F" at bounding box center [563, 459] width 539 height 16
type textarea "- | Dm - - - | C - - - }"
type textarea "|}"
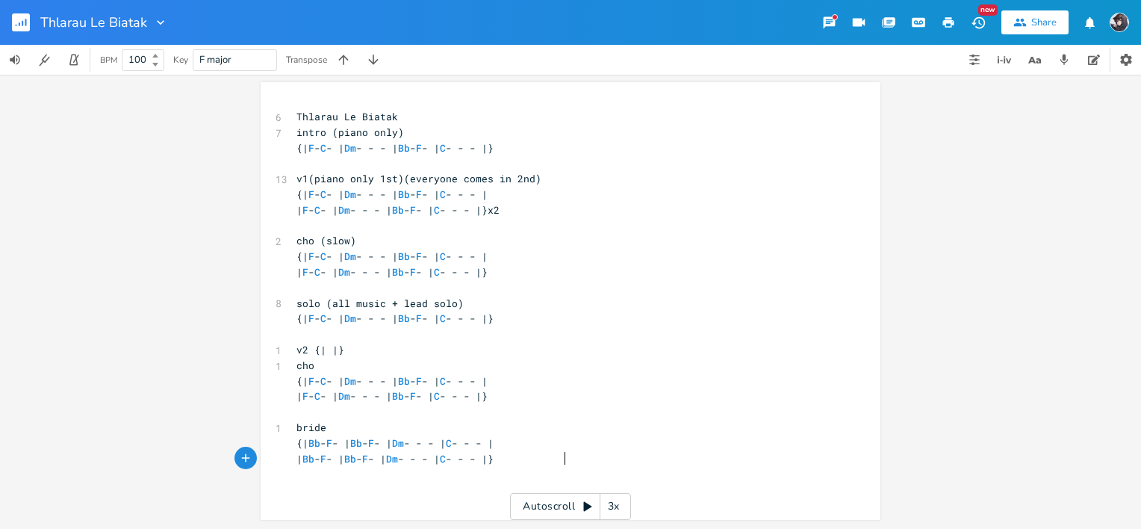
scroll to position [0, 5]
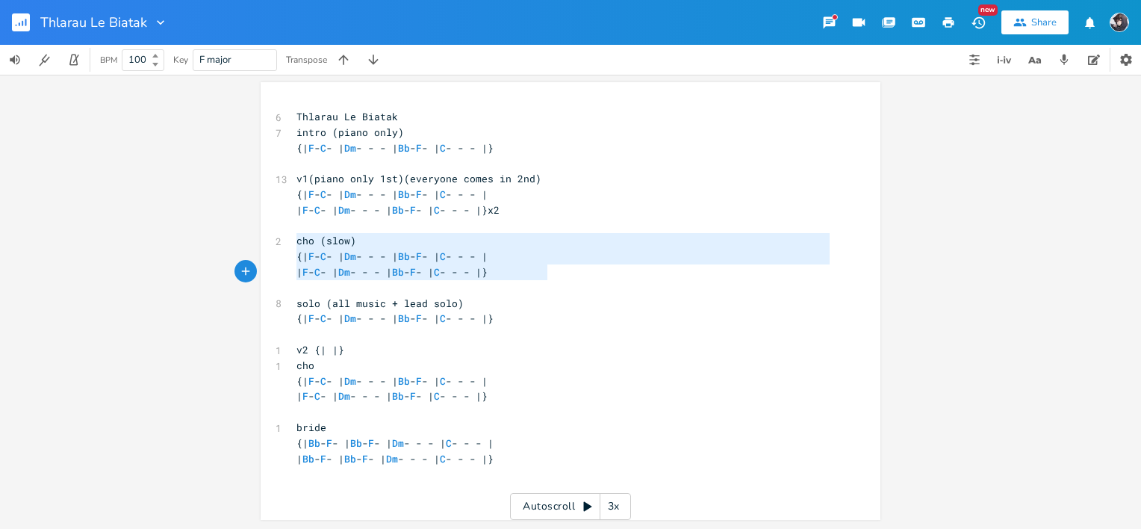
type textarea "cho (slow) {| F - C - | Dm - - - | Bb - F - | C - - - | | F - C - | Dm - - - | …"
drag, startPoint x: 291, startPoint y: 240, endPoint x: 569, endPoint y: 274, distance: 280.7
click at [569, 274] on div "6 Thlarau Le Biatak 7 intro (piano only) {| F - C - | Dm - - - | Bb - F - | C -…" at bounding box center [563, 303] width 539 height 388
click at [582, 477] on pre at bounding box center [563, 474] width 539 height 16
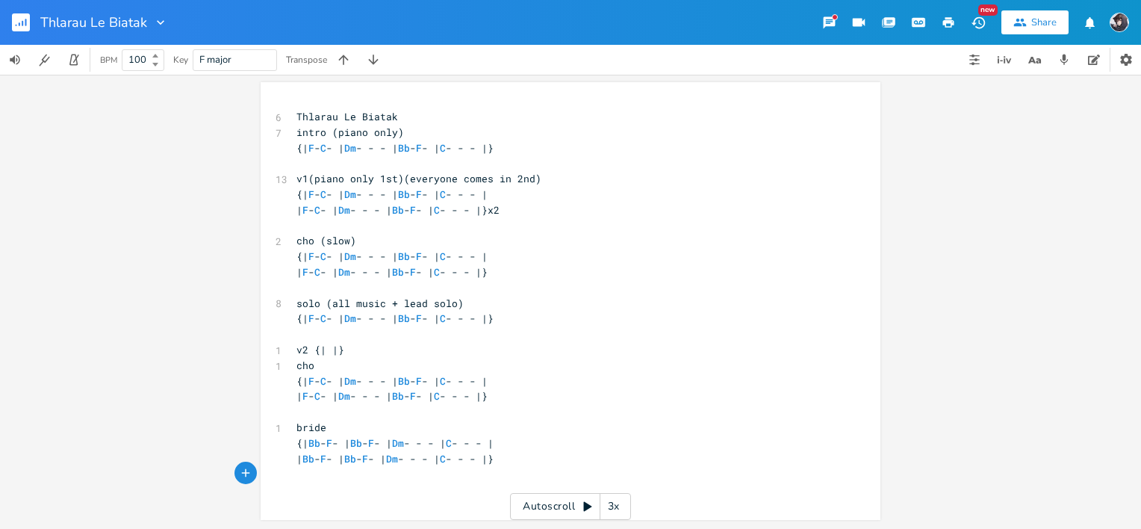
click at [373, 487] on pre "​" at bounding box center [563, 490] width 539 height 16
click at [369, 497] on div "x 6 Thlarau Le Biatak 7 intro (piano only) {| F - C - | Dm - - - | Bb - F - | C…" at bounding box center [563, 303] width 539 height 394
type textarea "cho"
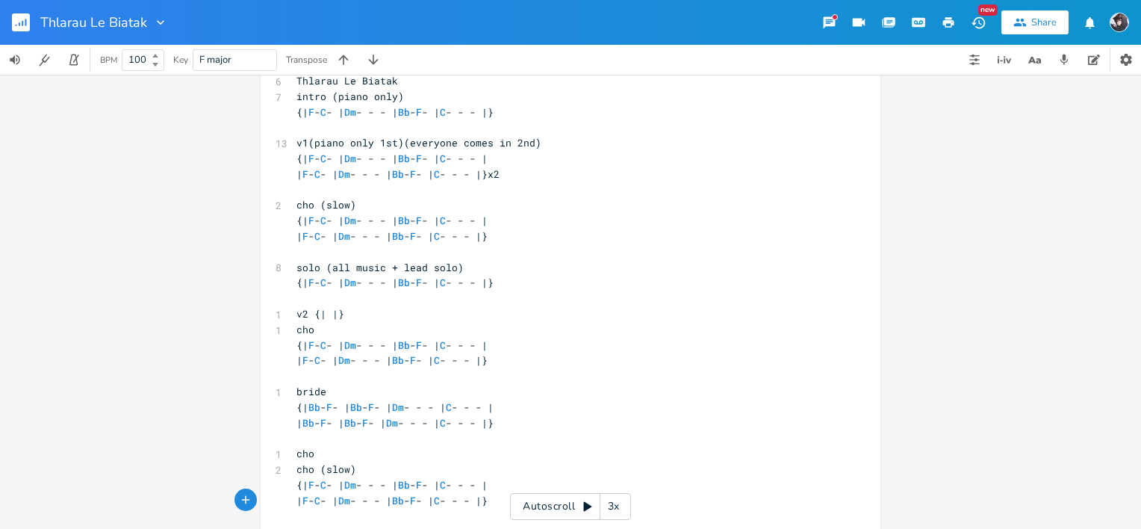
scroll to position [46, 0]
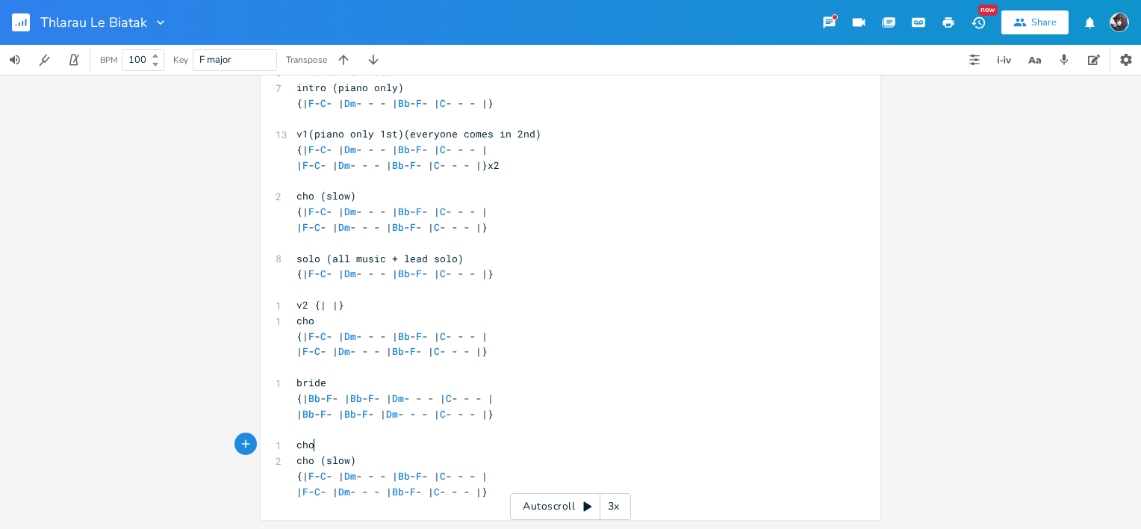
click at [335, 445] on pre "cho" at bounding box center [563, 445] width 539 height 16
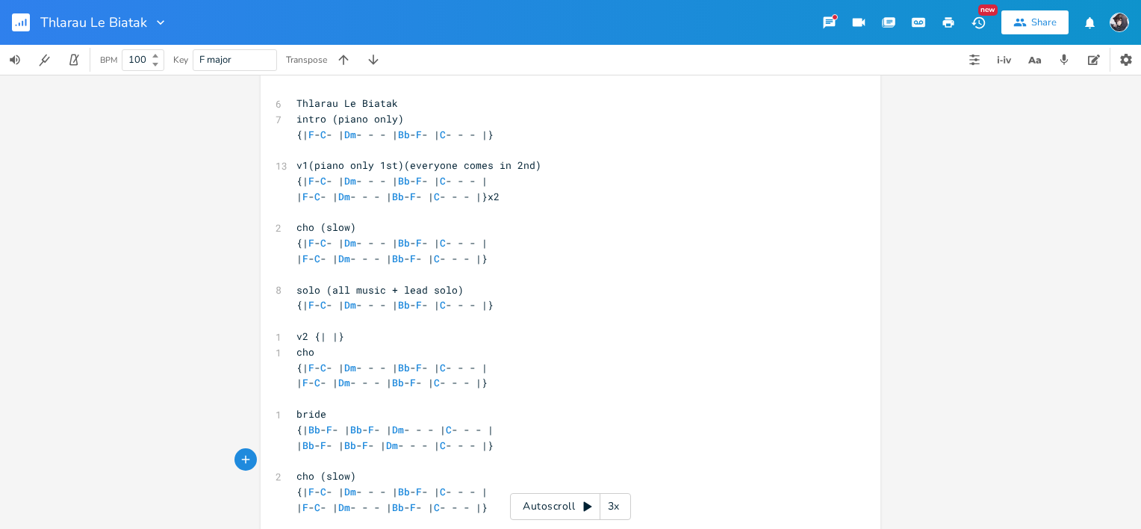
scroll to position [31, 0]
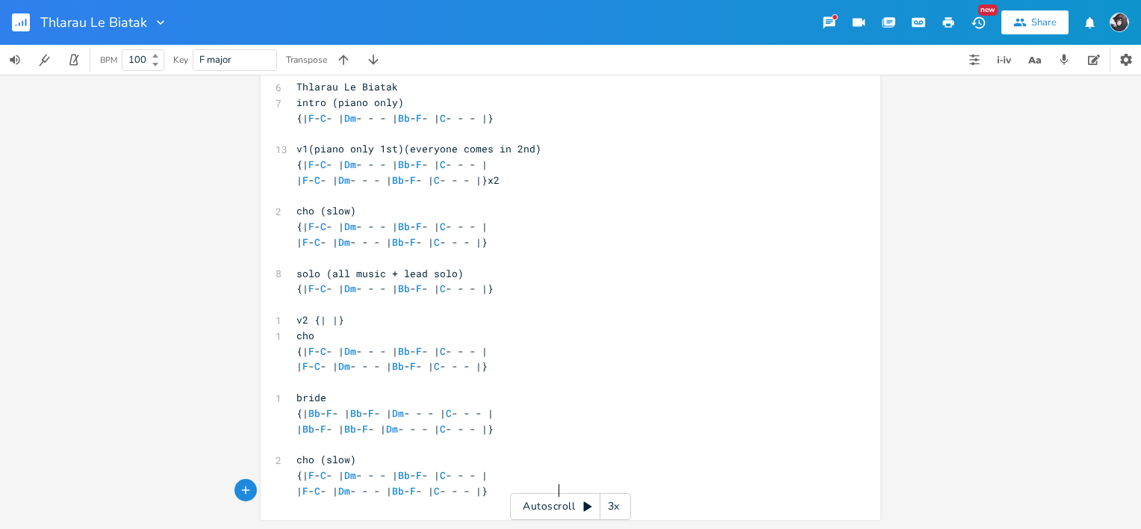
click at [642, 487] on pre "| F - C - | Dm - - - | Bb - F - | C - - - |}" at bounding box center [563, 491] width 539 height 16
click at [239, 491] on icon "button" at bounding box center [245, 489] width 13 height 13
click at [700, 412] on pre "{| Bb - F - | Bb - F - | Dm - - - | C - - - |" at bounding box center [563, 414] width 539 height 16
click at [668, 501] on div "x 6 Thlarau Le Biatak 7 intro (piano only) {| F - C - | Dm - - - | Bb - F - | C…" at bounding box center [582, 289] width 577 height 426
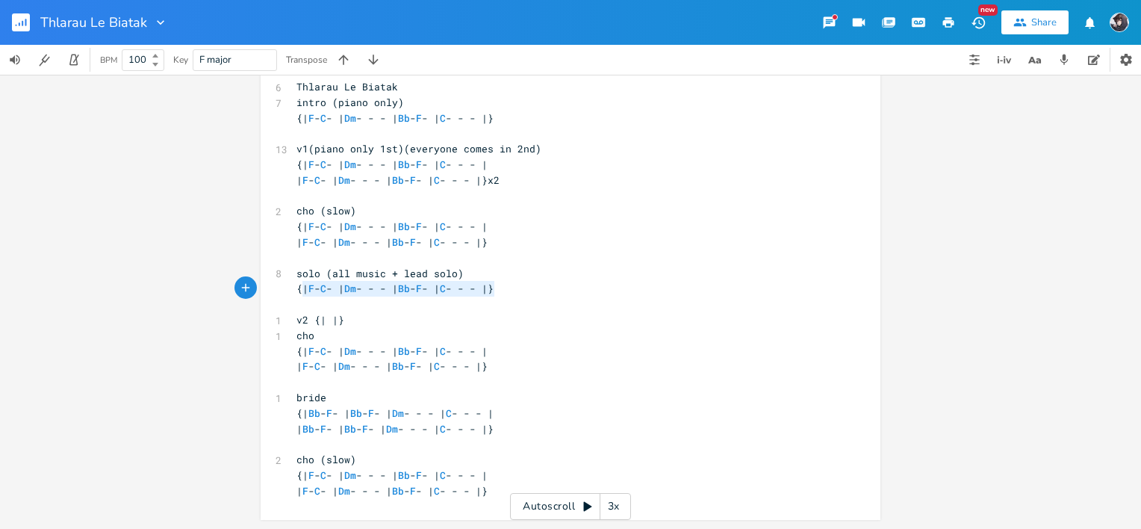
type textarea "| F - C - | Dm - - - | Bb - F - | C - -"
drag, startPoint x: 297, startPoint y: 290, endPoint x: 526, endPoint y: 293, distance: 229.3
click at [494, 293] on span "{| F - C - | Dm - - - | Bb - F - | C - - - |}" at bounding box center [395, 288] width 197 height 13
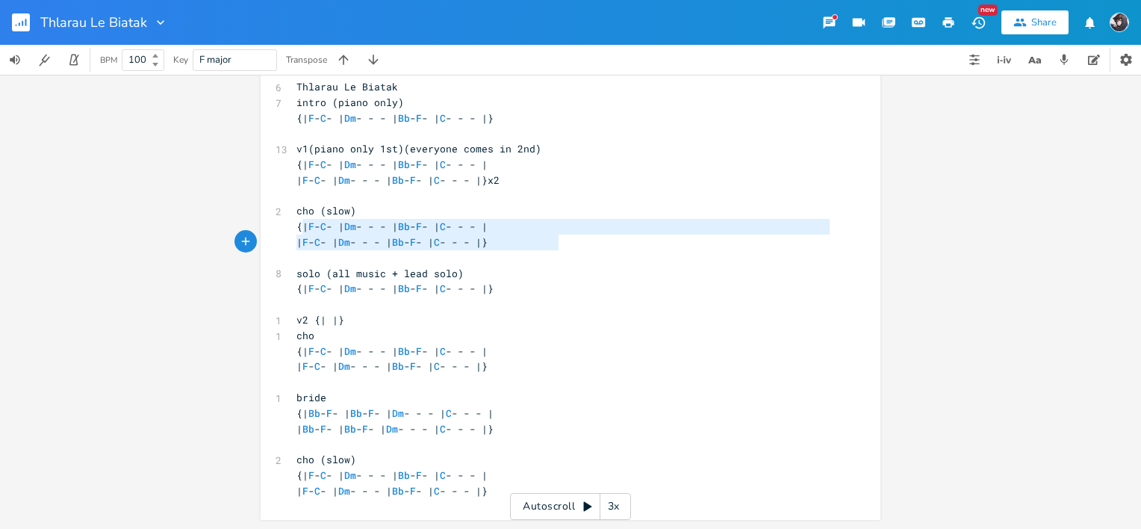
type textarea "| F - C - | Dm - - - | Bb - F - | C - - - | | F - C - | Dm - - - | Bb - F - | C…"
drag, startPoint x: 297, startPoint y: 226, endPoint x: 549, endPoint y: 244, distance: 253.1
click at [549, 244] on div "6 Thlarau Le Biatak 7 intro (piano only) {| F - C - | Dm - - - | Bb - F - | C -…" at bounding box center [563, 289] width 539 height 420
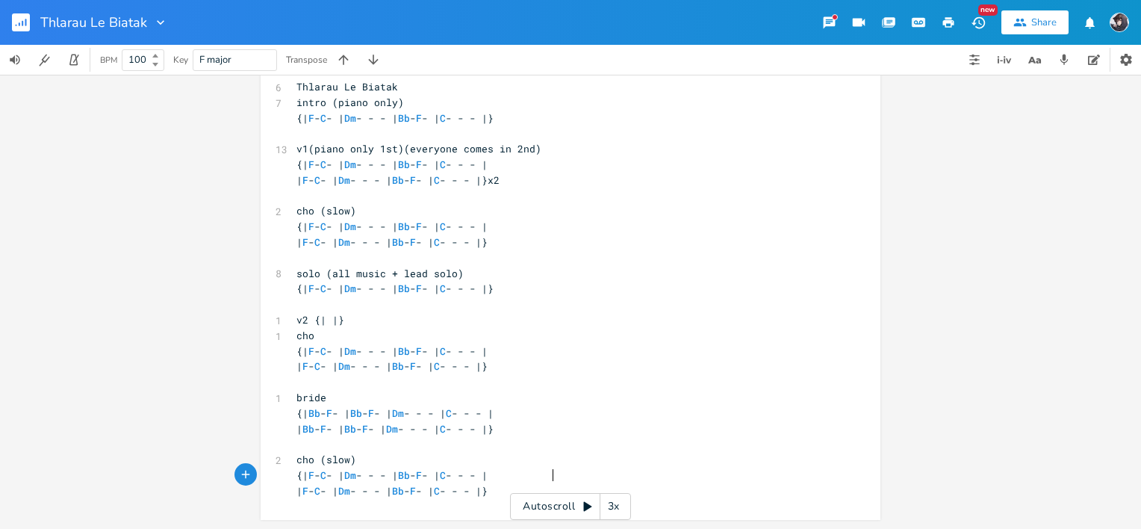
click at [599, 482] on pre "{| F - C - | Dm - - - | Bb - F - | C - - - |" at bounding box center [563, 476] width 539 height 16
click at [612, 490] on pre "| F - C - | Dm - - - | Bb - F - | C - - - |}" at bounding box center [563, 491] width 539 height 16
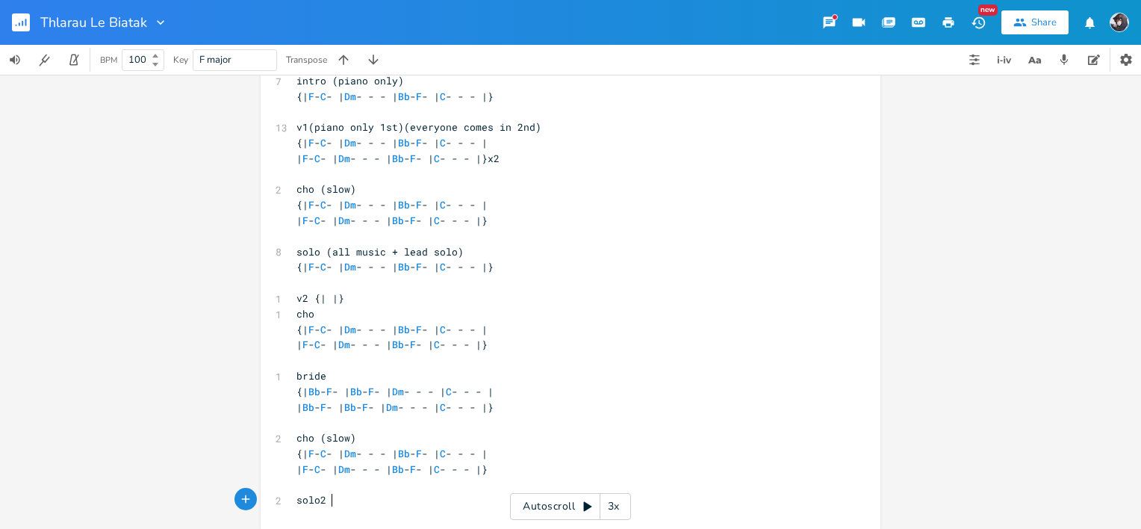
scroll to position [0, 26]
type textarea "solo2 (all music"
type textarea "solo lead)"
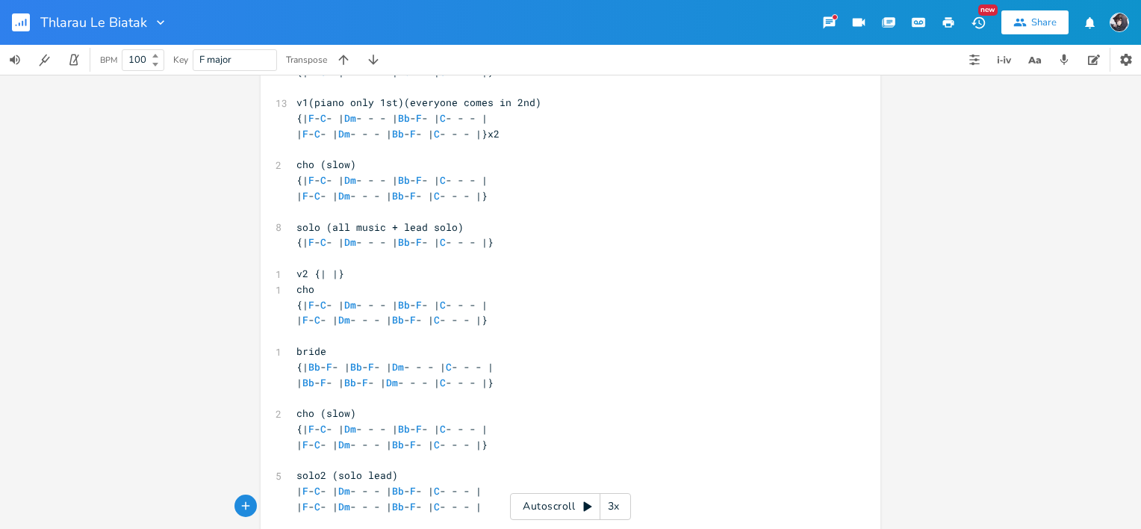
scroll to position [93, 0]
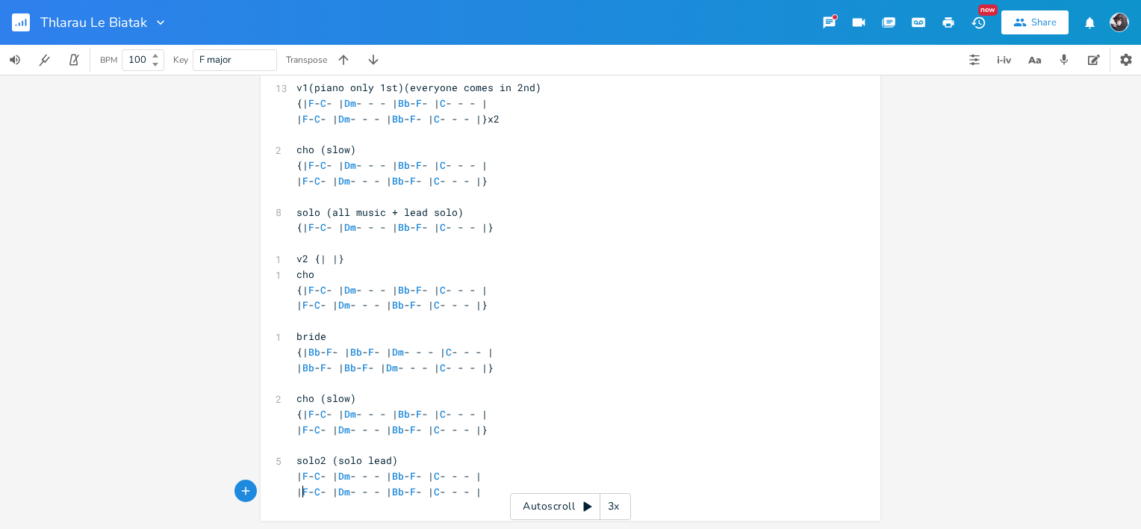
click at [297, 487] on span "| F - C - | Dm - - - | Bb - F - | C - - - |" at bounding box center [389, 491] width 185 height 13
click at [294, 476] on pre "| F - C - | Dm - - - | Bb - F - | C - - - |" at bounding box center [563, 476] width 539 height 16
type textarea "{"
click at [297, 488] on span "| F - C - | Dm - - - | Bb - F - | C - - - |" at bounding box center [389, 491] width 185 height 13
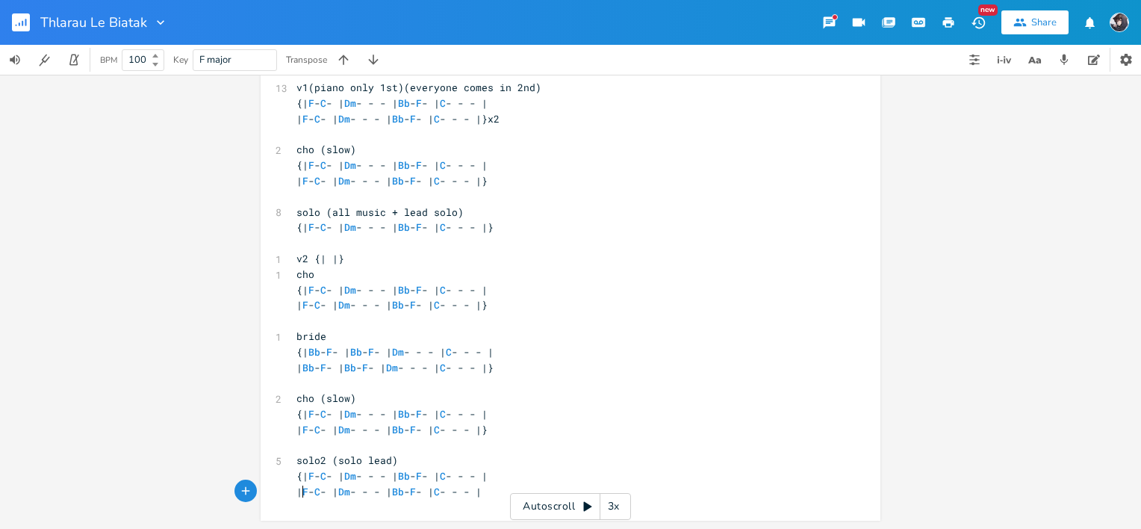
scroll to position [0, 2]
click at [601, 485] on pre "| F - C - | Dm - - - | Bb - F - | C - - - |" at bounding box center [563, 492] width 539 height 16
type textarea "}"
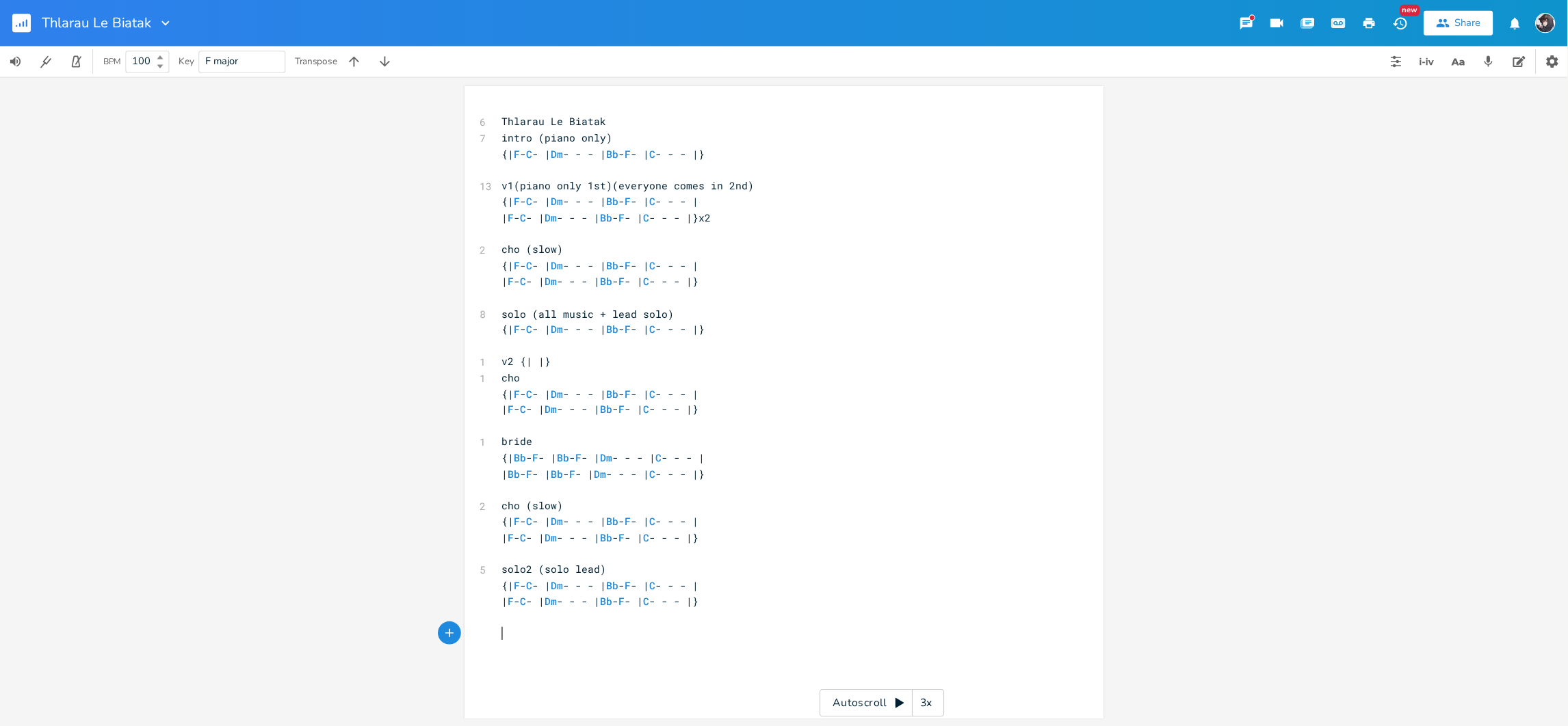
scroll to position [1, 0]
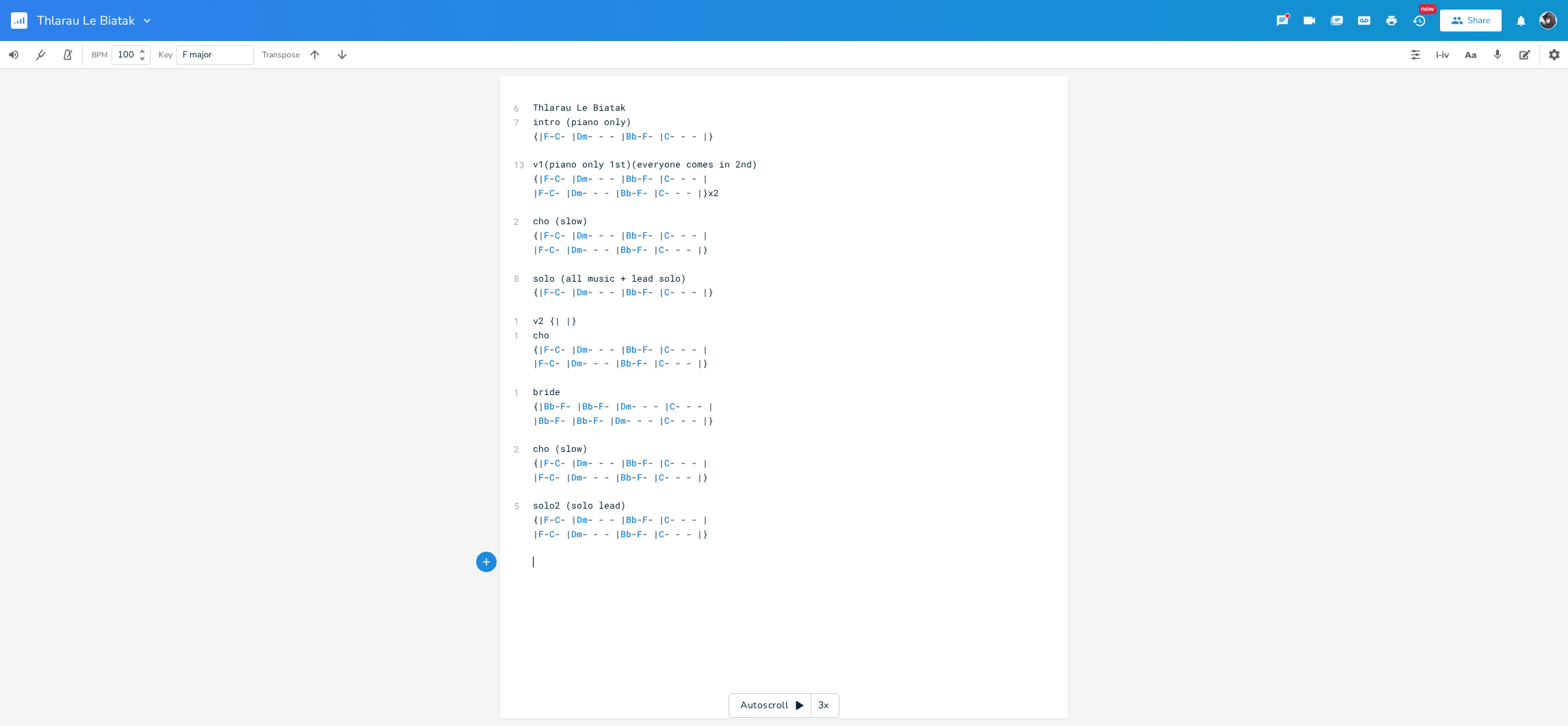
drag, startPoint x: 600, startPoint y: 1, endPoint x: 719, endPoint y: 596, distance: 606.8
click at [719, 483] on div "x 6 Thlarau Le Biatak 7 intro (piano only) {| F - C - | Dm - - - | Bb - F - | C…" at bounding box center [794, 410] width 528 height 625
click at [717, 483] on div "6 Thlarau Le Biatak 7 intro (piano only) {| F - C - | Dm - - - | Bb - F - | C -…" at bounding box center [794, 410] width 528 height 625
click at [701, 483] on div "6 Thlarau Le Biatak 7 intro (piano only) {| F - C - | Dm - - - | Bb - F - | C -…" at bounding box center [794, 410] width 528 height 625
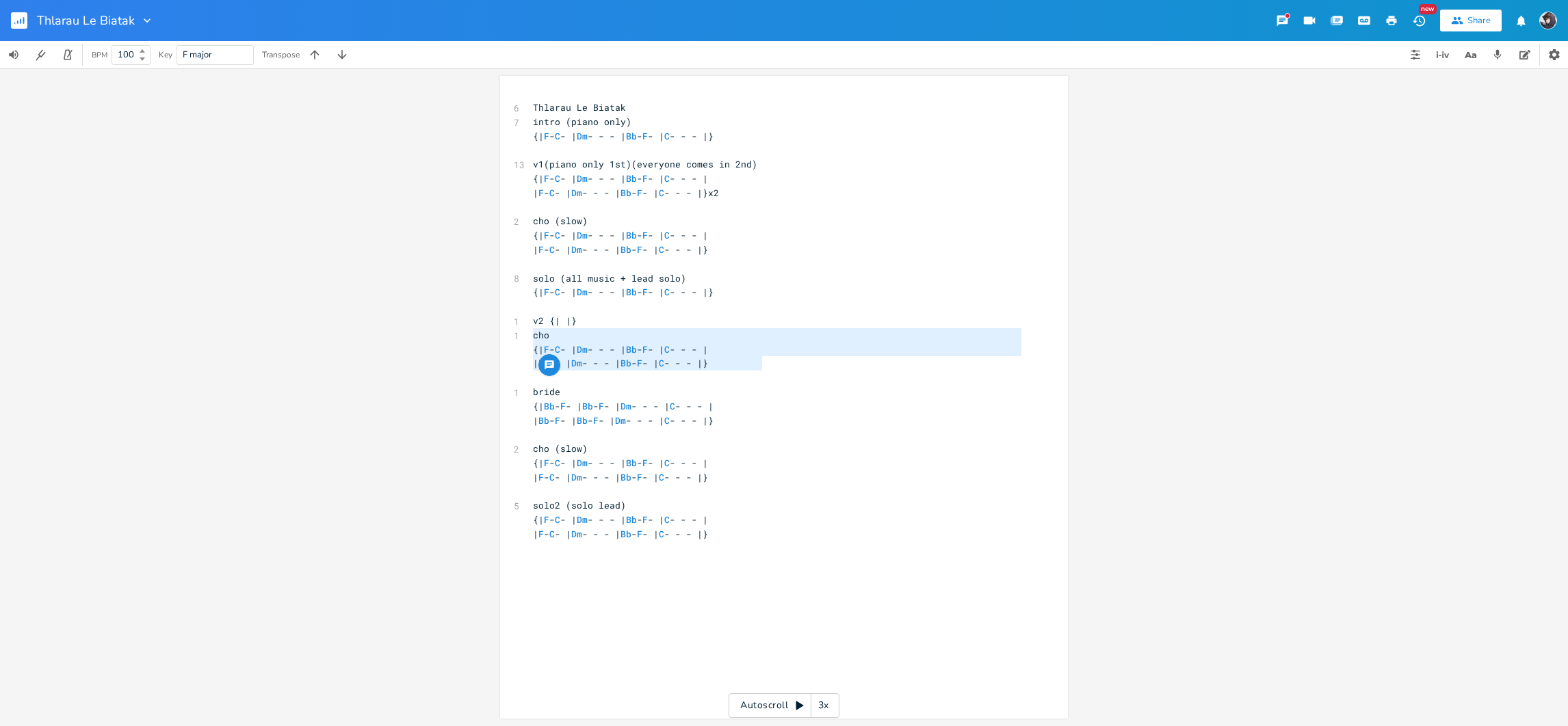
type textarea "cho {| F - C - | Dm - - - | Bb - F - | C - - - | | F - C - | Dm - - - | Bb - F …"
drag, startPoint x: 528, startPoint y: 337, endPoint x: 771, endPoint y: 368, distance: 245.0
click at [771, 368] on div "6 Thlarau Le Biatak 7 intro (piano only) {| F - C - | Dm - - - | Bb - F - | C -…" at bounding box center [777, 335] width 494 height 469
click at [691, 483] on div "x 6 Thlarau Le Biatak 7 intro (piano only) {| F - C - | Dm - - - | Bb - F - | C…" at bounding box center [794, 410] width 528 height 625
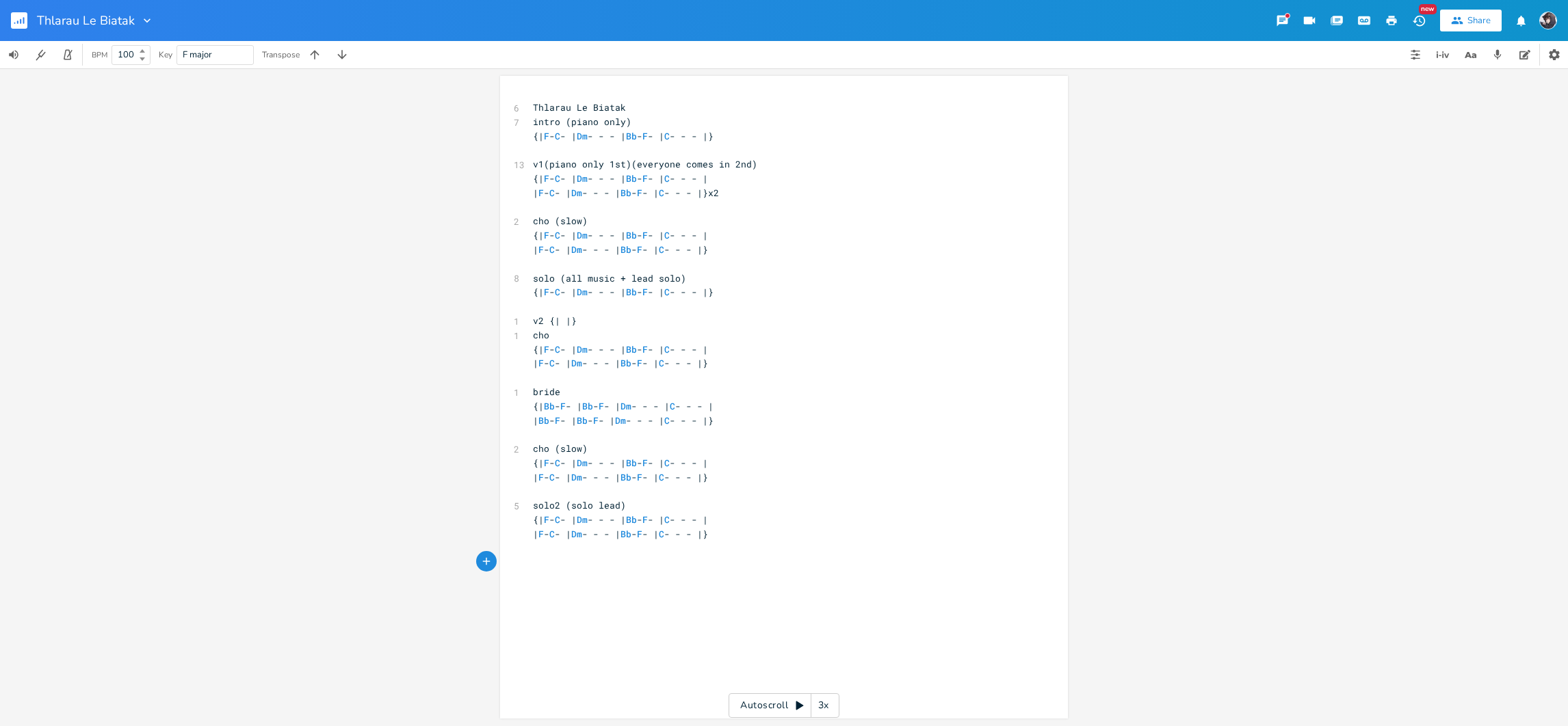
paste textarea "x"
type textarea "x2"
click at [670, 483] on pre "cho" at bounding box center [777, 563] width 494 height 15
type textarea "(slow"
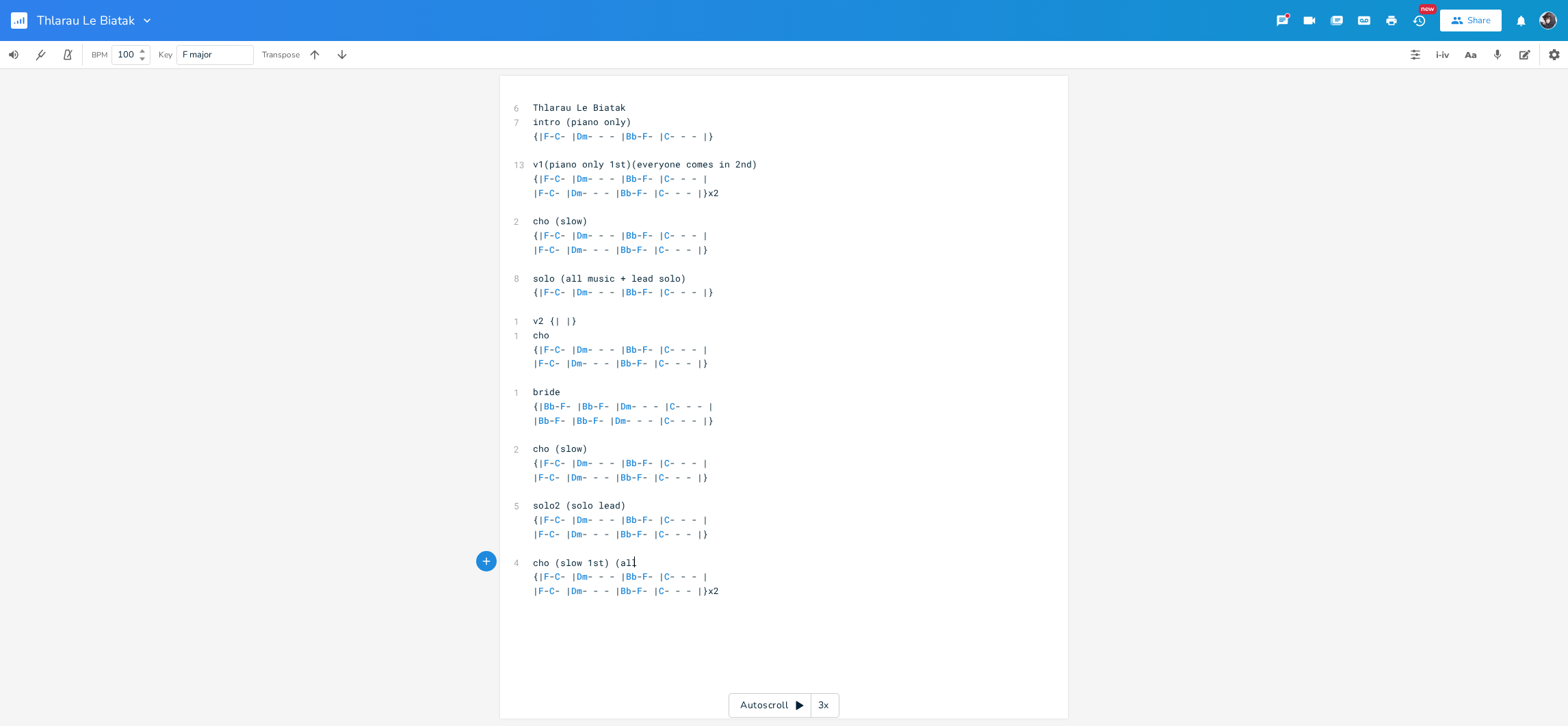
scroll to position [0, 55]
type textarea "slow 1st) (all music in n"
type textarea "2nd}"
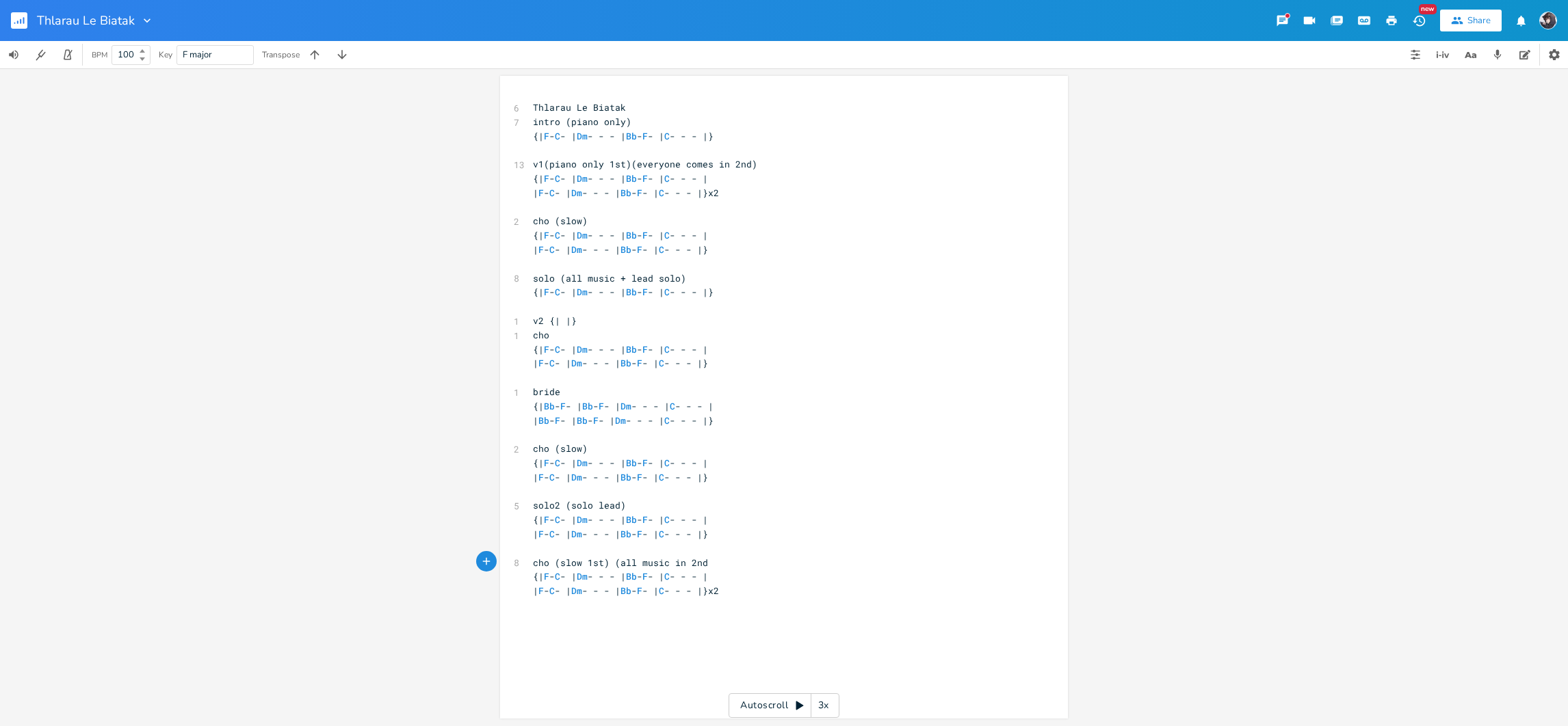
type textarea ")"
click at [596, 483] on span "cho (slow 1st) (all music in 2nd)" at bounding box center [623, 562] width 180 height 12
type textarea "["
type textarea "piano + acousitic"
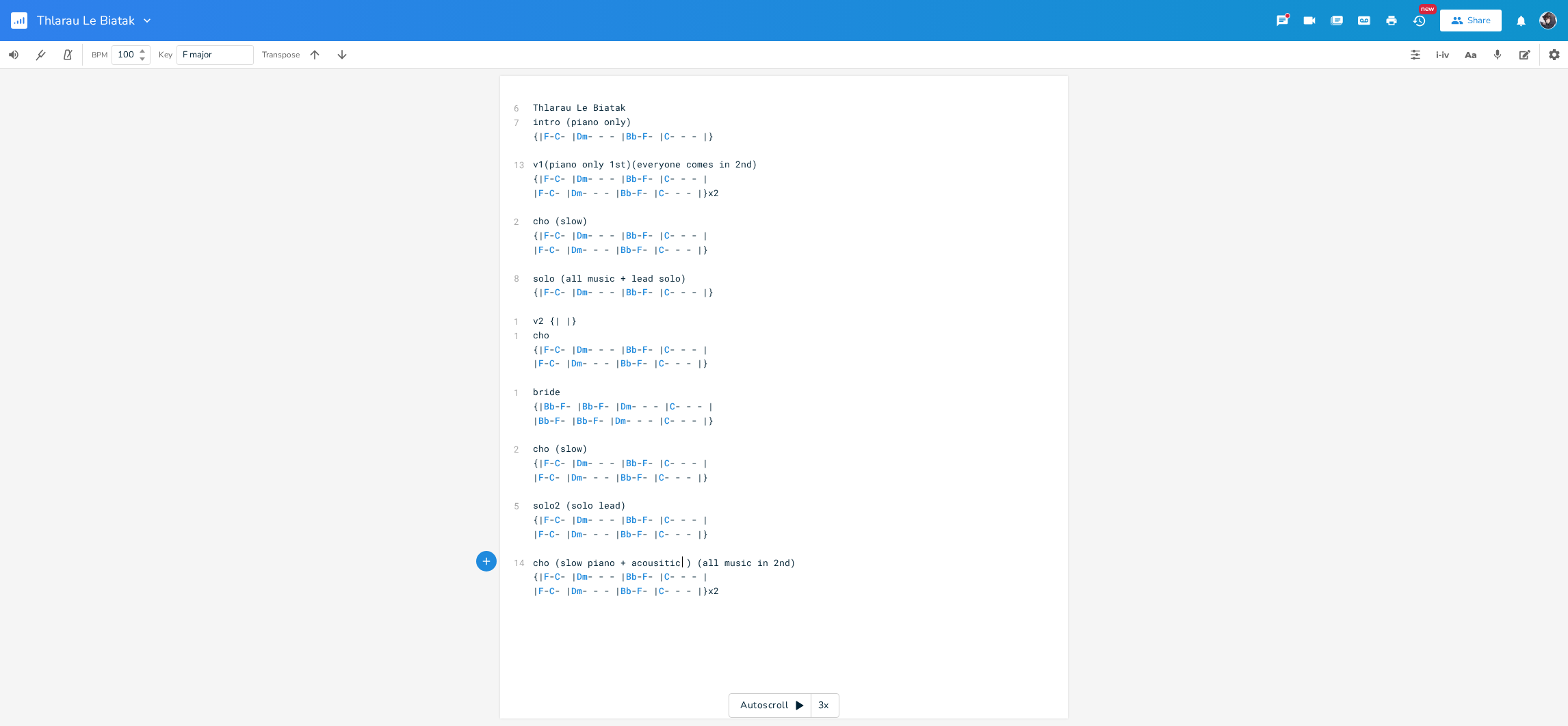
scroll to position [0, 69]
type textarea "tic"
click at [844, 483] on pre "cho (slow piano + acoustic) (all music in 2nd)" at bounding box center [777, 563] width 494 height 15
click at [843, 483] on pre "| F - C - | Dm - - - | Bb - F - | C - - - |}x2" at bounding box center [777, 591] width 494 height 15
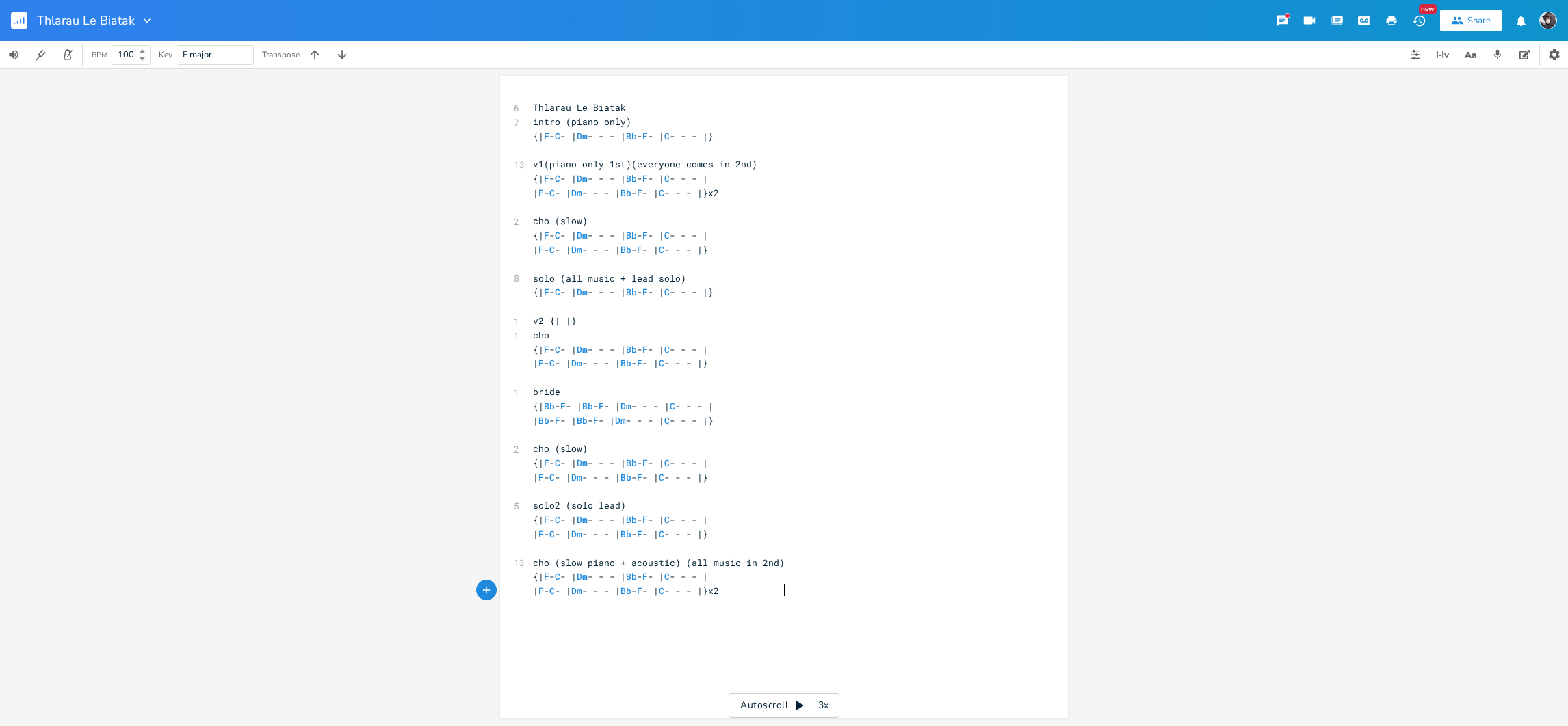
click at [835, 483] on div "xxxxxxxxxx 6 Thlarau Le Biatak 7 intro (piano only) {| F - C - | Dm - - - | Bb …" at bounding box center [794, 410] width 528 height 625
type textarea "ending solo"
type textarea "{| F - C - | Dm - - - | Bb - F - | C - - - |}"
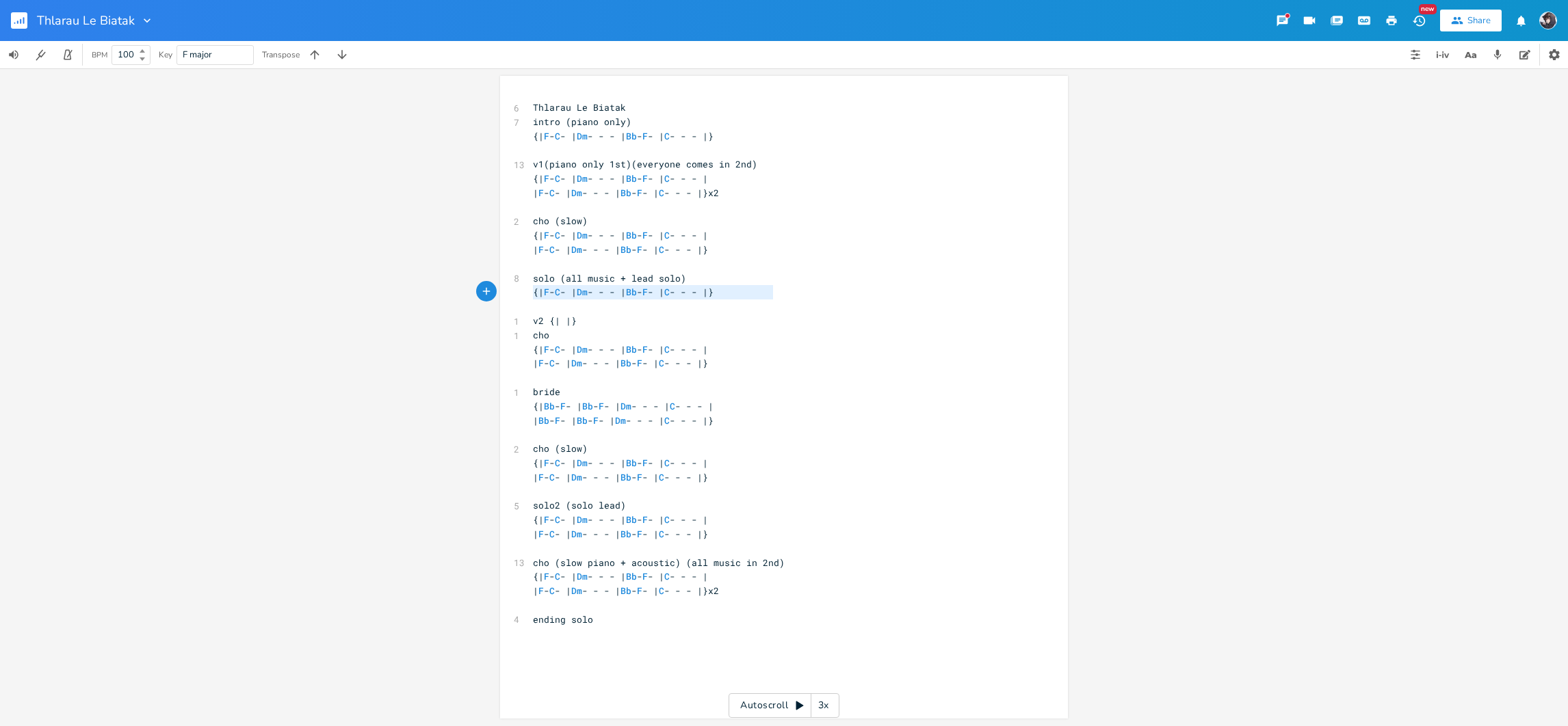
click at [783, 286] on div "{| F - C - | Dm - - - | Bb - F - | C - - - |} xxxxxxxxxx 6 Thlarau Le Biatak 7 …" at bounding box center [784, 397] width 568 height 643
click at [596, 483] on div "xxxxxxxxxx 6 Thlarau Le Biatak 7 intro (piano only) {| F - C - | Dm - - - | Bb …" at bounding box center [794, 410] width 528 height 625
type textarea "{|"
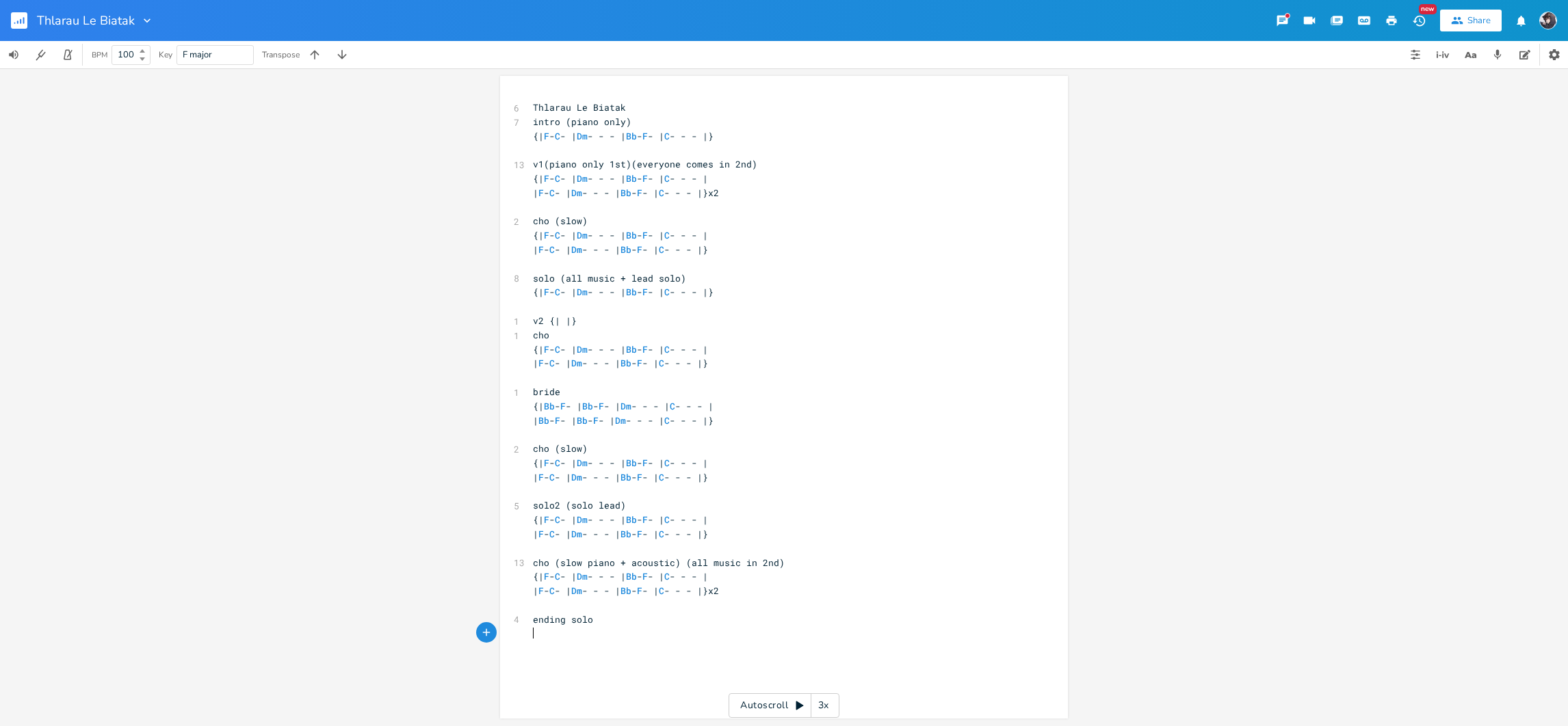
paste textarea
click at [786, 483] on pre "ending solo" at bounding box center [777, 620] width 494 height 15
type textarea "(solo lead)"
